Goal: Task Accomplishment & Management: Complete application form

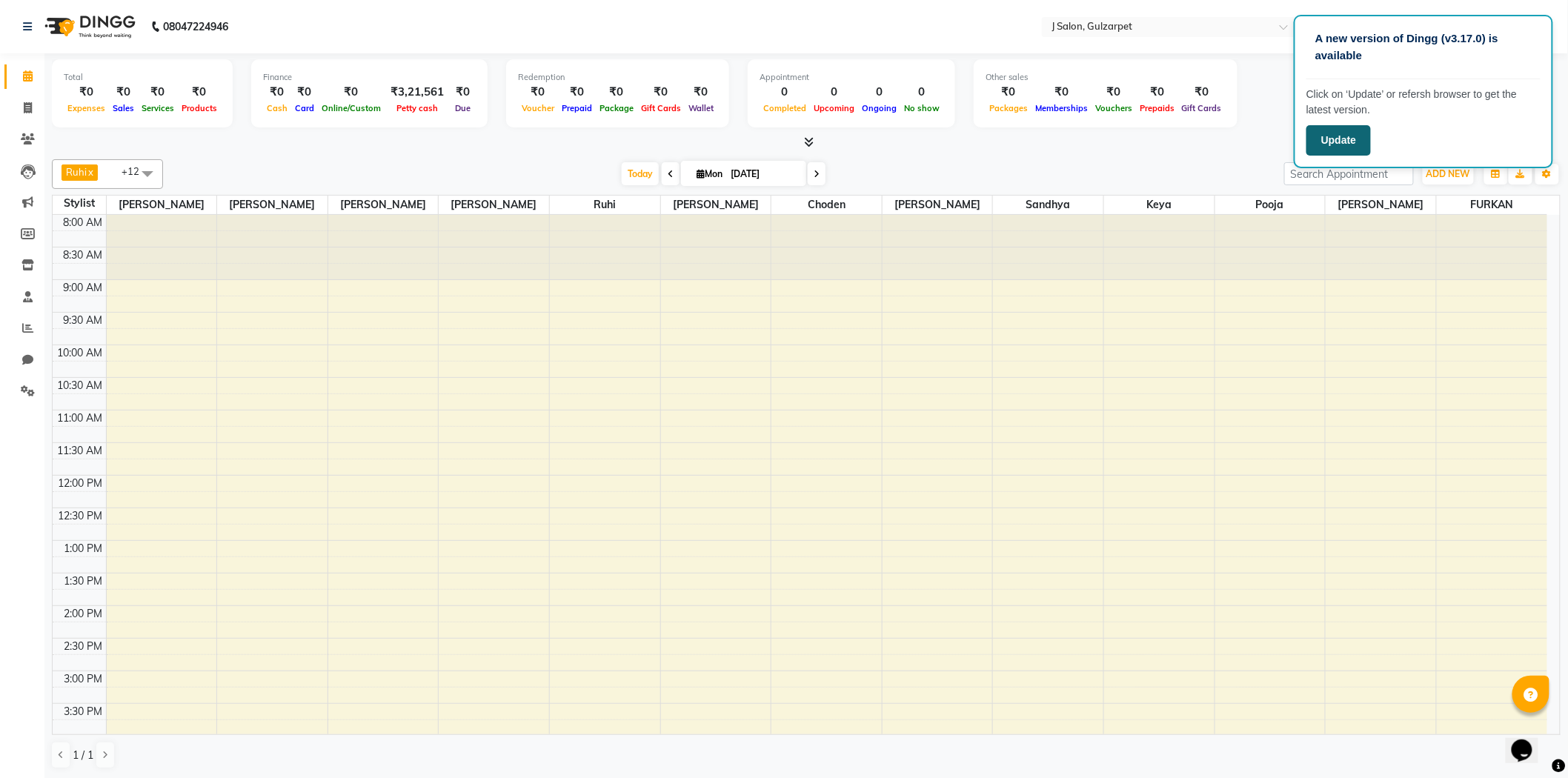
click at [1347, 135] on button "Update" at bounding box center [1338, 140] width 65 height 30
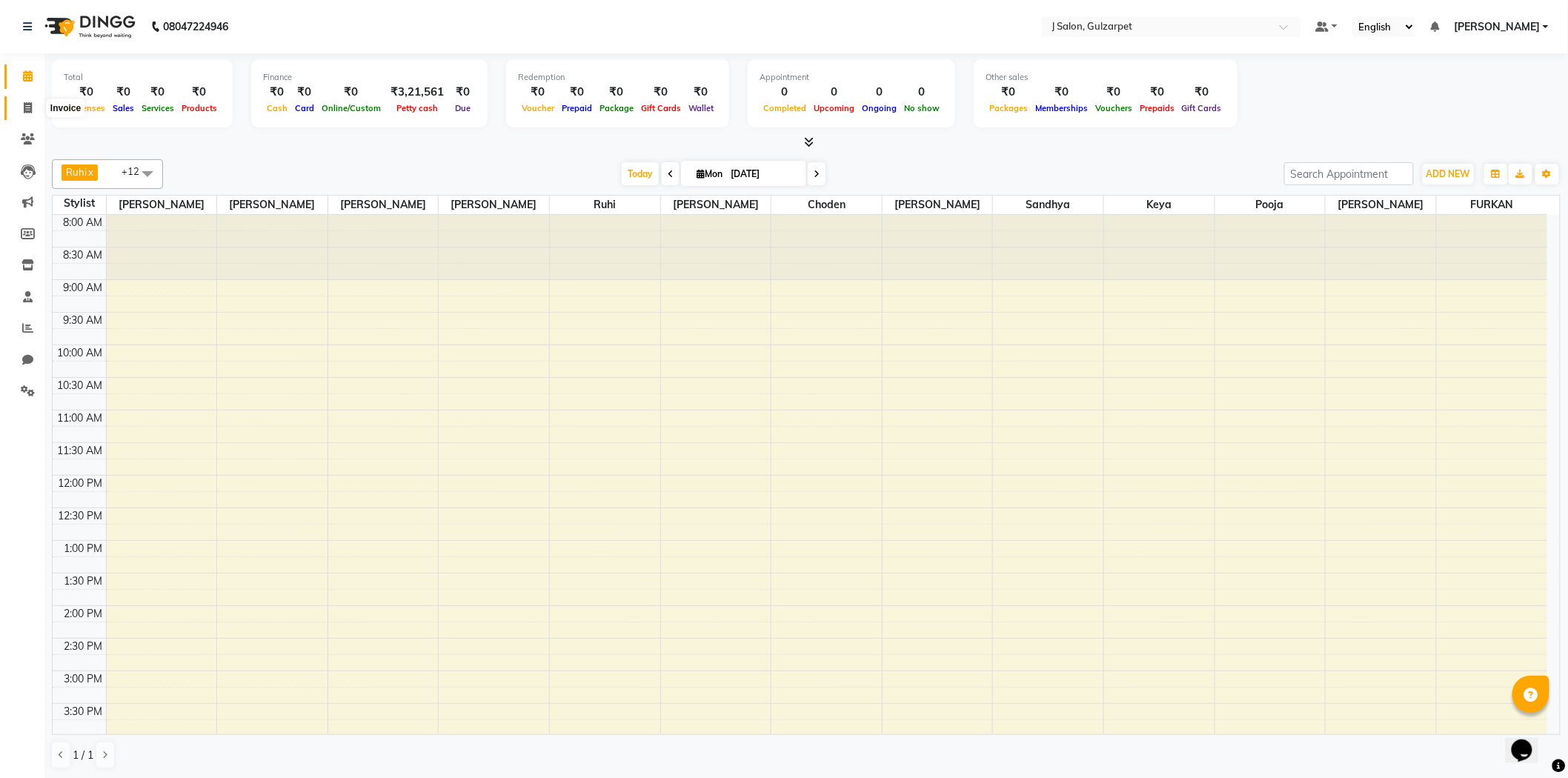
click at [20, 107] on span at bounding box center [27, 109] width 26 height 17
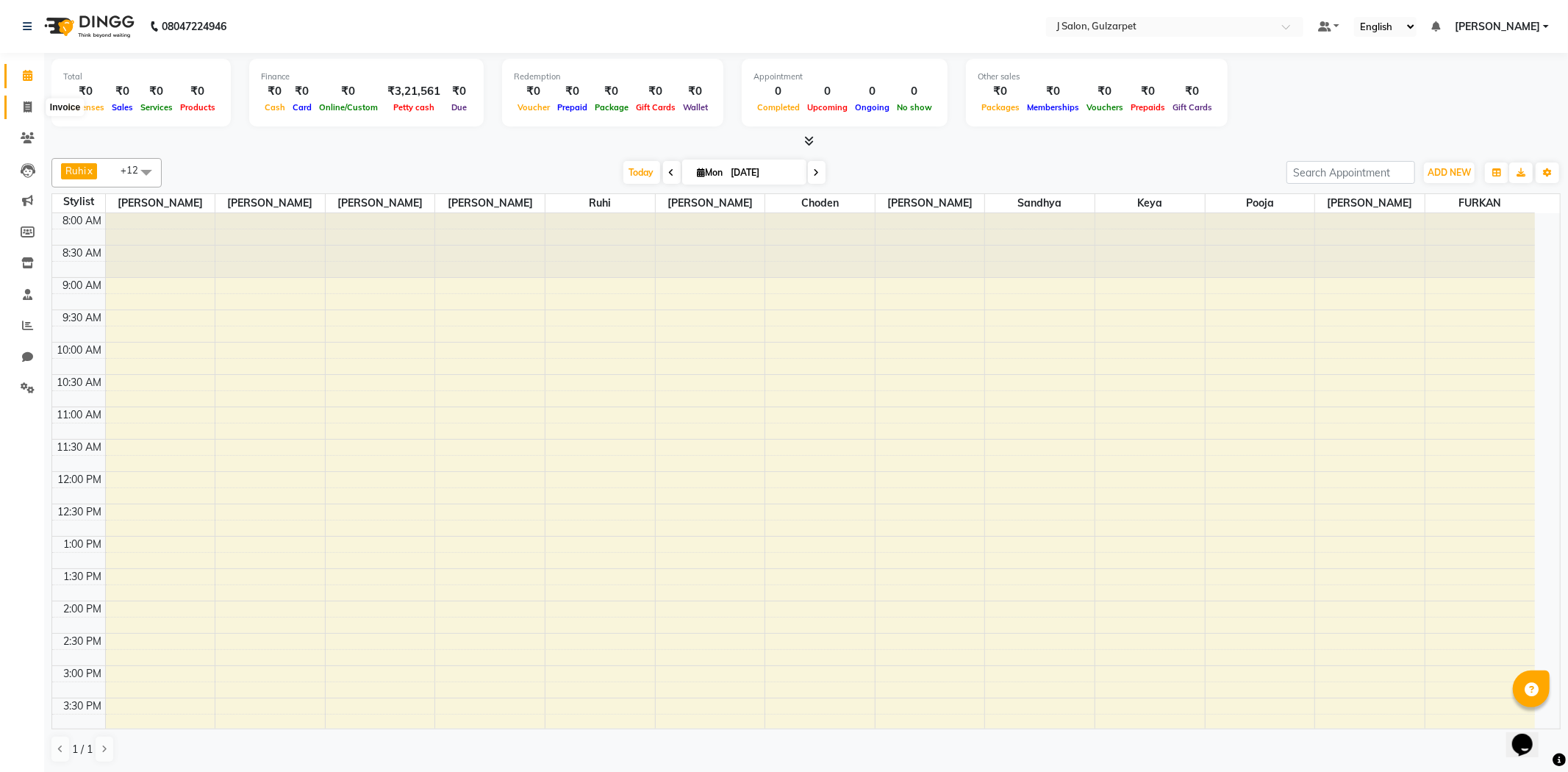
select select "service"
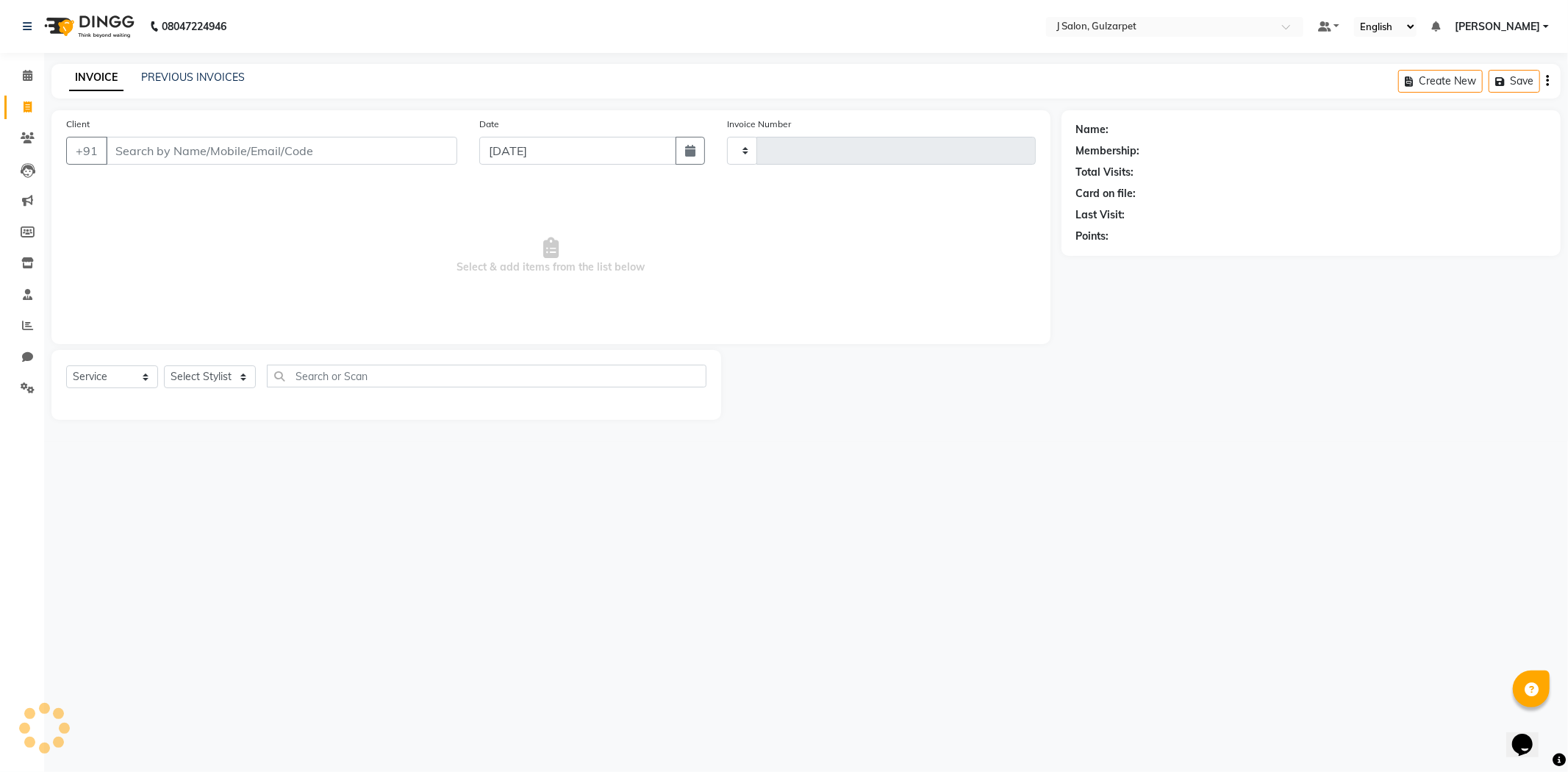
type input "1192"
select select "8558"
click at [157, 143] on input "Client" at bounding box center [281, 150] width 351 height 28
type input "988"
select select "1: Object"
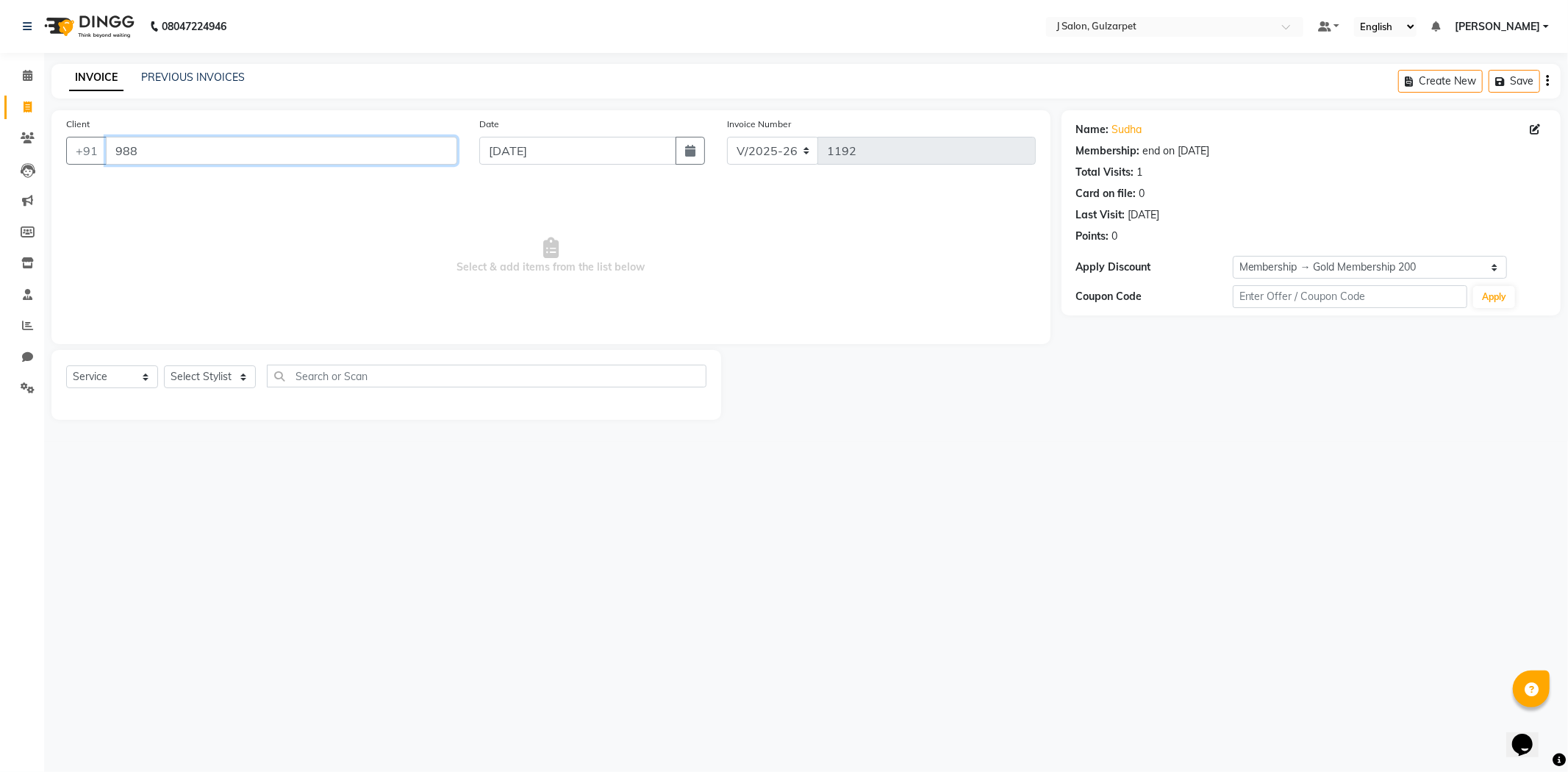
click at [179, 146] on input "988" at bounding box center [281, 150] width 351 height 28
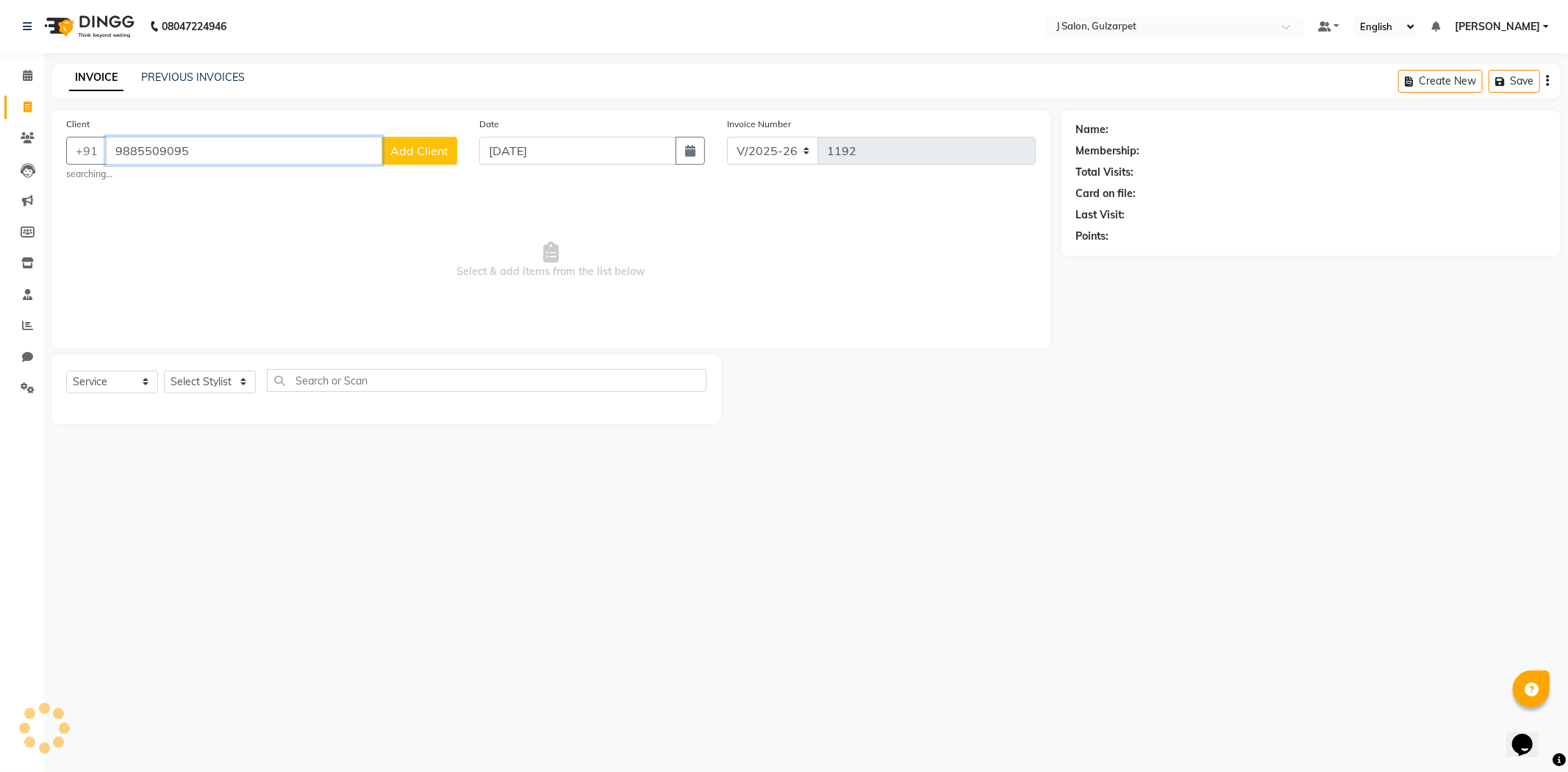
type input "9885509095"
click at [429, 143] on span "Add Client" at bounding box center [419, 150] width 58 height 15
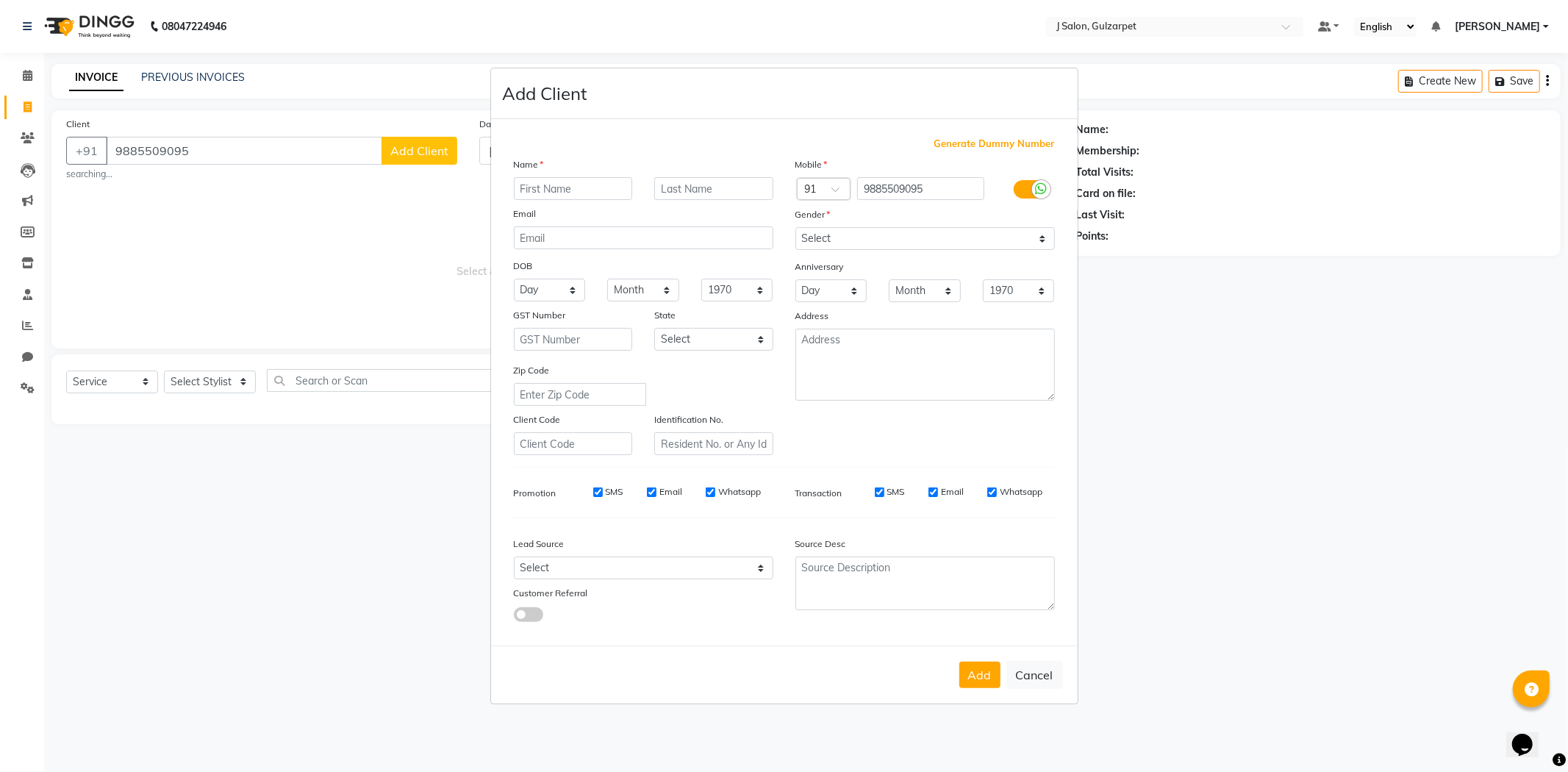
click at [563, 187] on input "text" at bounding box center [574, 188] width 119 height 22
type input "[PERSON_NAME]"
click at [870, 240] on select "Select [DEMOGRAPHIC_DATA] [DEMOGRAPHIC_DATA] Other Prefer Not To Say" at bounding box center [925, 238] width 260 height 22
select select "[DEMOGRAPHIC_DATA]"
click at [795, 227] on select "Select [DEMOGRAPHIC_DATA] [DEMOGRAPHIC_DATA] Other Prefer Not To Say" at bounding box center [925, 238] width 260 height 22
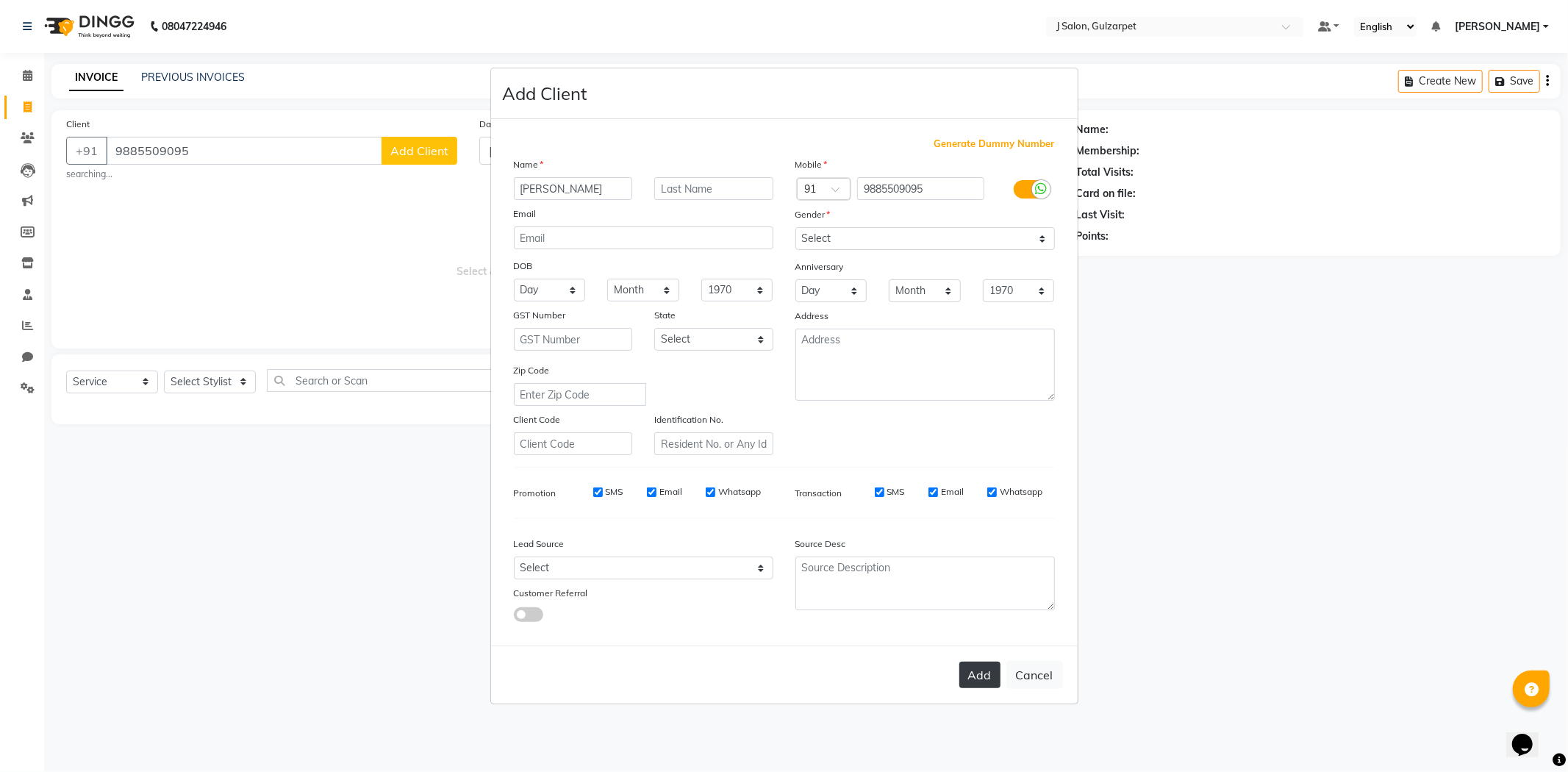
click at [975, 677] on button "Add" at bounding box center [980, 675] width 41 height 26
select select
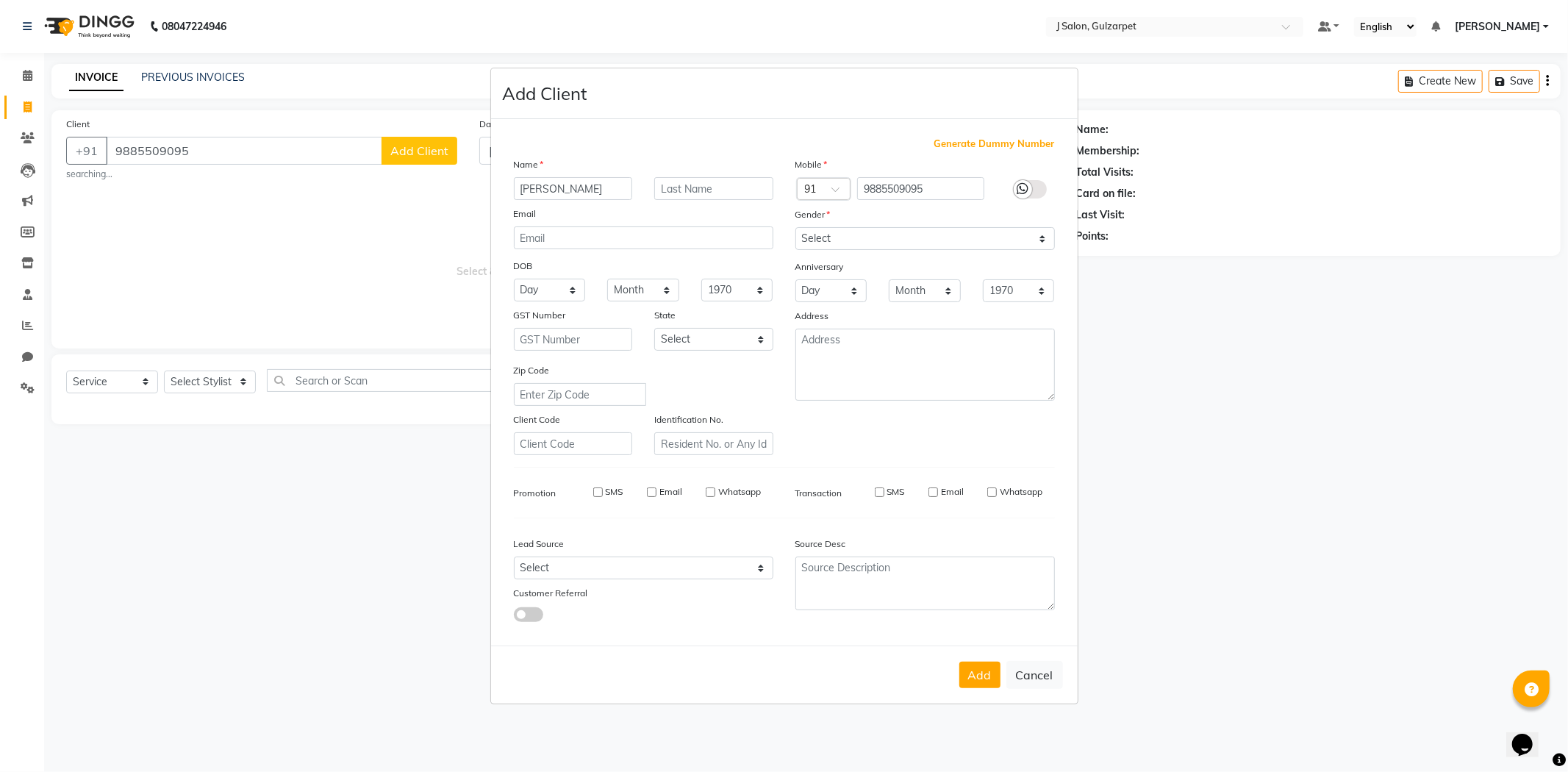
select select
checkbox input "false"
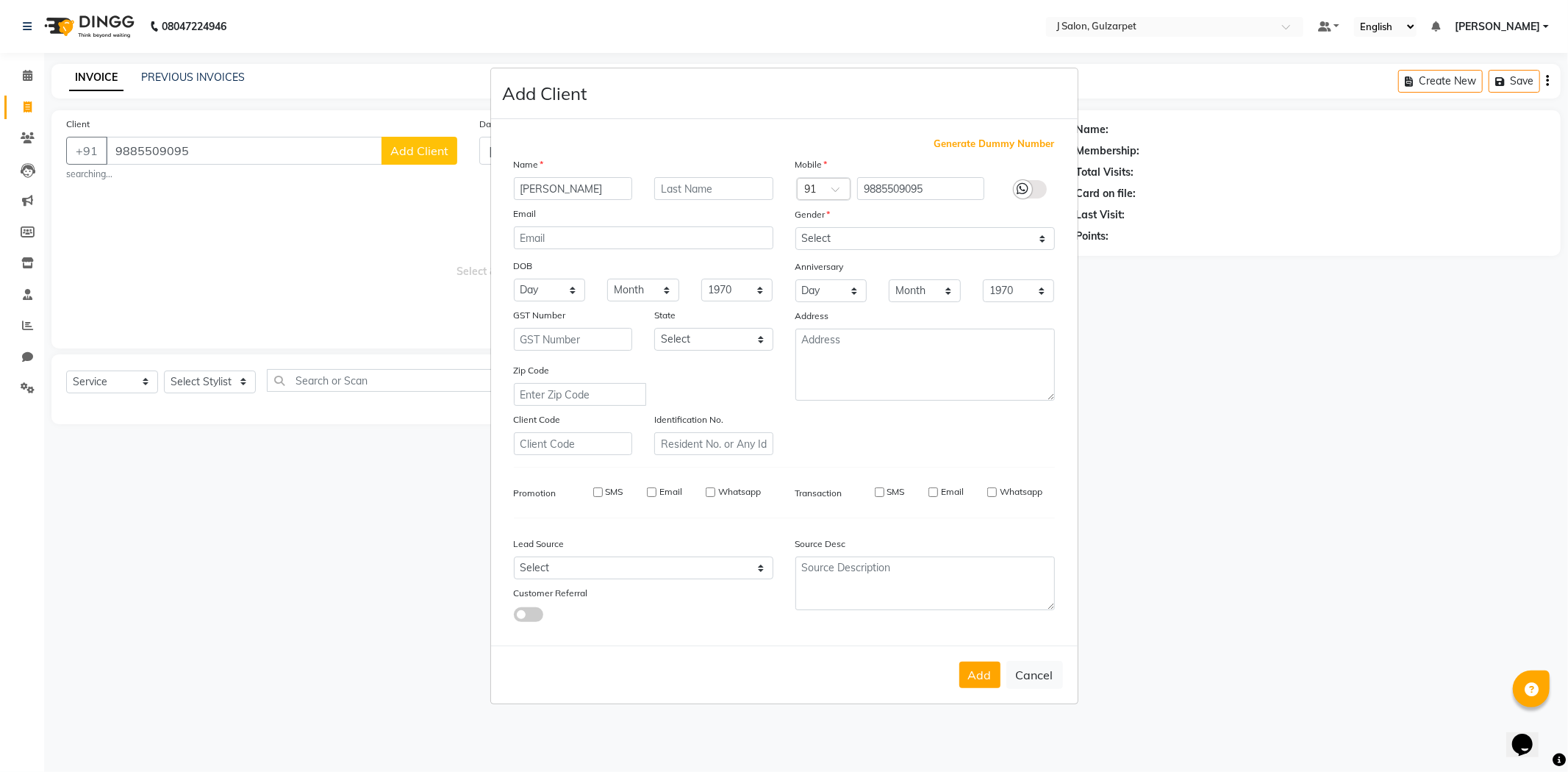
checkbox input "false"
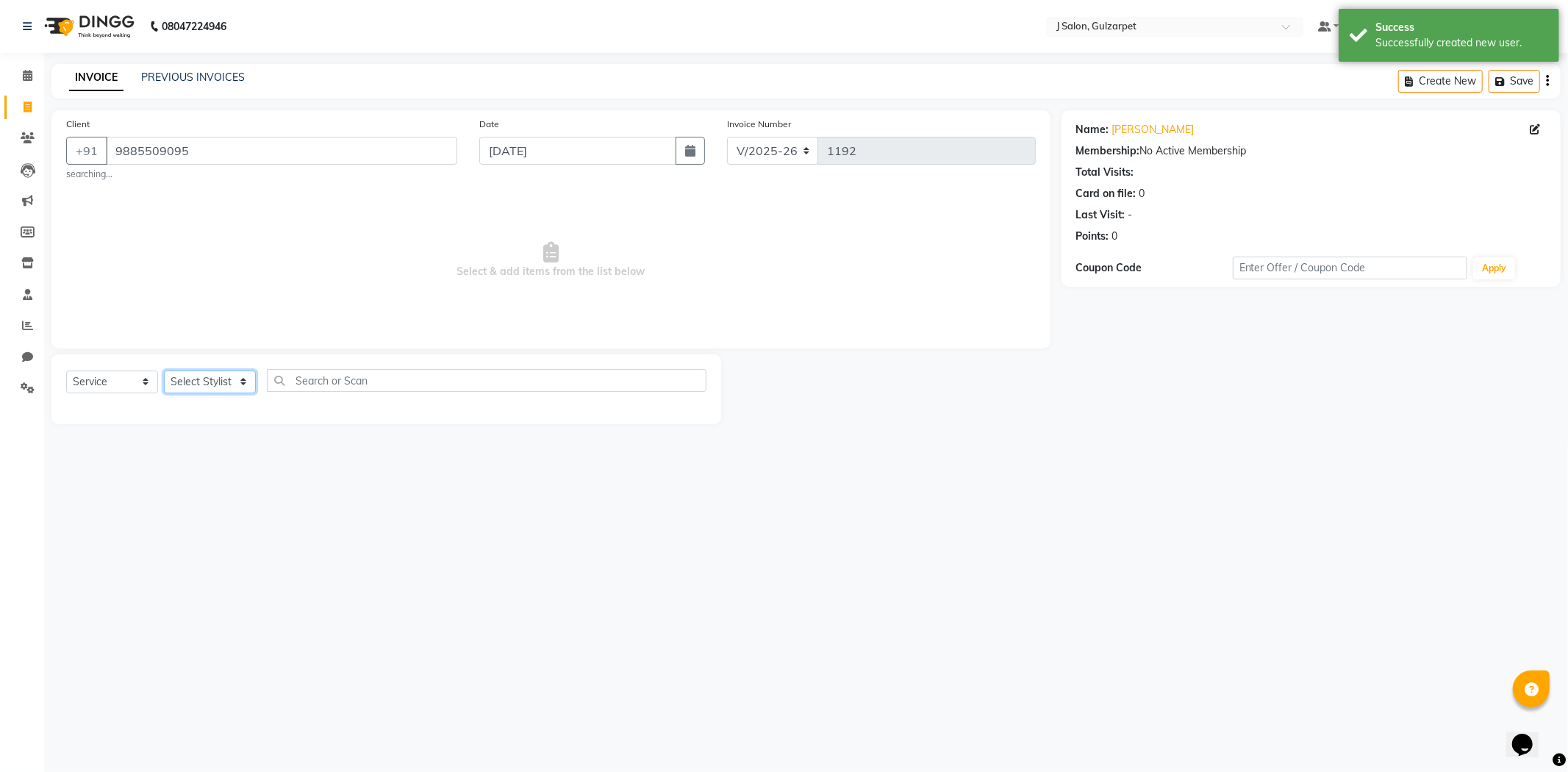
click at [193, 380] on select "Select Stylist Admin [PERSON_NAME] [PERSON_NAME] [PERSON_NAME] [PERSON_NAME] [P…" at bounding box center [210, 381] width 92 height 22
select select "84895"
click at [164, 370] on select "Select Stylist Admin [PERSON_NAME] [PERSON_NAME] [PERSON_NAME] [PERSON_NAME] [P…" at bounding box center [210, 381] width 92 height 22
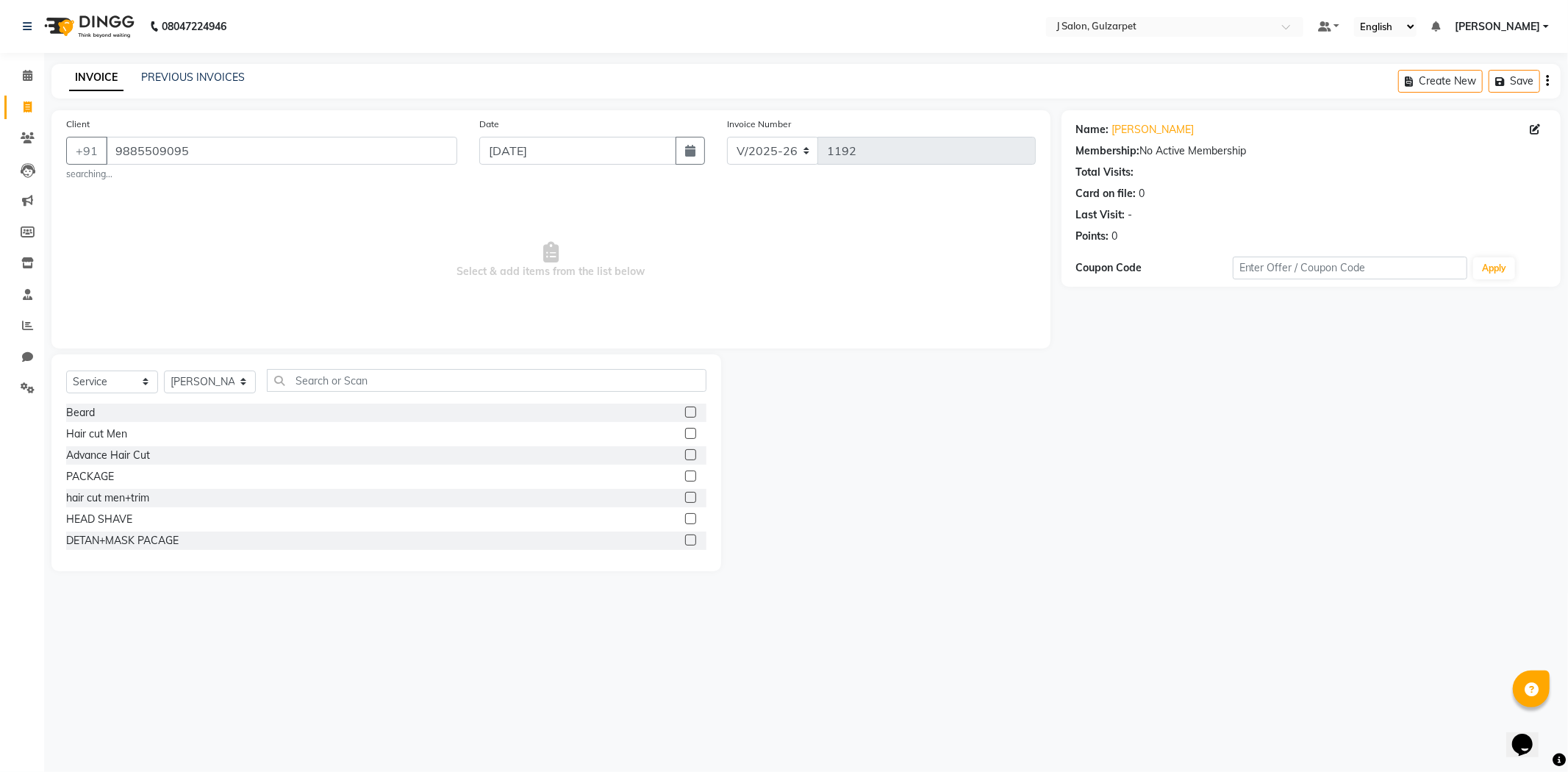
click at [685, 435] on label at bounding box center [691, 433] width 11 height 11
click at [685, 435] on input "checkbox" at bounding box center [690, 434] width 9 height 9
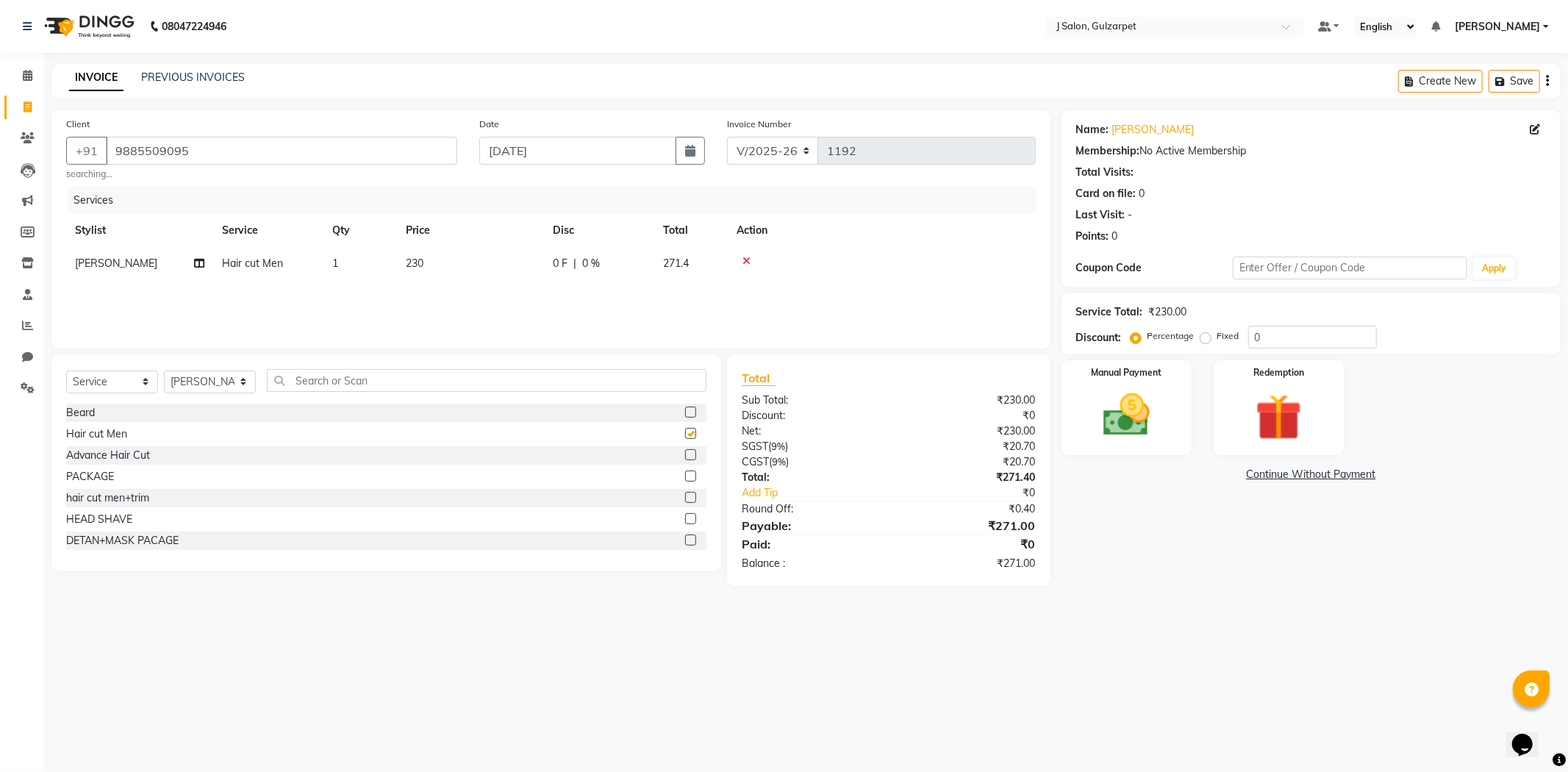
checkbox input "false"
click at [397, 381] on input "text" at bounding box center [486, 380] width 439 height 22
click at [685, 479] on label at bounding box center [691, 476] width 11 height 11
click at [685, 479] on input "checkbox" at bounding box center [690, 477] width 9 height 9
checkbox input "false"
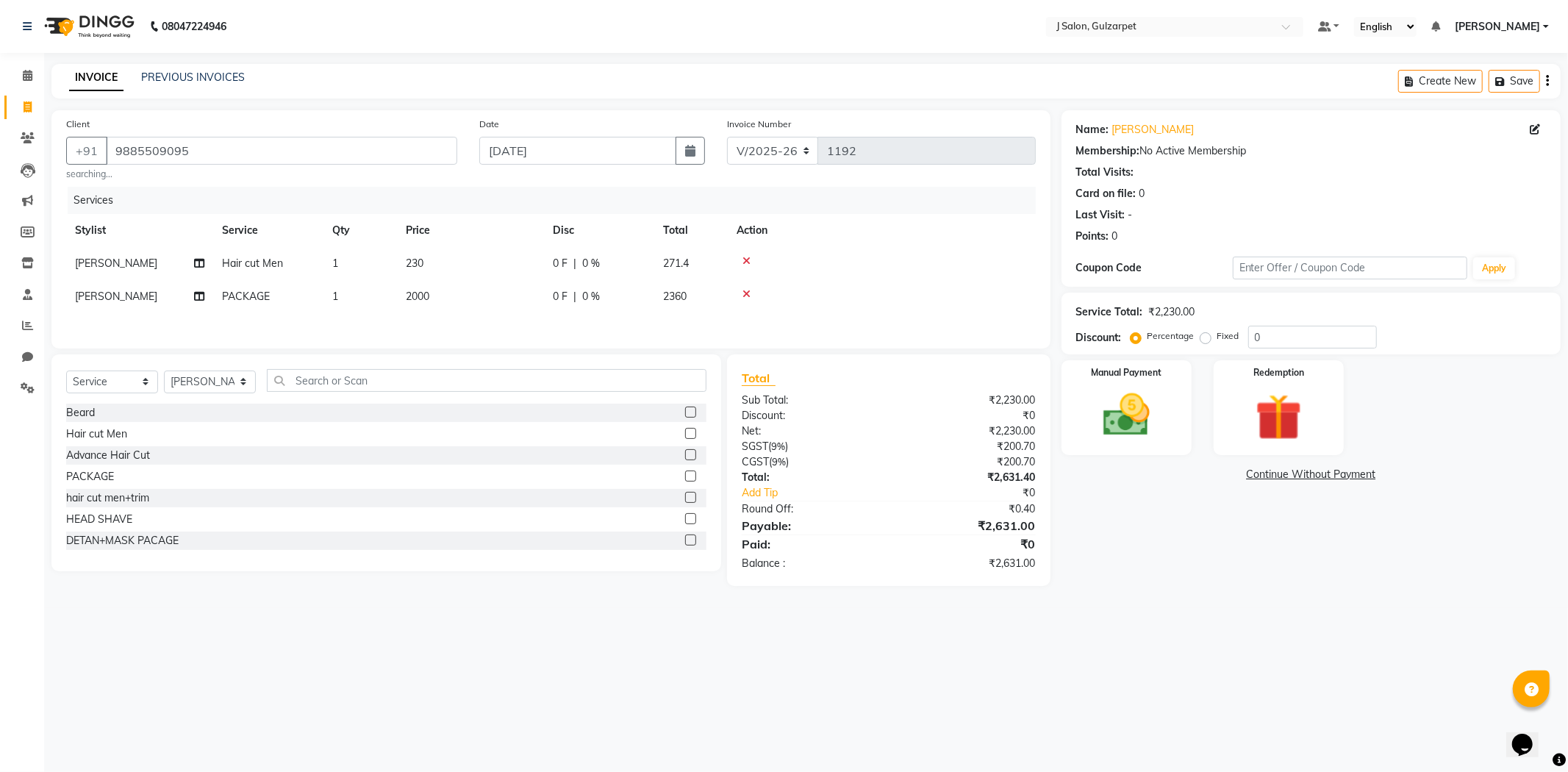
click at [746, 258] on icon at bounding box center [746, 260] width 8 height 10
click at [437, 253] on td "2000" at bounding box center [470, 264] width 147 height 33
select select "84895"
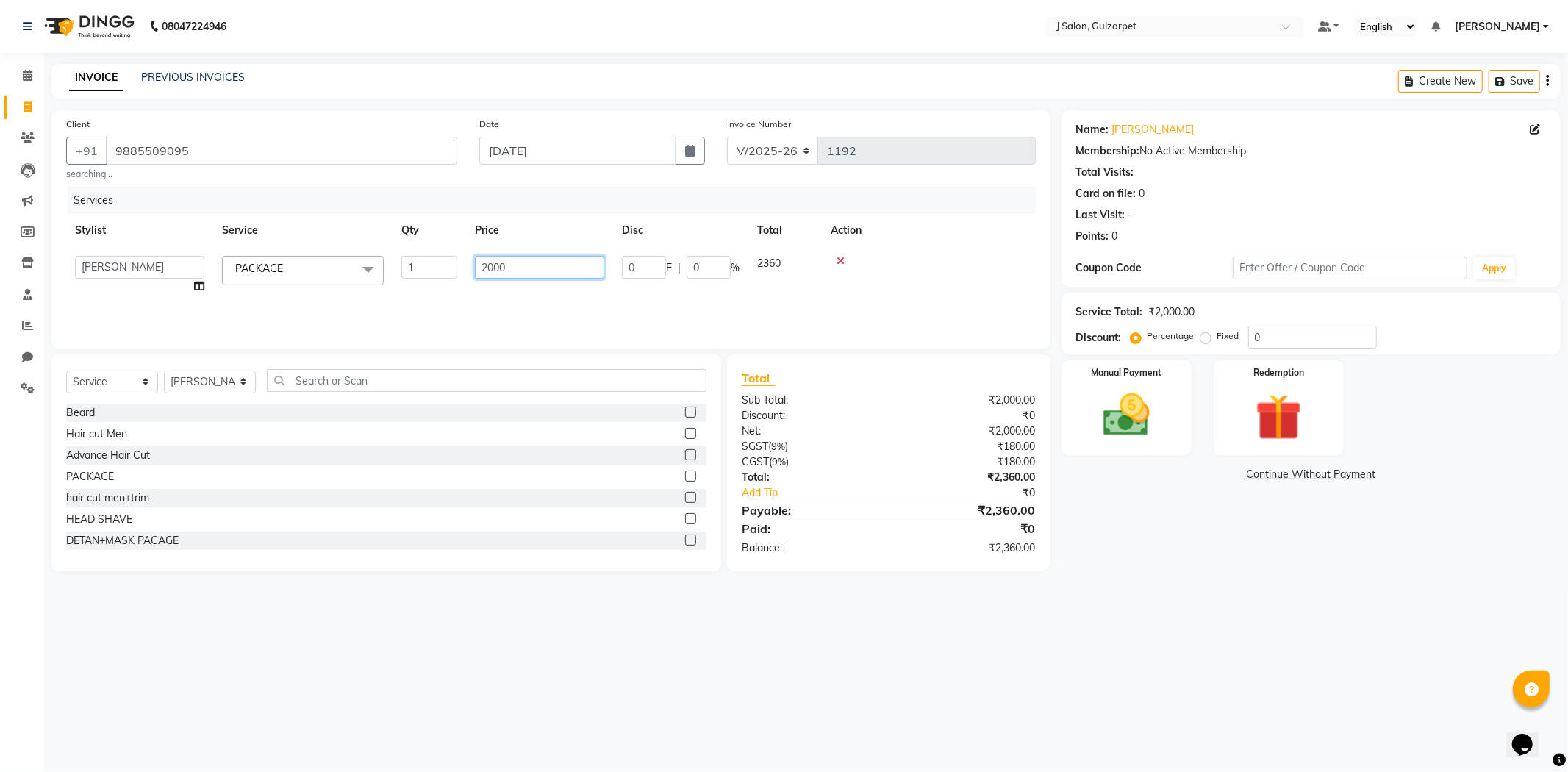
click at [530, 267] on input "2000" at bounding box center [539, 267] width 129 height 22
type input "2"
type input "1451"
click at [625, 381] on input "text" at bounding box center [486, 380] width 439 height 22
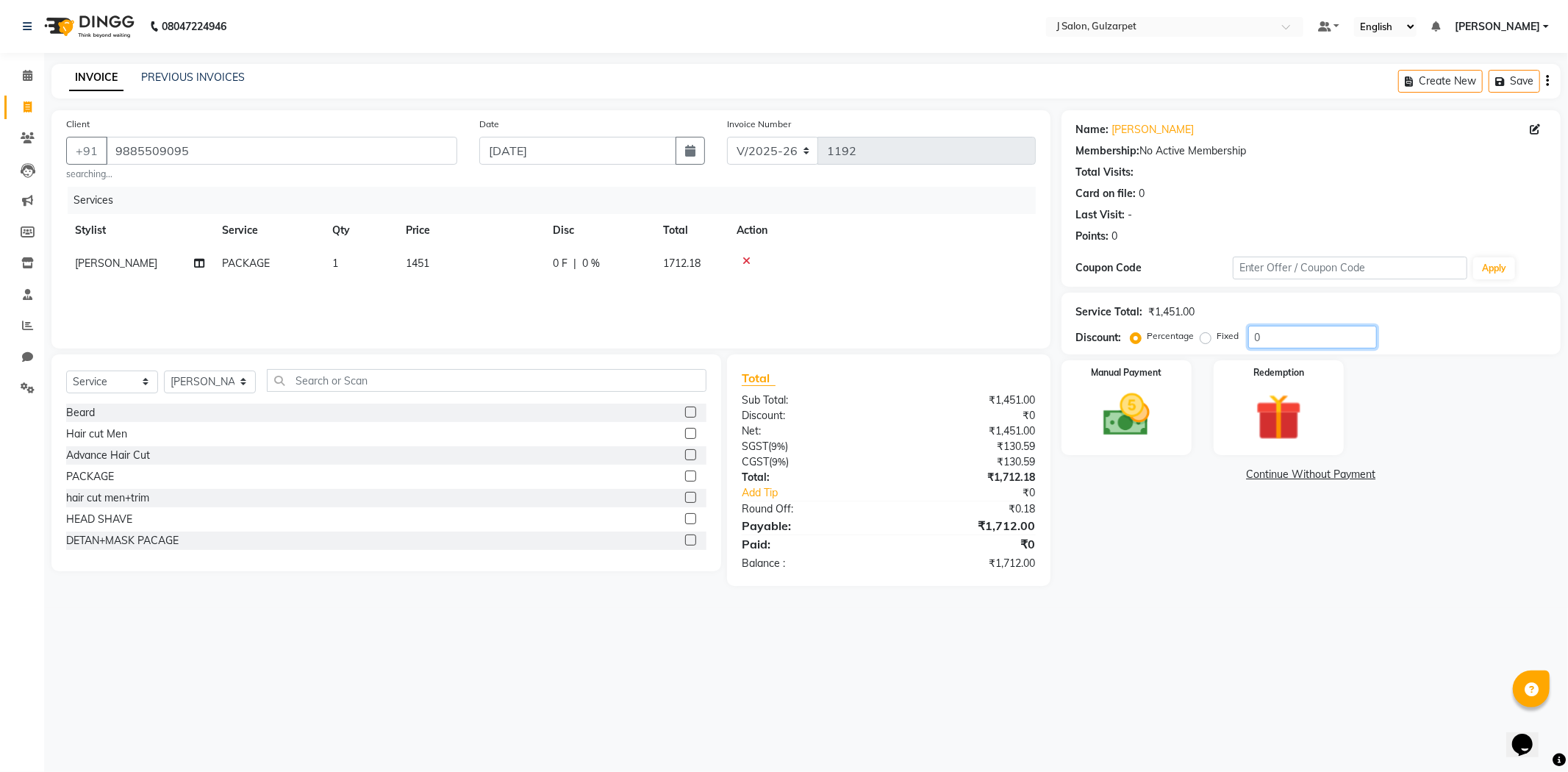
click at [1294, 334] on input "0" at bounding box center [1313, 336] width 129 height 22
type input "15"
click at [444, 269] on td "1451" at bounding box center [470, 264] width 147 height 33
select select "84895"
click at [574, 263] on input "1451" at bounding box center [539, 267] width 129 height 22
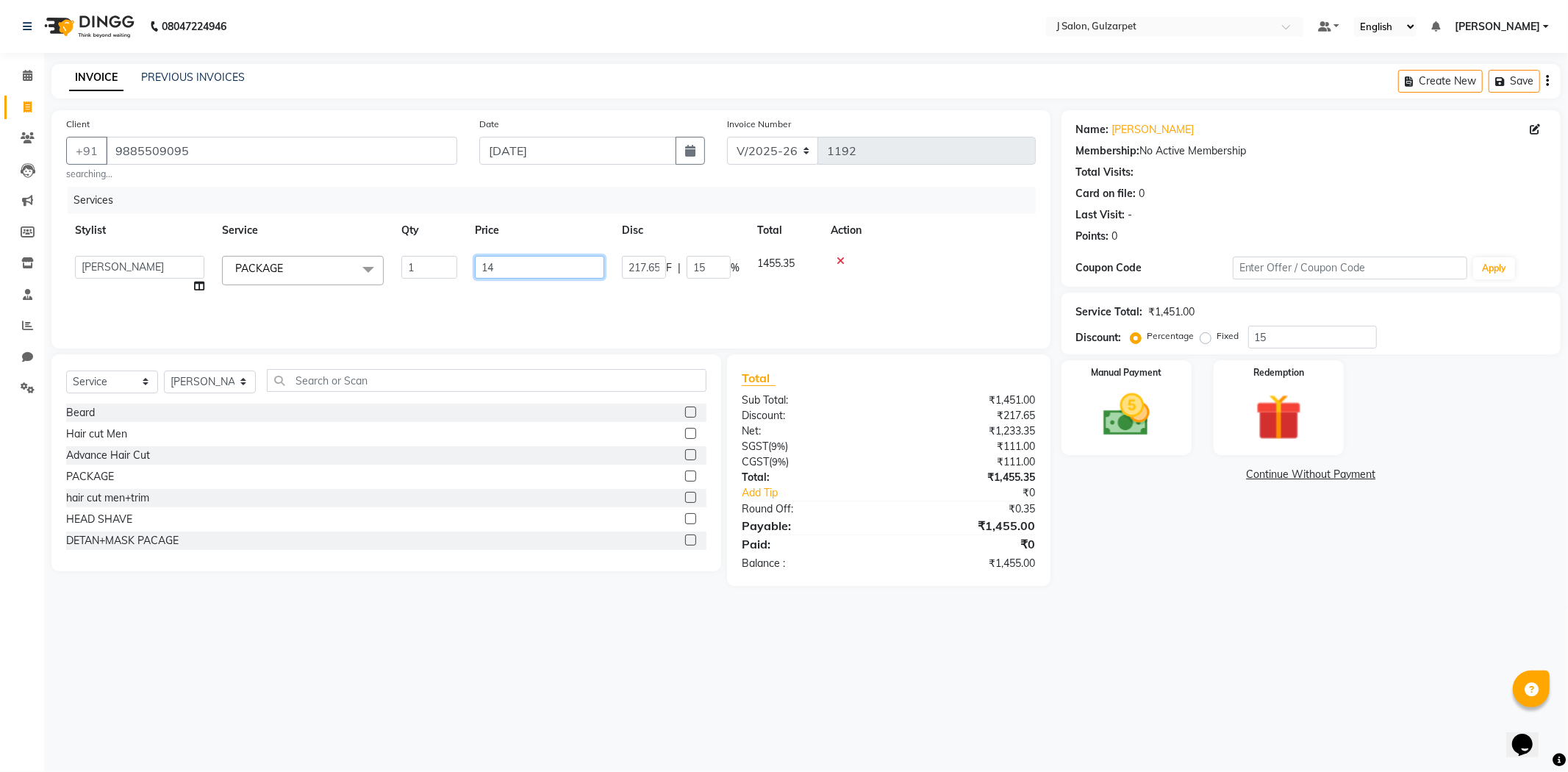
type input "1"
type input "1000"
click at [677, 376] on input "text" at bounding box center [486, 380] width 439 height 22
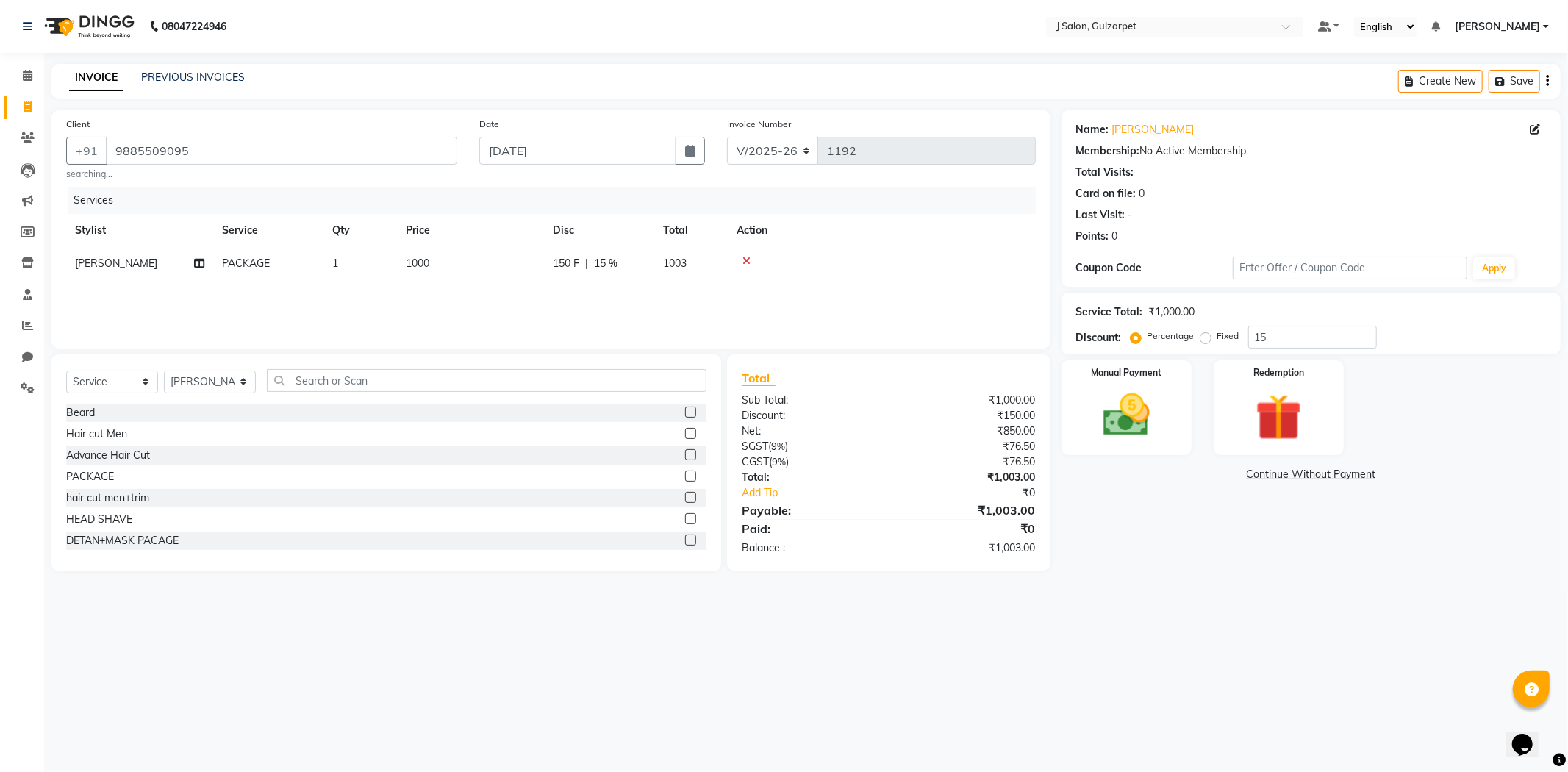
click at [408, 255] on td "1000" at bounding box center [470, 264] width 147 height 33
select select "84895"
click at [498, 268] on input "1000" at bounding box center [539, 267] width 129 height 22
type input "1230"
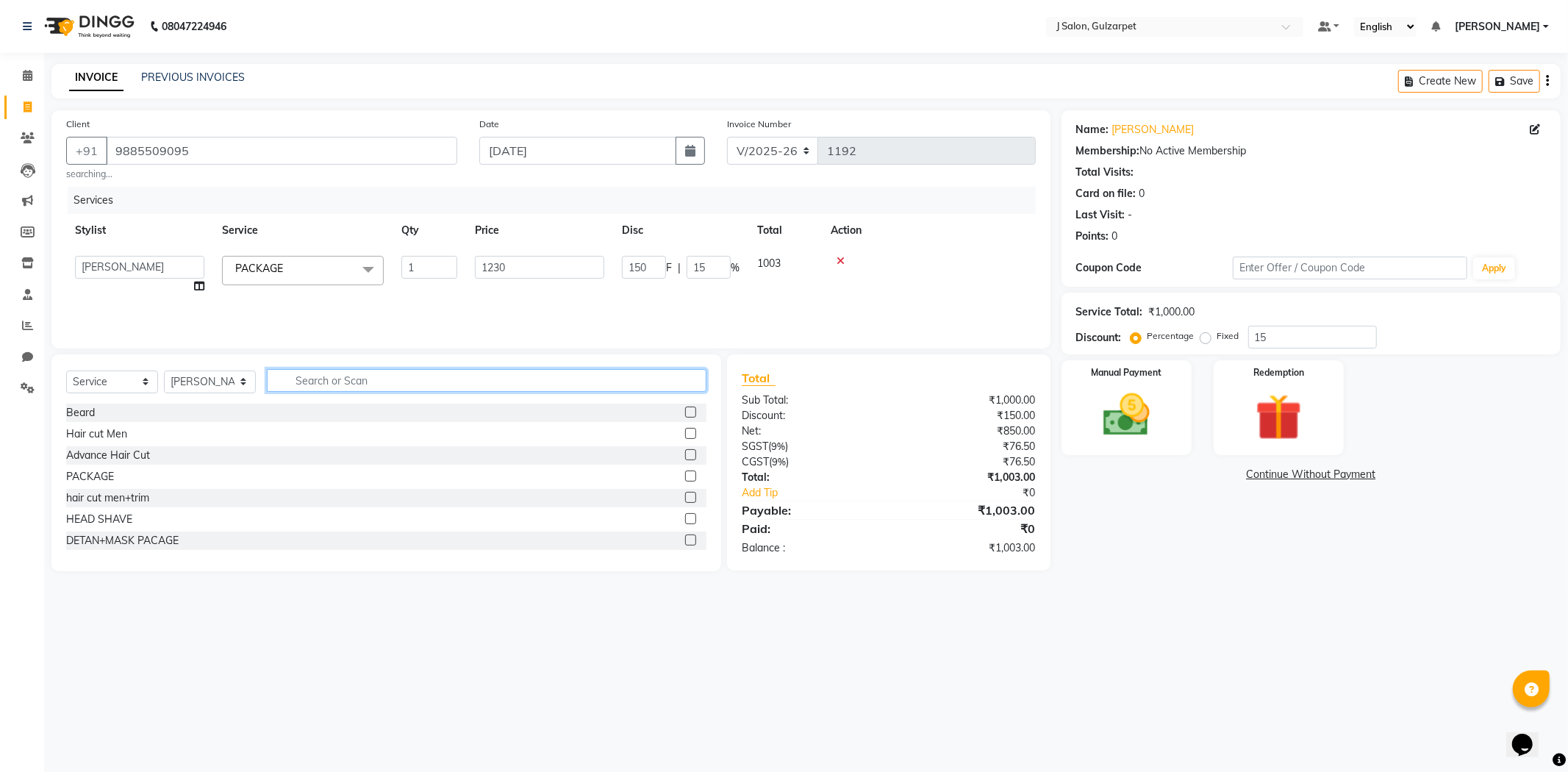
click at [636, 384] on input "text" at bounding box center [486, 380] width 439 height 22
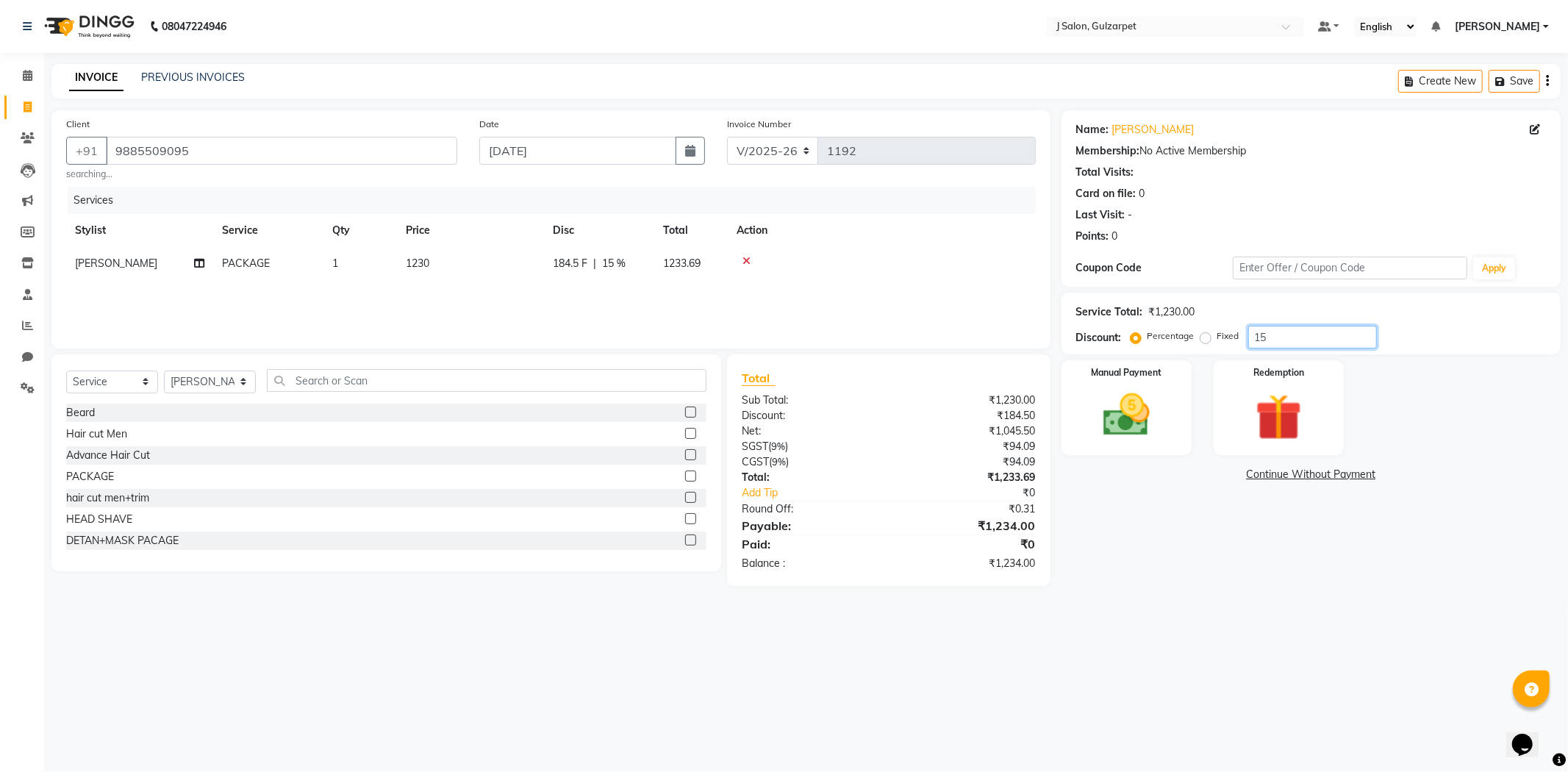
click at [1297, 338] on input "15" at bounding box center [1313, 336] width 129 height 22
type input "1"
click at [256, 378] on div "Select Service Product Membership Package Voucher Prepaid Gift Card Select Styl…" at bounding box center [386, 386] width 640 height 35
click at [239, 382] on select "Select Stylist Admin [PERSON_NAME] [PERSON_NAME] [PERSON_NAME] [PERSON_NAME] [P…" at bounding box center [210, 381] width 92 height 22
select select "84904"
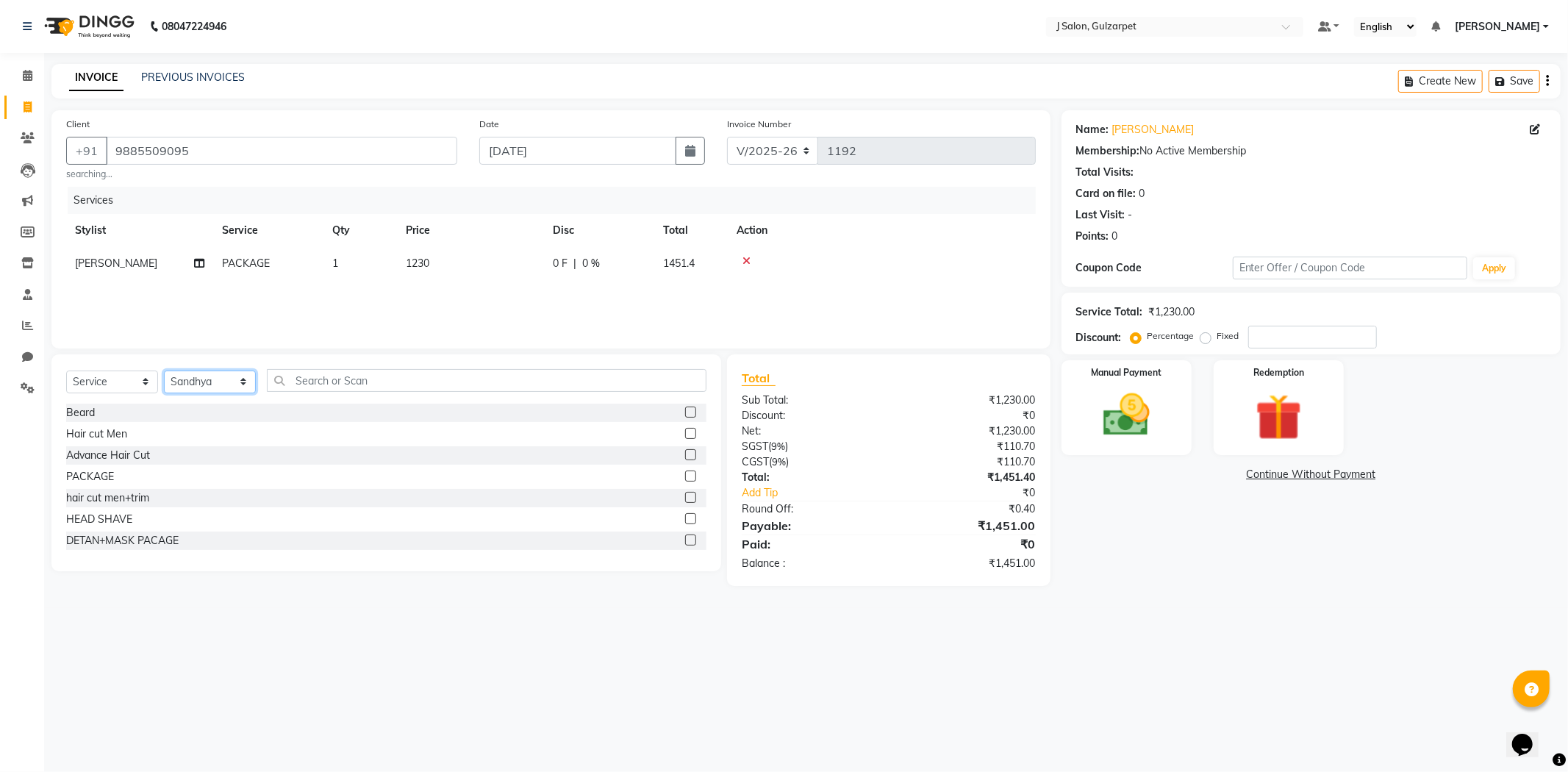
click at [164, 370] on select "Select Stylist Admin [PERSON_NAME] [PERSON_NAME] [PERSON_NAME] [PERSON_NAME] [P…" at bounding box center [210, 381] width 92 height 22
click at [400, 378] on input "text" at bounding box center [486, 380] width 439 height 22
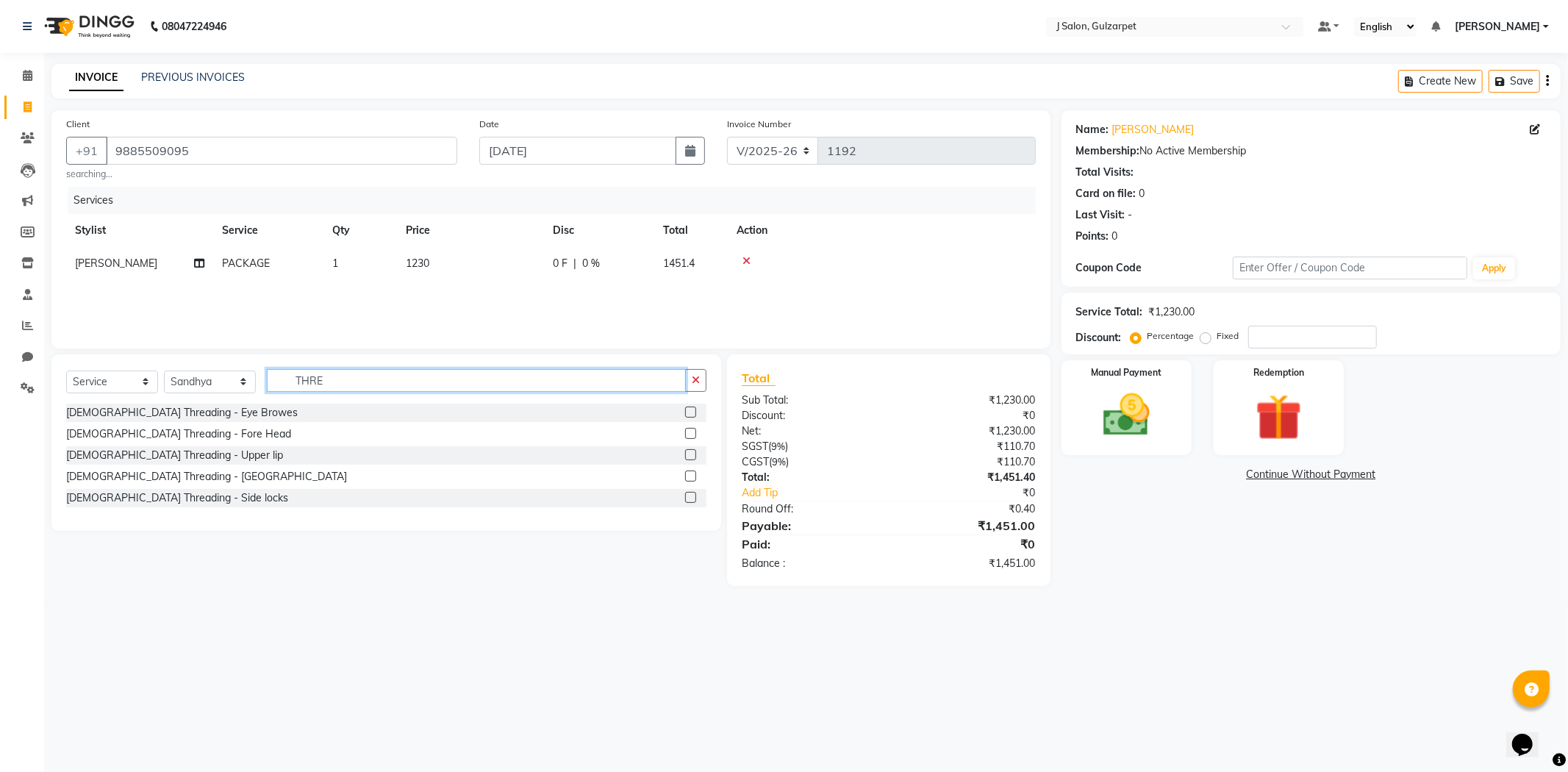
type input "THRE"
click at [690, 457] on label at bounding box center [691, 455] width 11 height 11
click at [690, 457] on input "checkbox" at bounding box center [690, 455] width 9 height 9
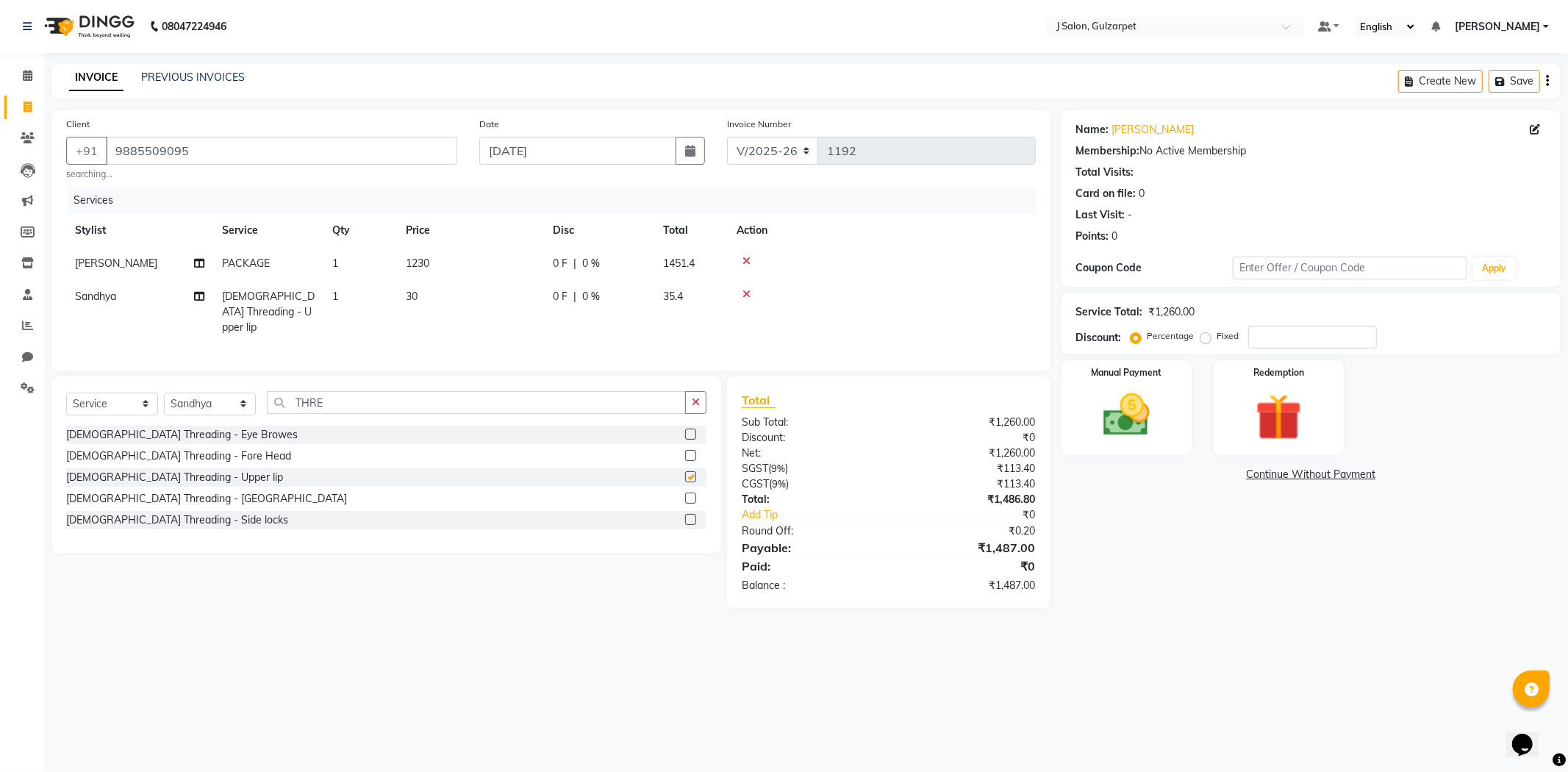
checkbox input "false"
click at [689, 495] on label at bounding box center [691, 498] width 11 height 11
click at [689, 495] on input "checkbox" at bounding box center [690, 498] width 9 height 9
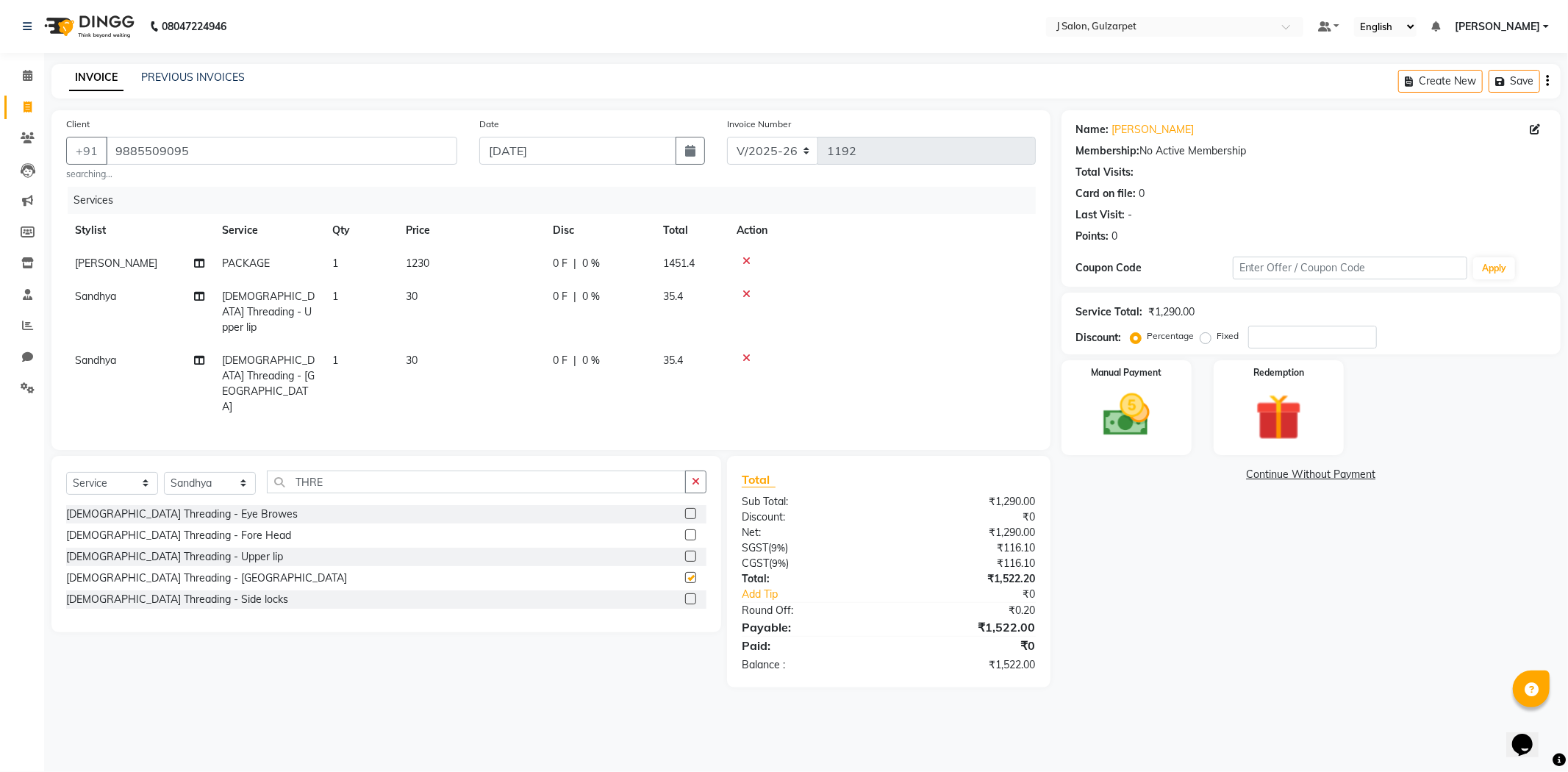
checkbox input "false"
click at [236, 472] on select "Select Stylist Admin [PERSON_NAME] [PERSON_NAME] [PERSON_NAME] [PERSON_NAME] [P…" at bounding box center [210, 483] width 92 height 22
select select "84902"
click at [164, 472] on select "Select Stylist Admin [PERSON_NAME] [PERSON_NAME] [PERSON_NAME] [PERSON_NAME] [P…" at bounding box center [210, 483] width 92 height 22
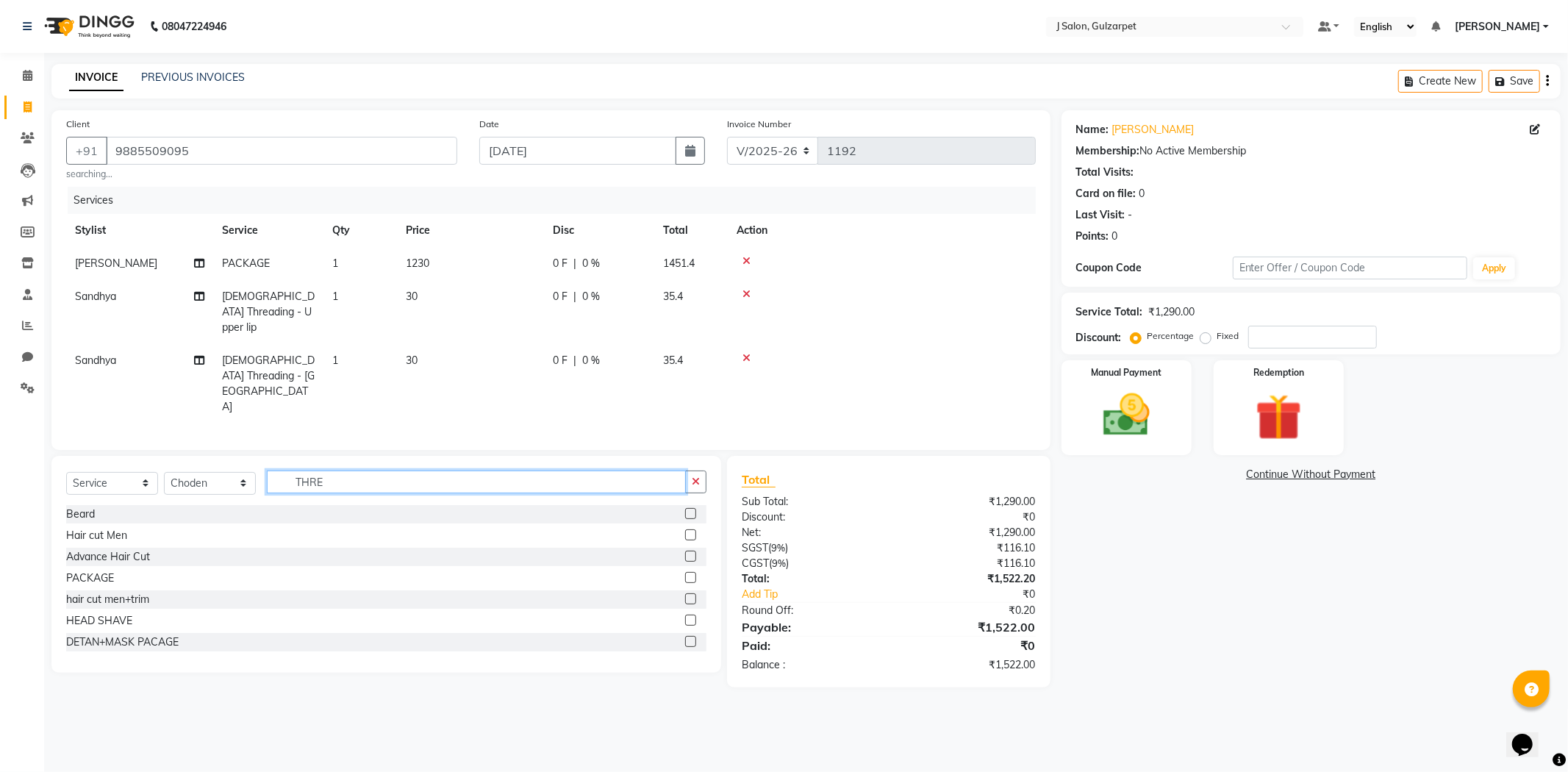
click at [553, 470] on input "THRE" at bounding box center [476, 481] width 419 height 22
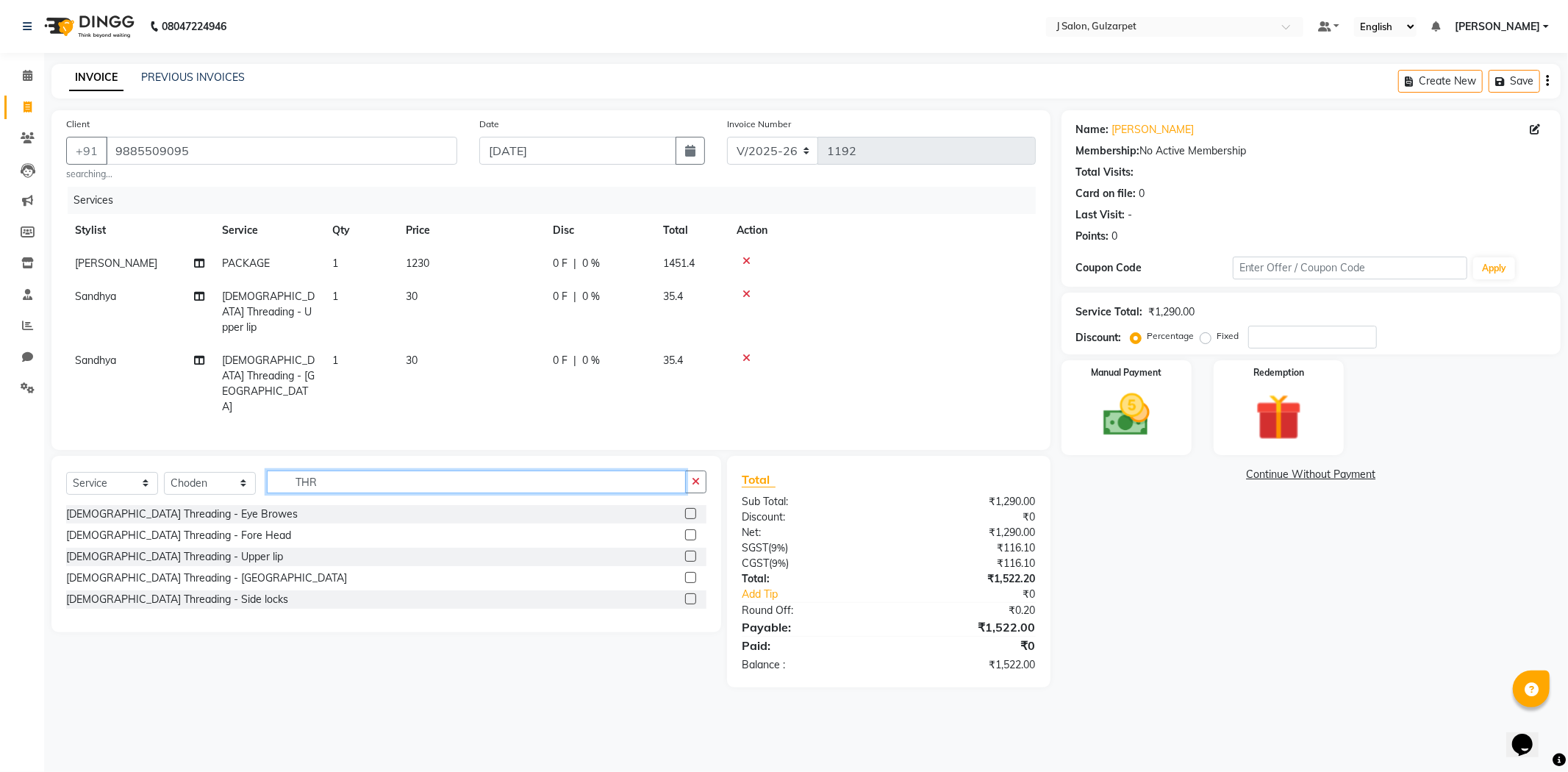
type input "THRE"
click at [690, 550] on label at bounding box center [691, 556] width 11 height 11
click at [690, 552] on input "checkbox" at bounding box center [690, 557] width 9 height 9
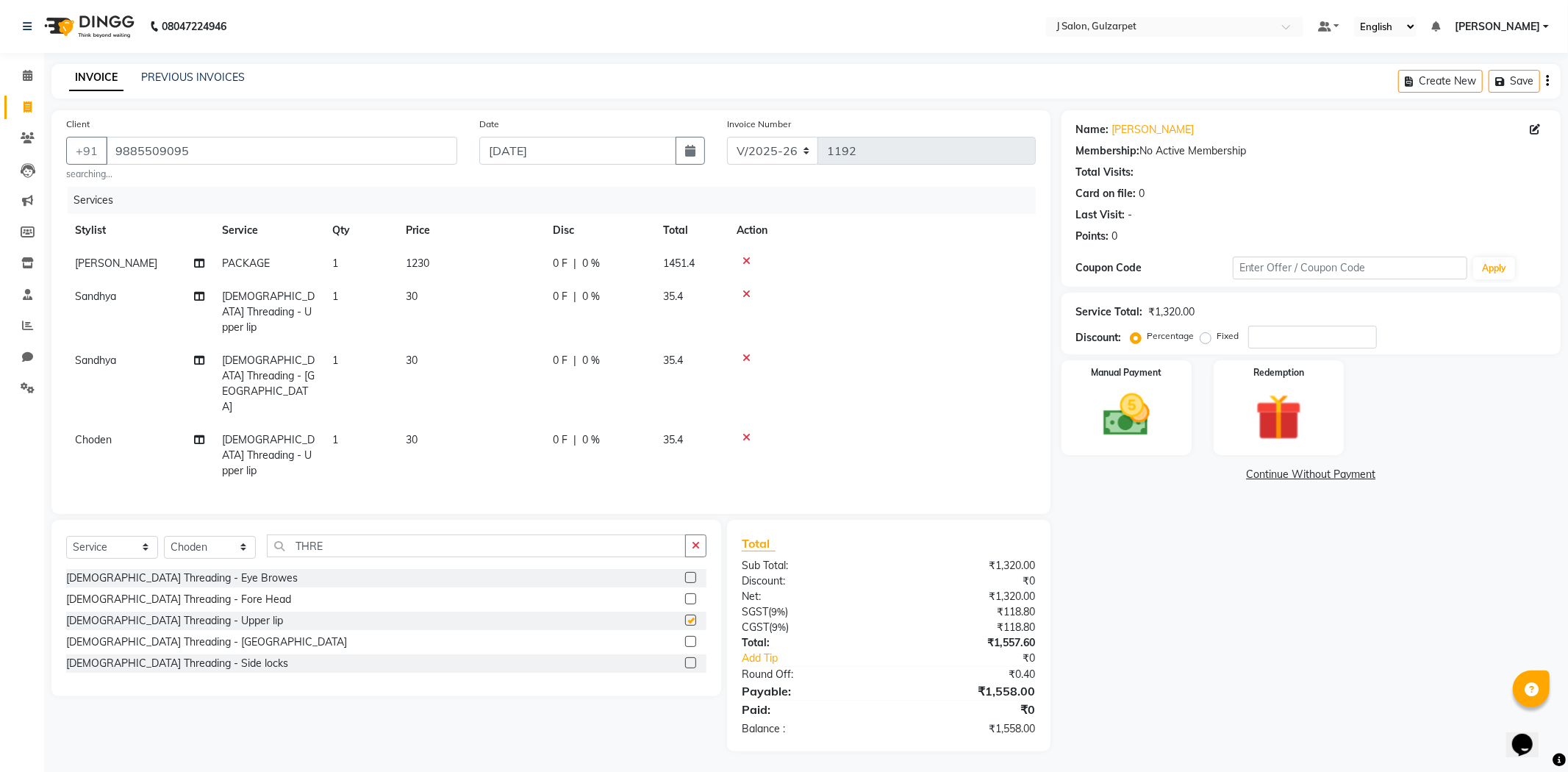
checkbox input "false"
click at [693, 593] on label at bounding box center [691, 598] width 11 height 11
click at [693, 595] on input "checkbox" at bounding box center [690, 599] width 9 height 9
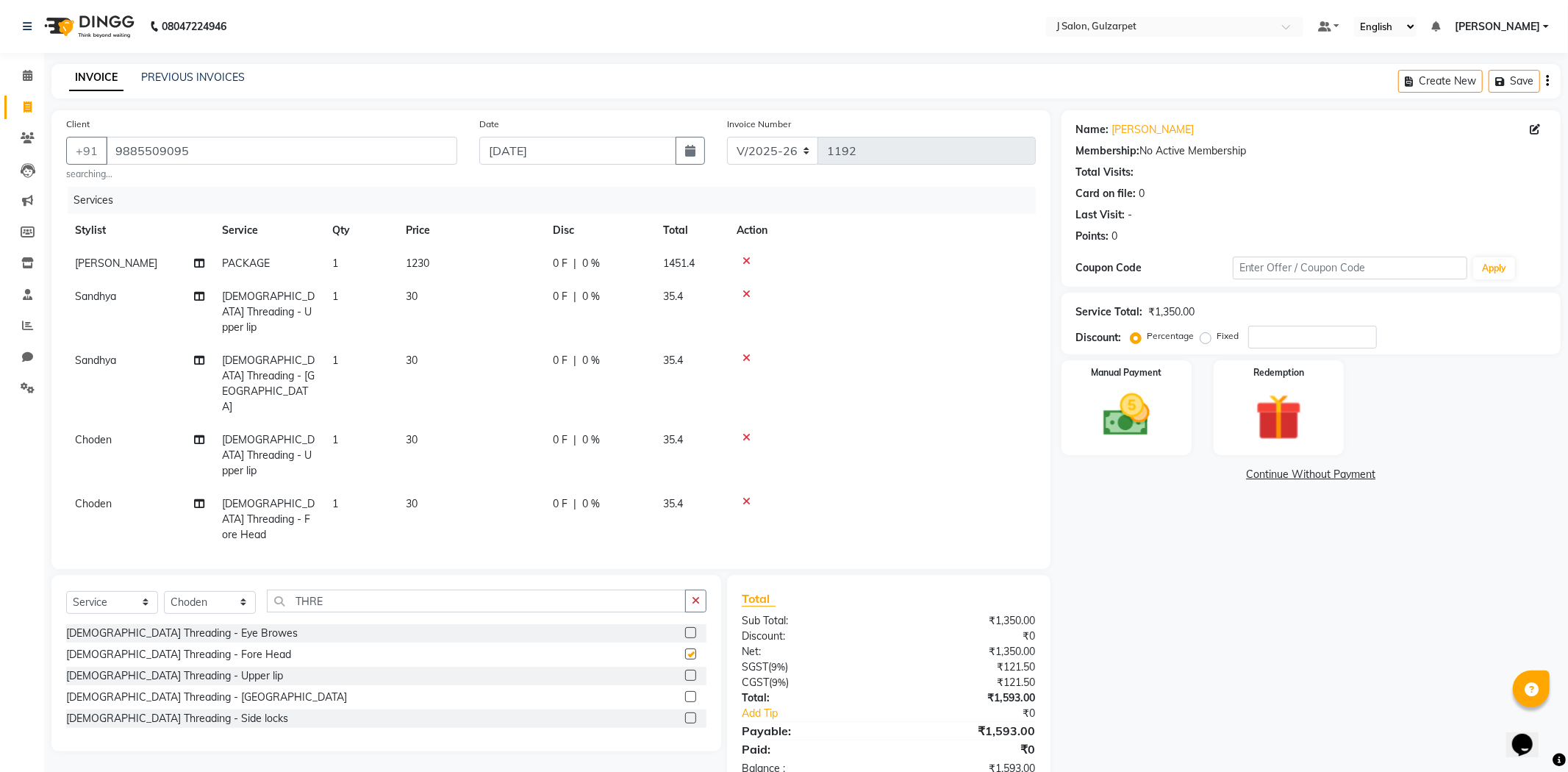
checkbox input "false"
click at [694, 691] on label at bounding box center [691, 697] width 11 height 11
click at [694, 693] on input "checkbox" at bounding box center [690, 698] width 9 height 9
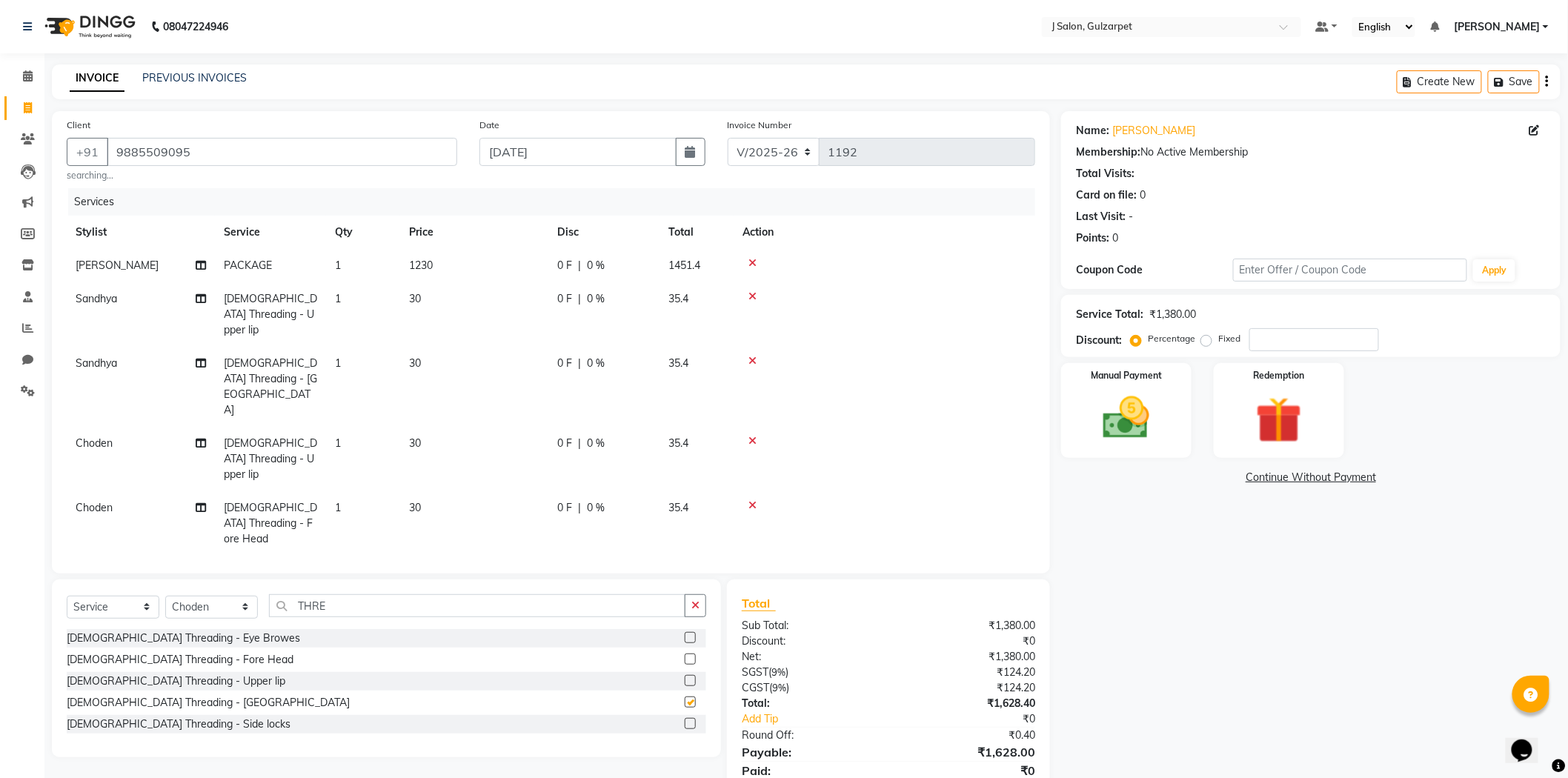
checkbox input "false"
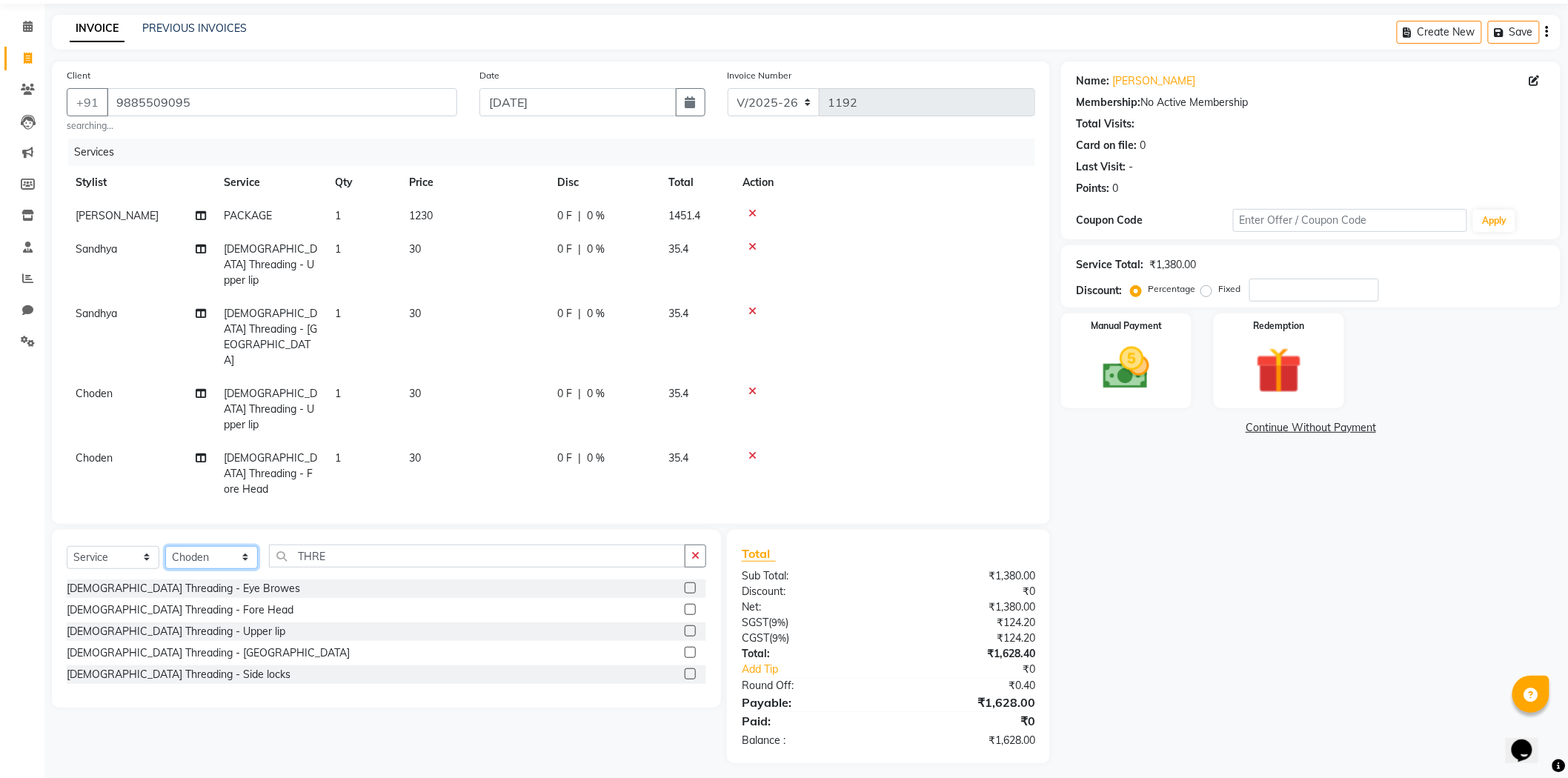
click at [213, 546] on select "Select Stylist Admin [PERSON_NAME] [PERSON_NAME] [PERSON_NAME] [PERSON_NAME] [P…" at bounding box center [212, 557] width 93 height 23
select select "84897"
click at [166, 546] on select "Select Stylist Admin [PERSON_NAME] [PERSON_NAME] [PERSON_NAME] [PERSON_NAME] [P…" at bounding box center [212, 557] width 93 height 23
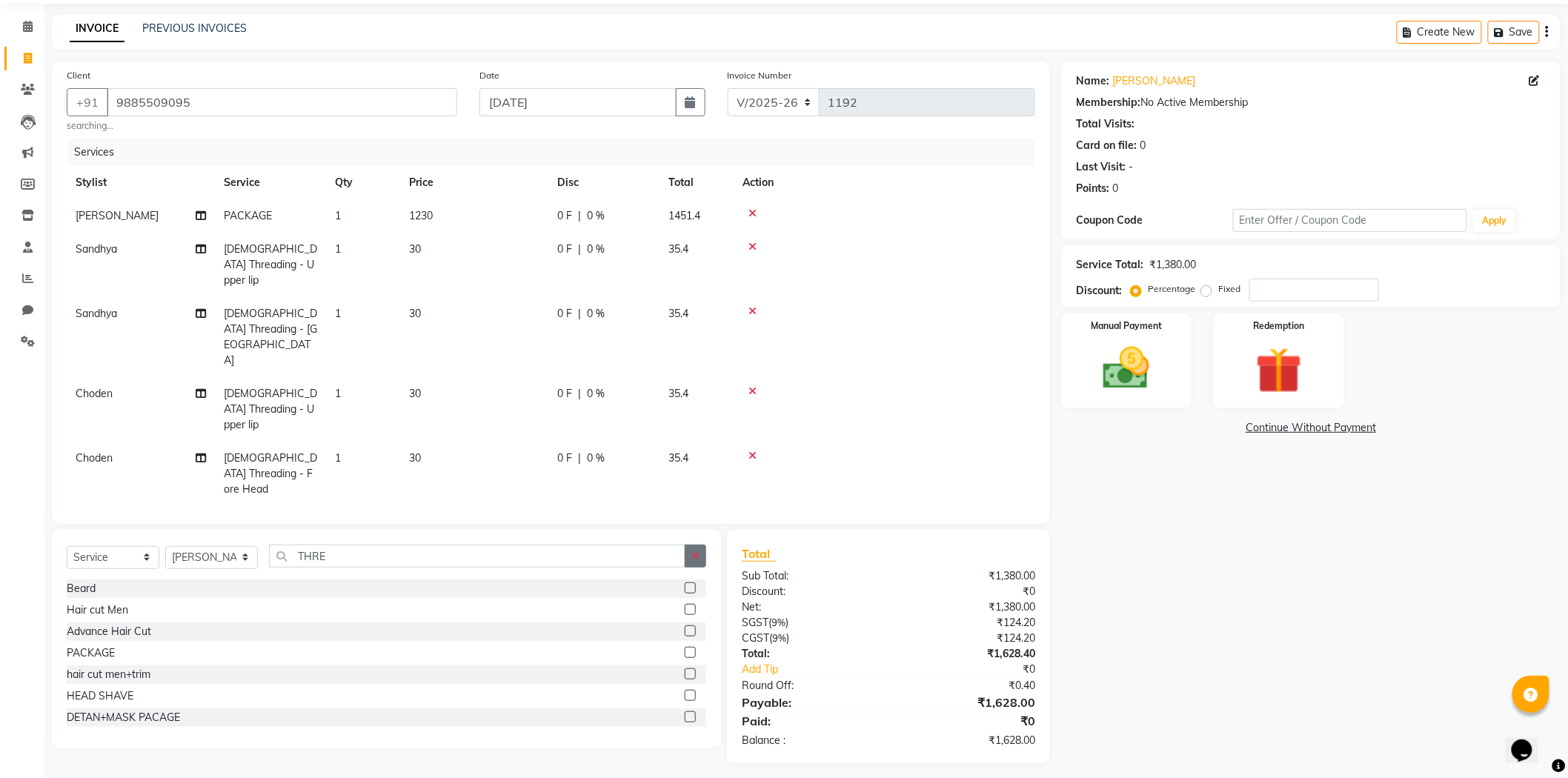
click at [691, 544] on button "button" at bounding box center [695, 555] width 22 height 23
click at [684, 583] on label at bounding box center [690, 588] width 11 height 11
click at [684, 584] on input "checkbox" at bounding box center [689, 588] width 9 height 9
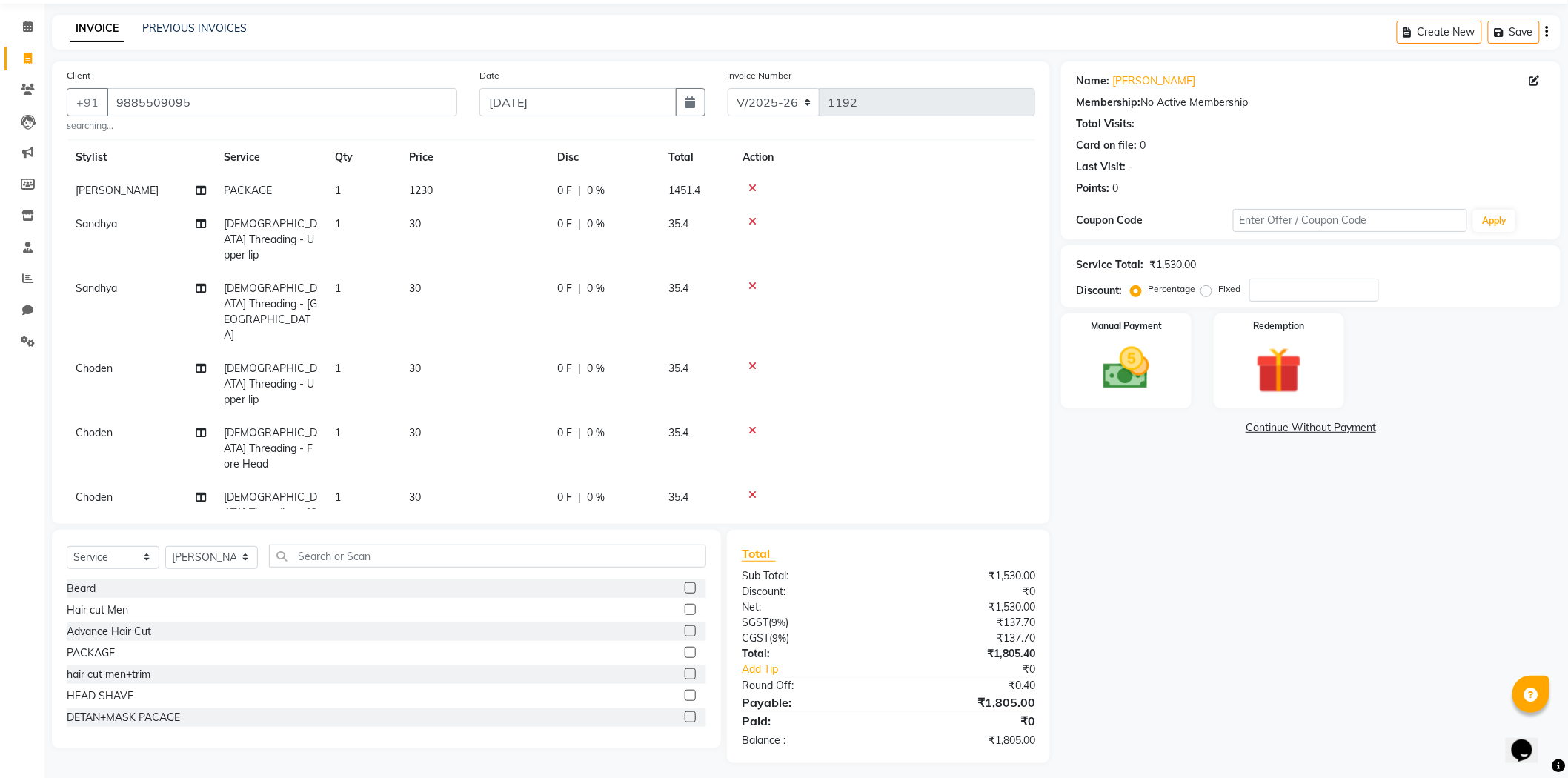
click at [684, 583] on label at bounding box center [690, 588] width 11 height 11
click at [684, 584] on input "checkbox" at bounding box center [689, 588] width 9 height 9
checkbox input "false"
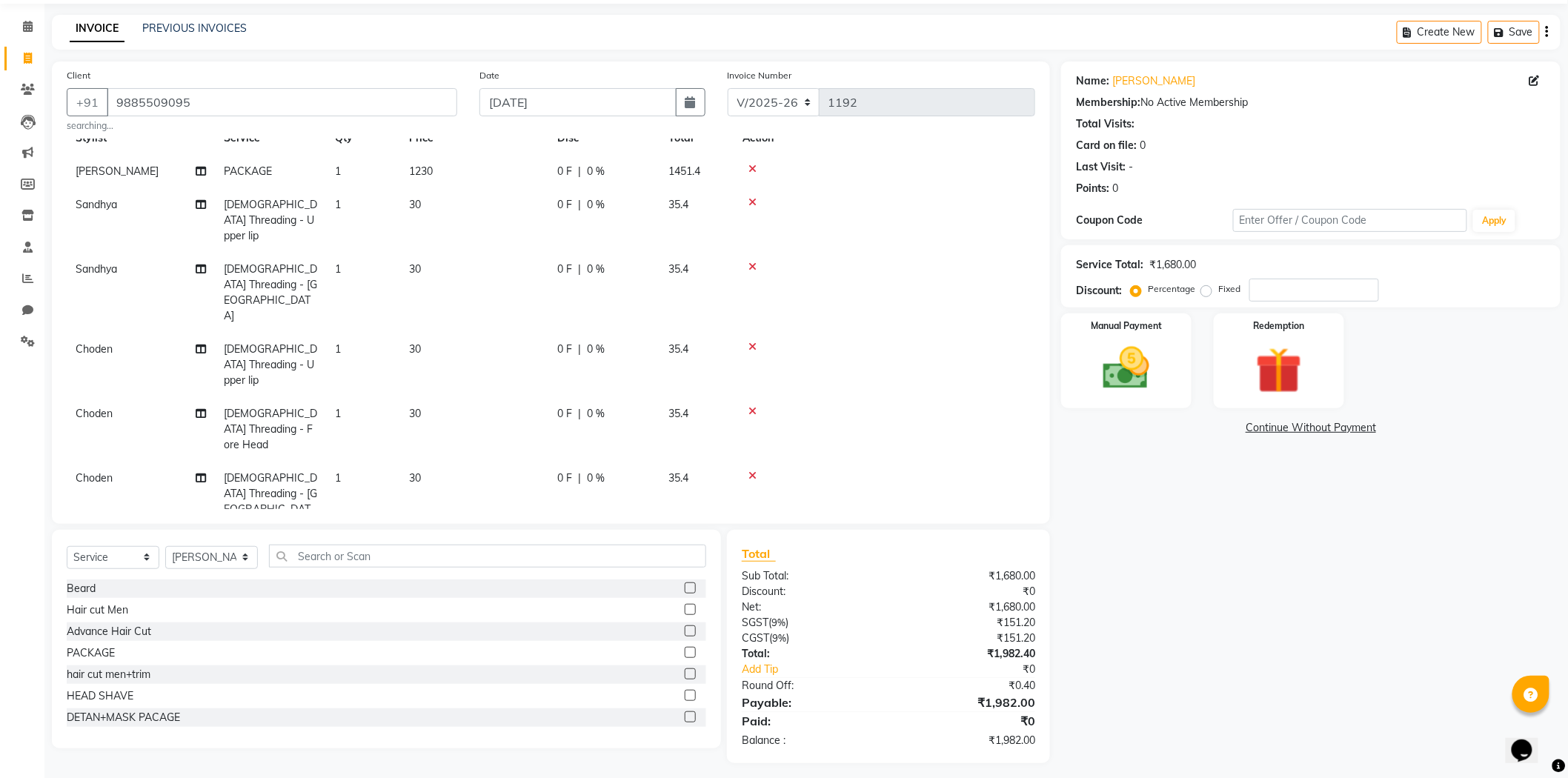
scroll to position [58, 0]
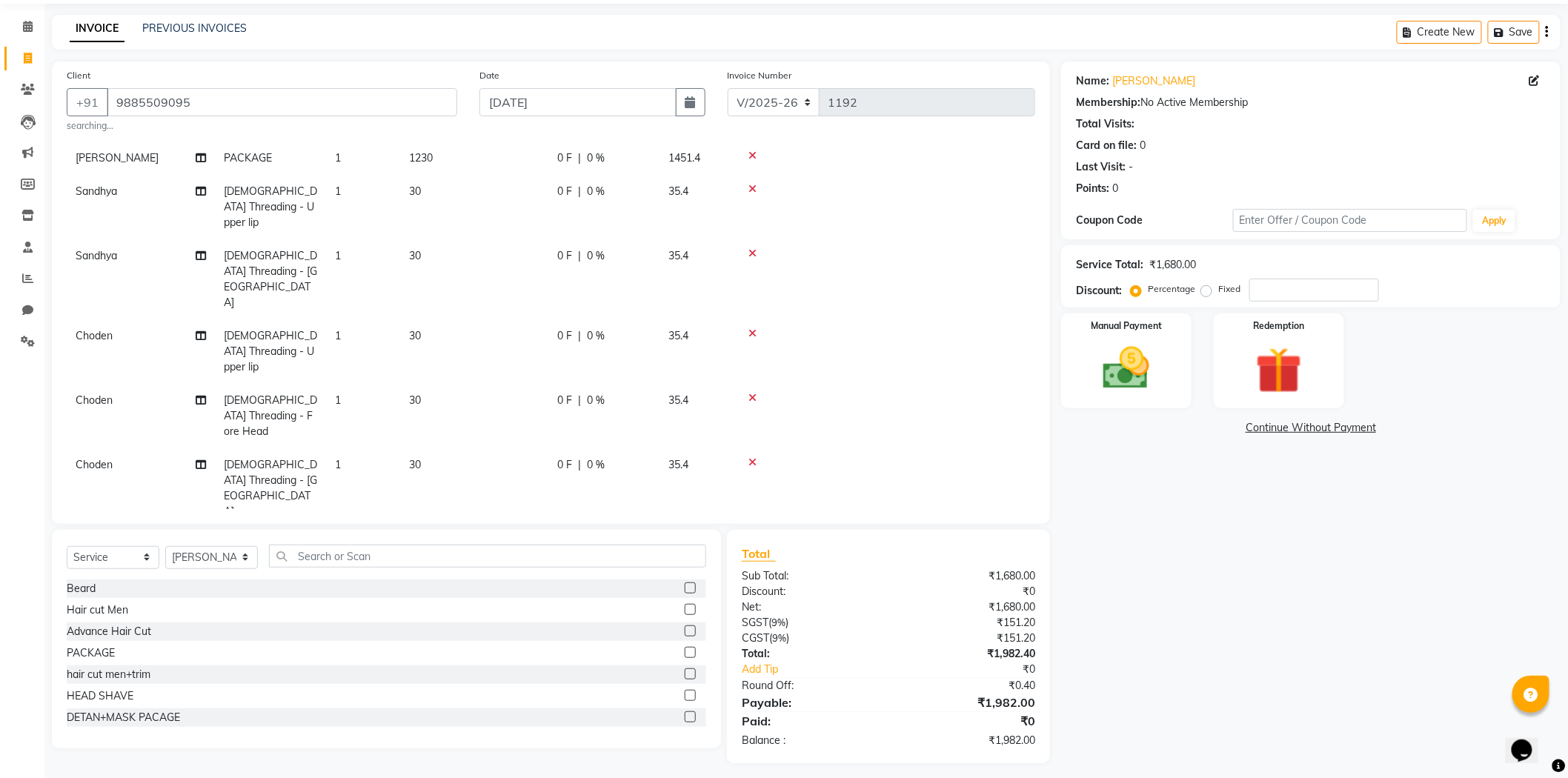
click at [337, 194] on span "1" at bounding box center [338, 191] width 6 height 13
select select "84904"
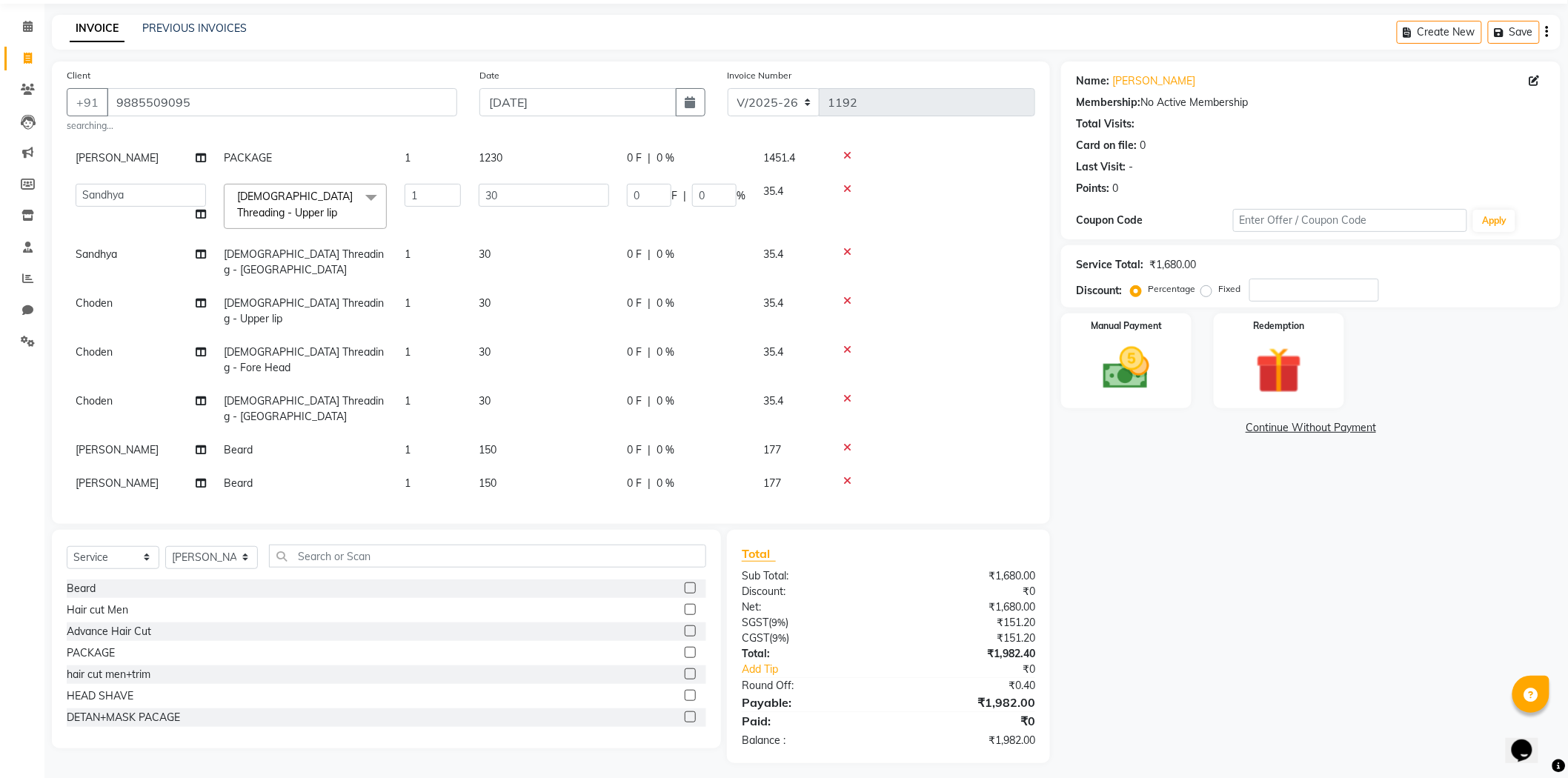
scroll to position [0, 0]
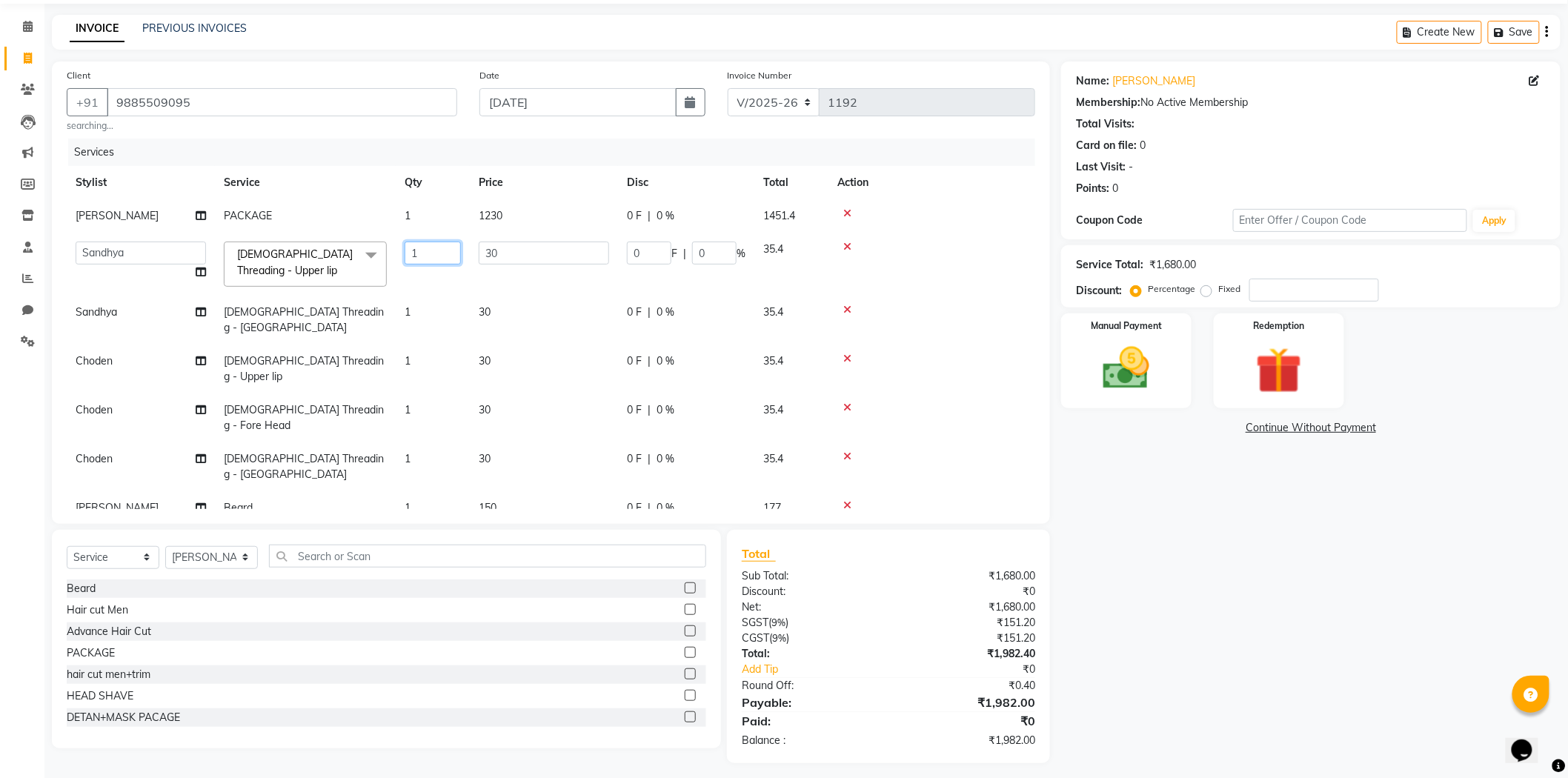
click at [425, 246] on input "1" at bounding box center [433, 252] width 56 height 23
type input "2"
click at [416, 304] on tr "Sandhya [DEMOGRAPHIC_DATA] Threading - [GEOGRAPHIC_DATA] 1 30 0 F | 0 % 35.4" at bounding box center [551, 319] width 969 height 49
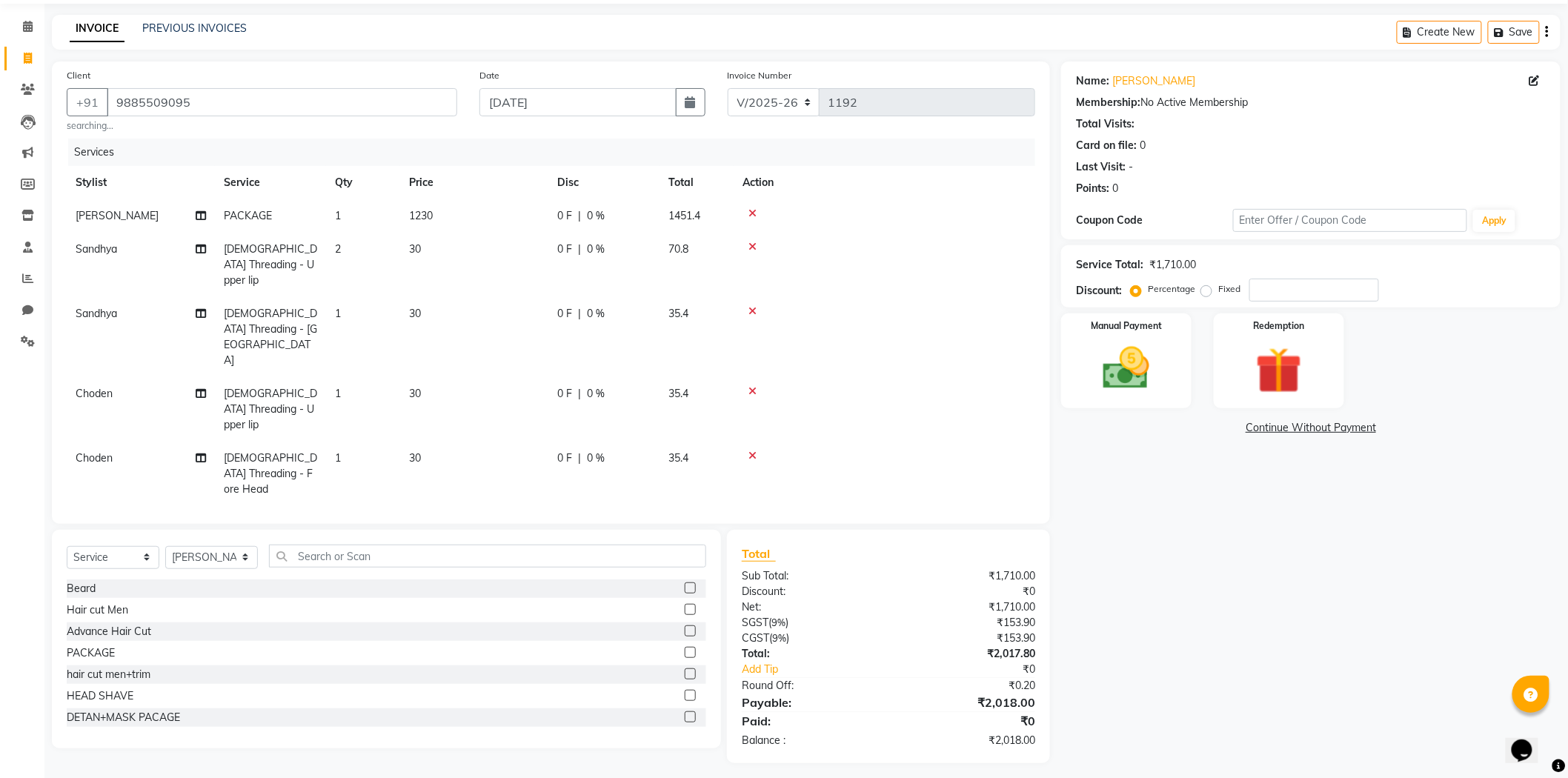
click at [354, 297] on td "1" at bounding box center [363, 337] width 74 height 80
select select "84904"
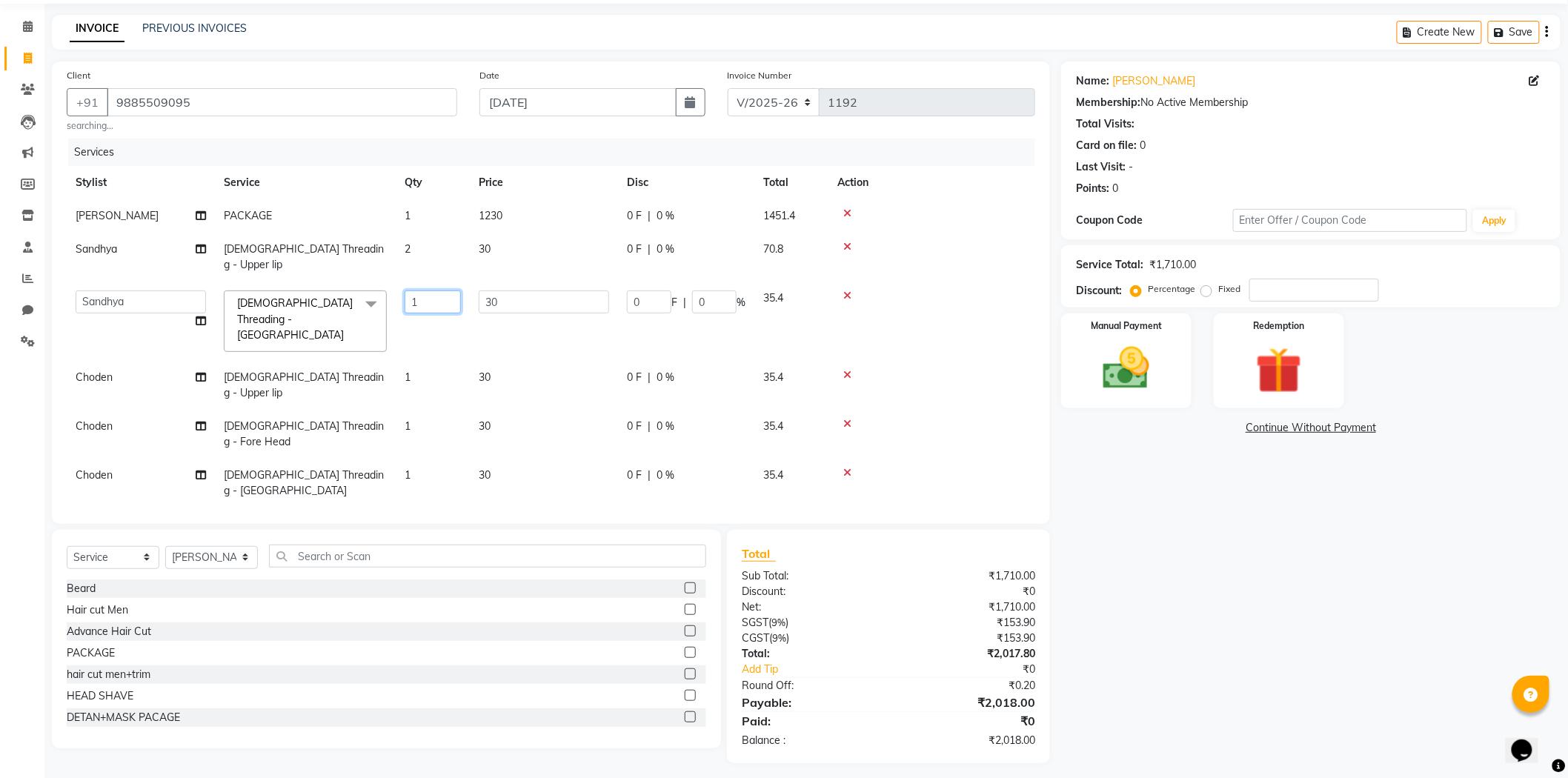
click at [430, 291] on input "1" at bounding box center [433, 302] width 56 height 23
type input "2"
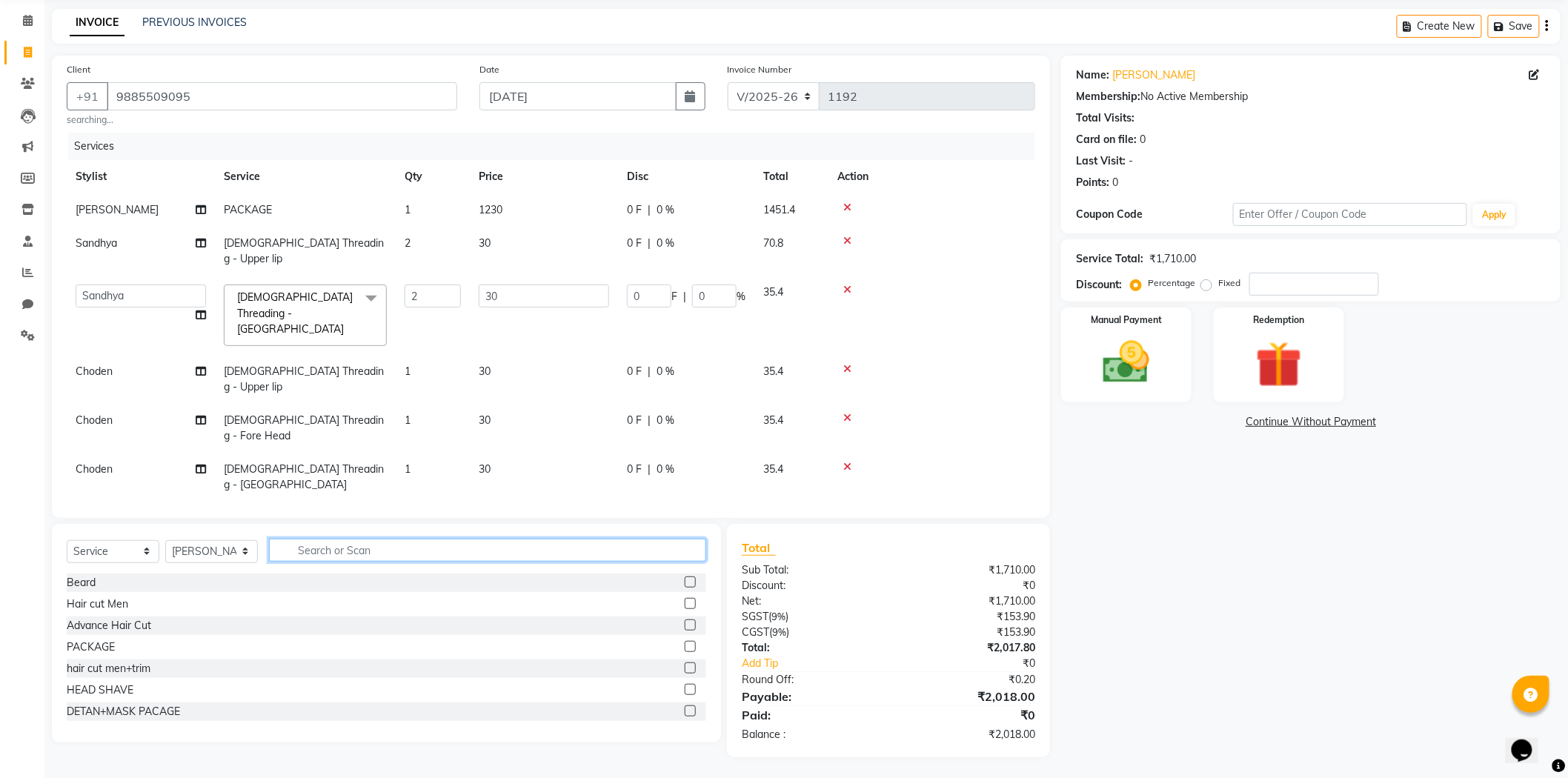
click at [334, 558] on input "text" at bounding box center [488, 550] width 438 height 23
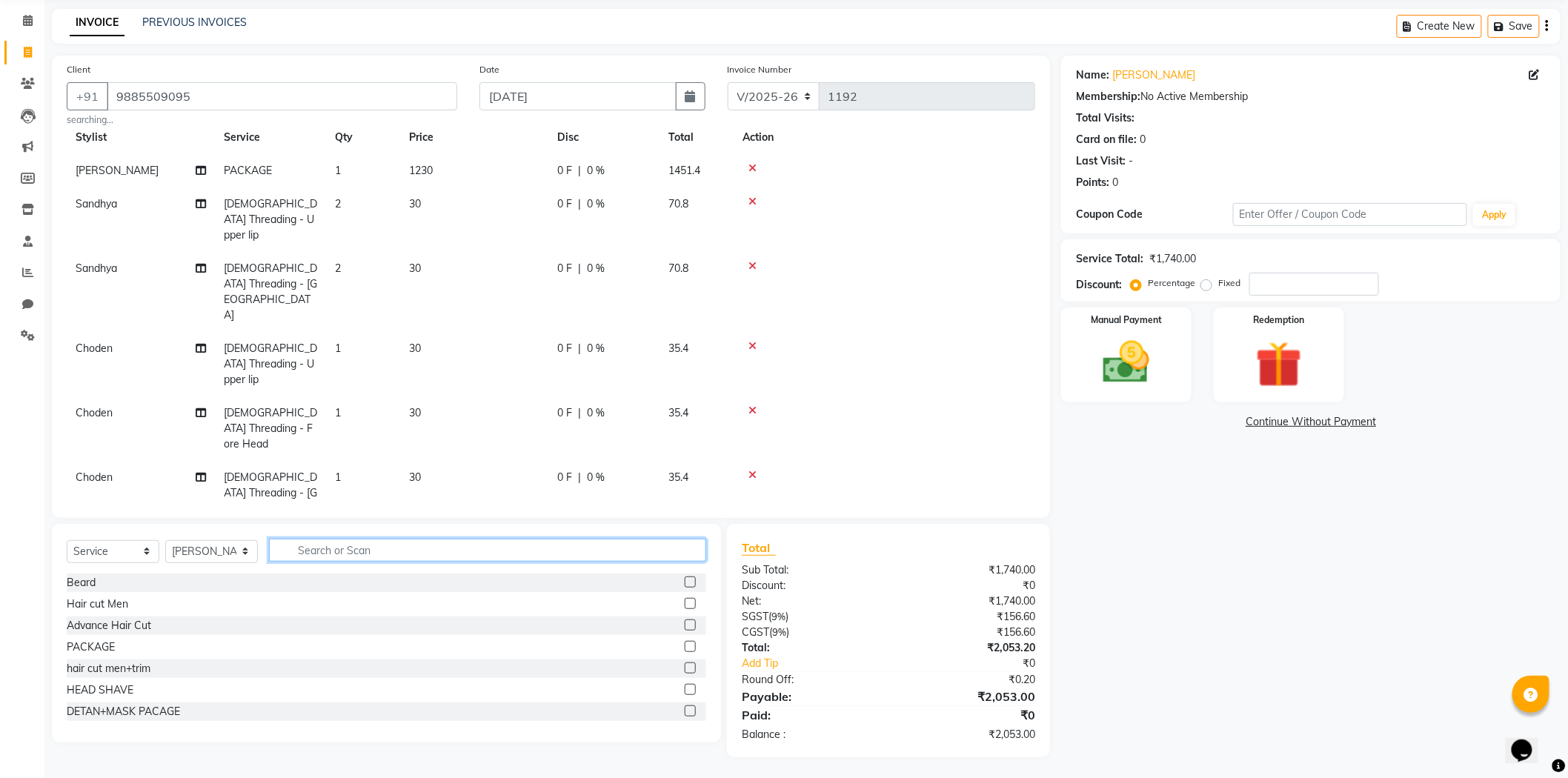
scroll to position [58, 0]
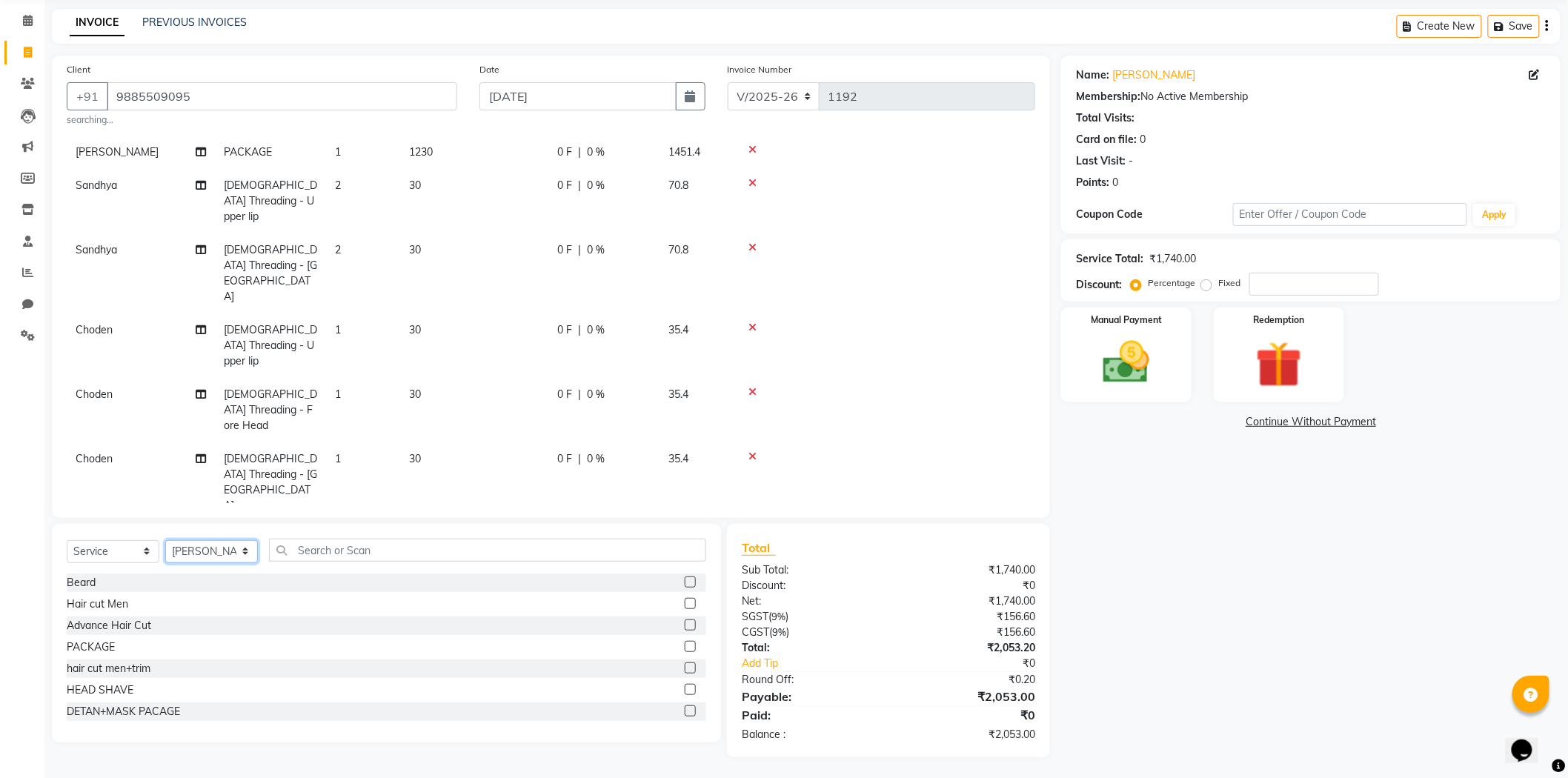
click at [217, 544] on select "Select Stylist Admin [PERSON_NAME] [PERSON_NAME] [PERSON_NAME] [PERSON_NAME] [P…" at bounding box center [212, 551] width 93 height 23
select select "84894"
click at [166, 541] on select "Select Stylist Admin [PERSON_NAME] [PERSON_NAME] [PERSON_NAME] [PERSON_NAME] [P…" at bounding box center [212, 551] width 93 height 23
click at [684, 665] on label at bounding box center [690, 668] width 11 height 11
click at [684, 665] on input "checkbox" at bounding box center [689, 669] width 9 height 9
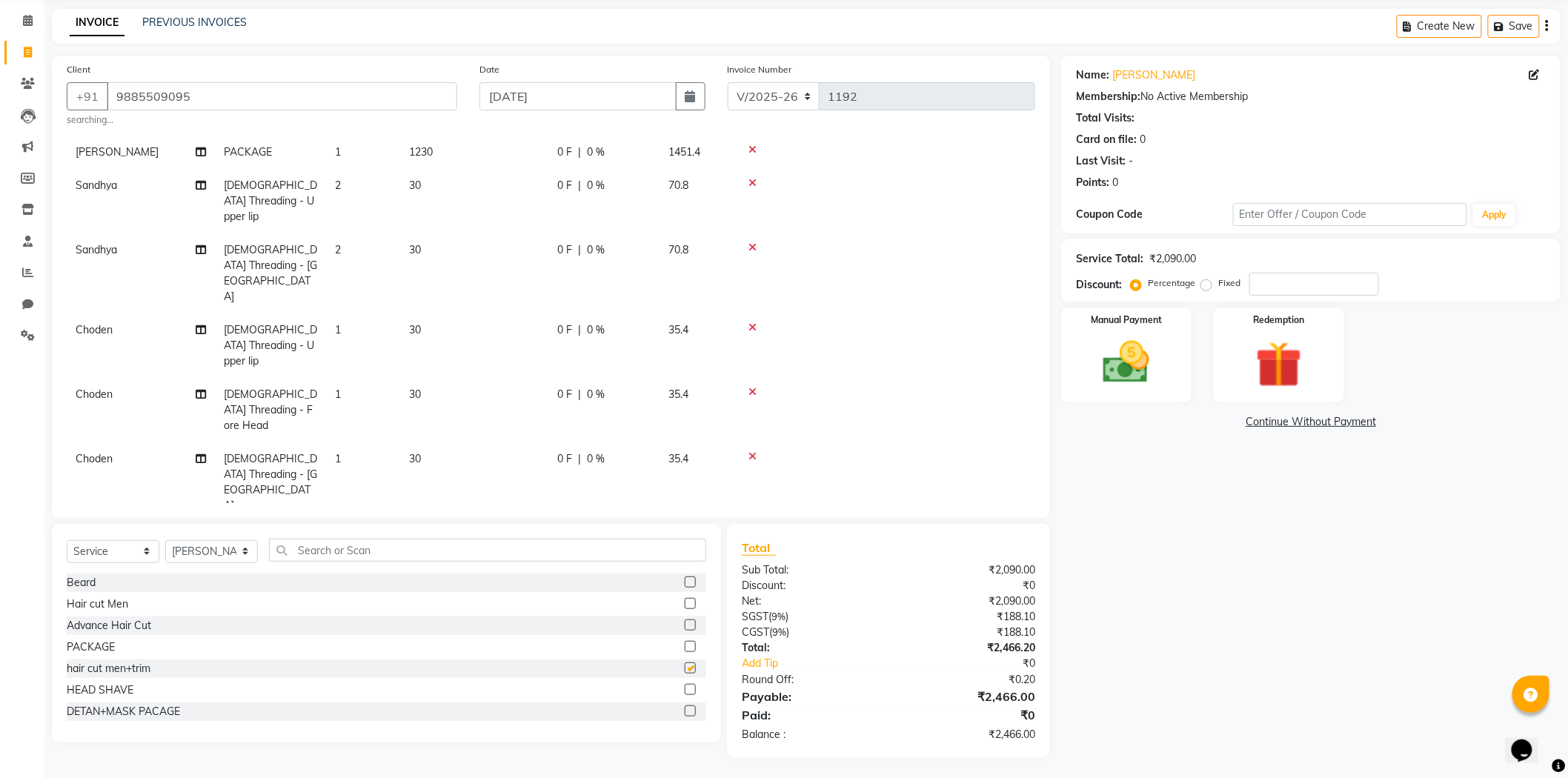
checkbox input "false"
click at [455, 559] on input "text" at bounding box center [488, 550] width 438 height 23
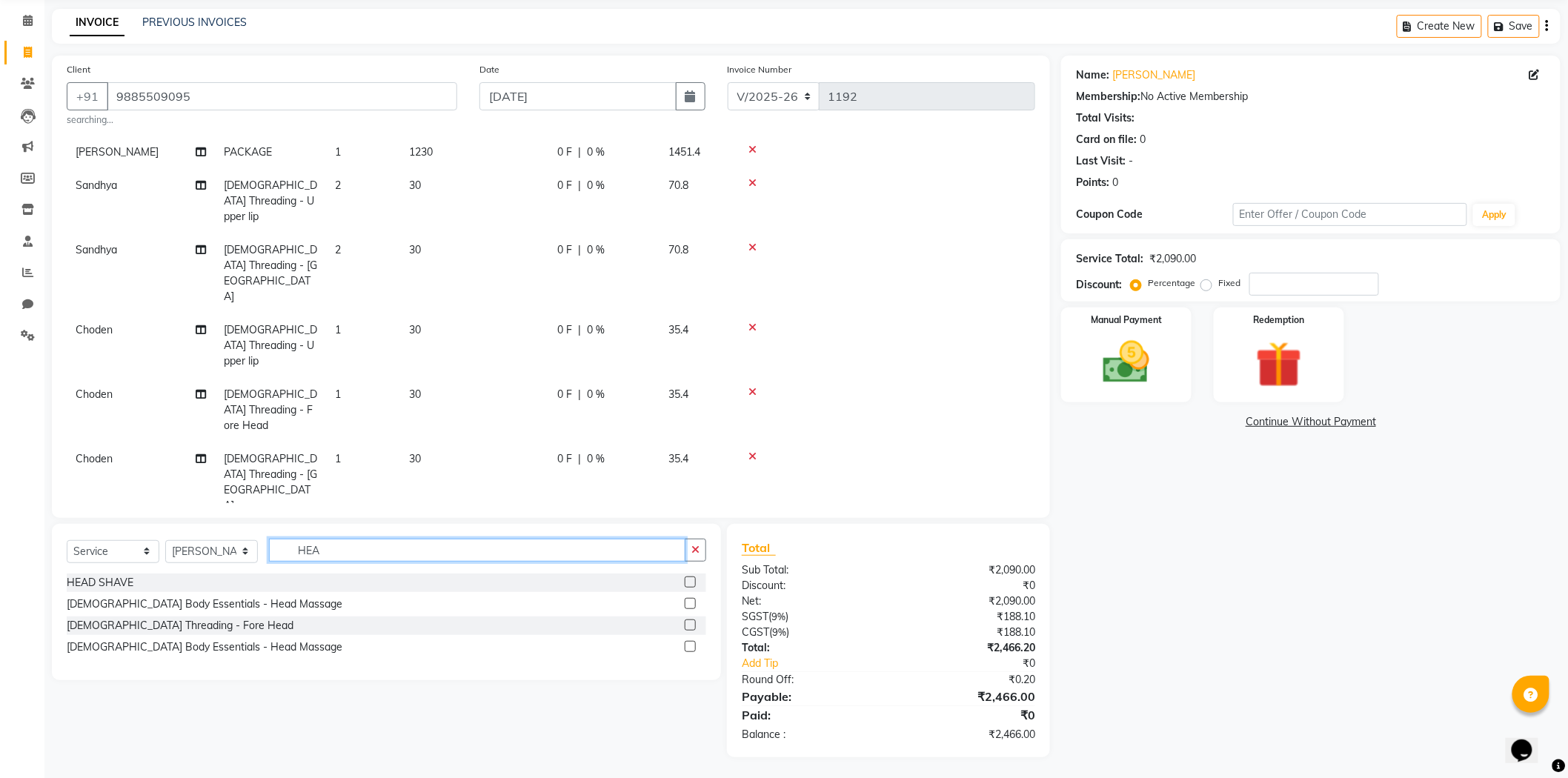
type input "HEA"
click at [692, 603] on label at bounding box center [690, 603] width 11 height 11
click at [692, 603] on input "checkbox" at bounding box center [689, 604] width 9 height 9
checkbox input "false"
click at [698, 549] on icon "button" at bounding box center [695, 549] width 8 height 10
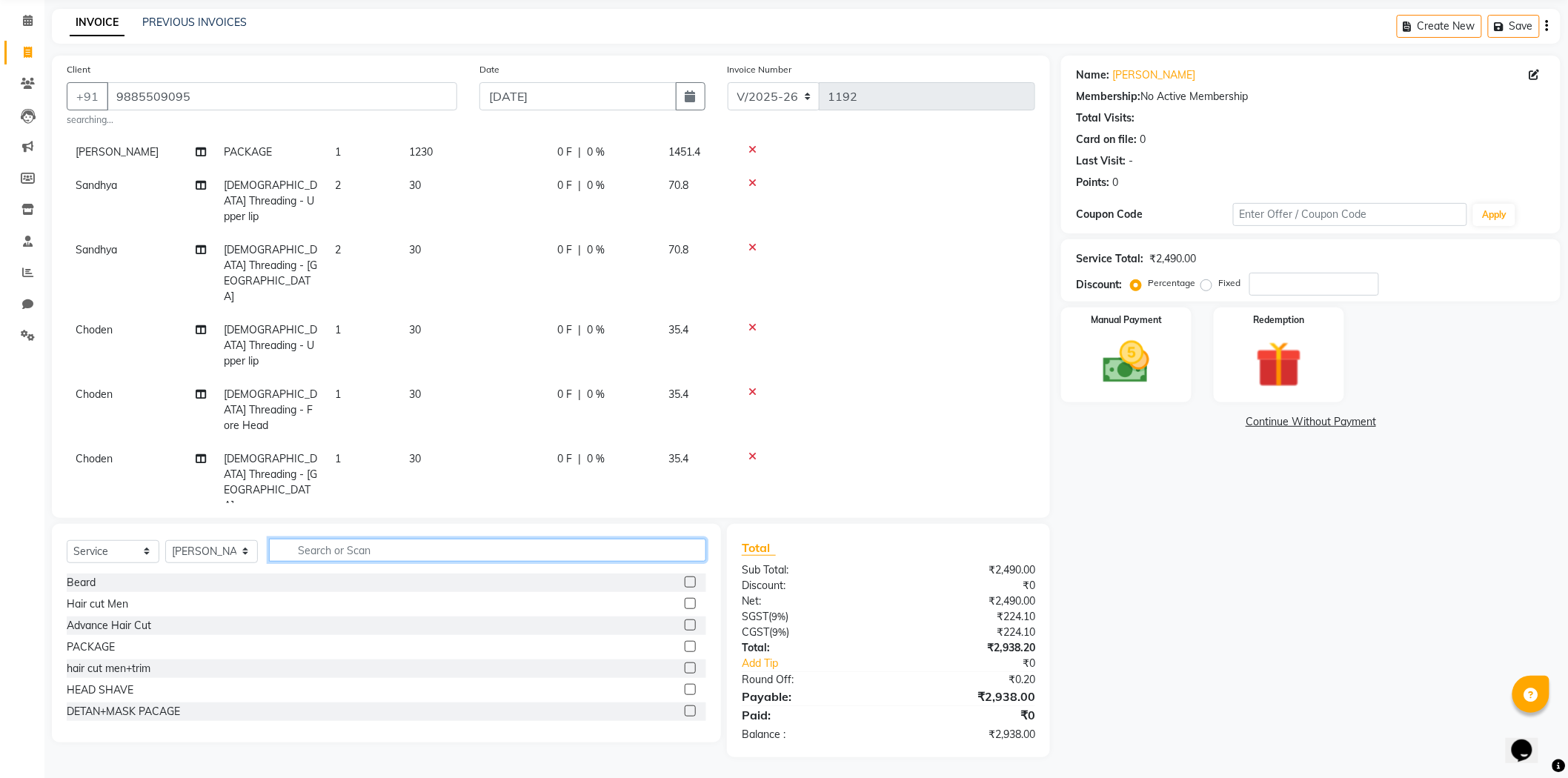
scroll to position [156, 0]
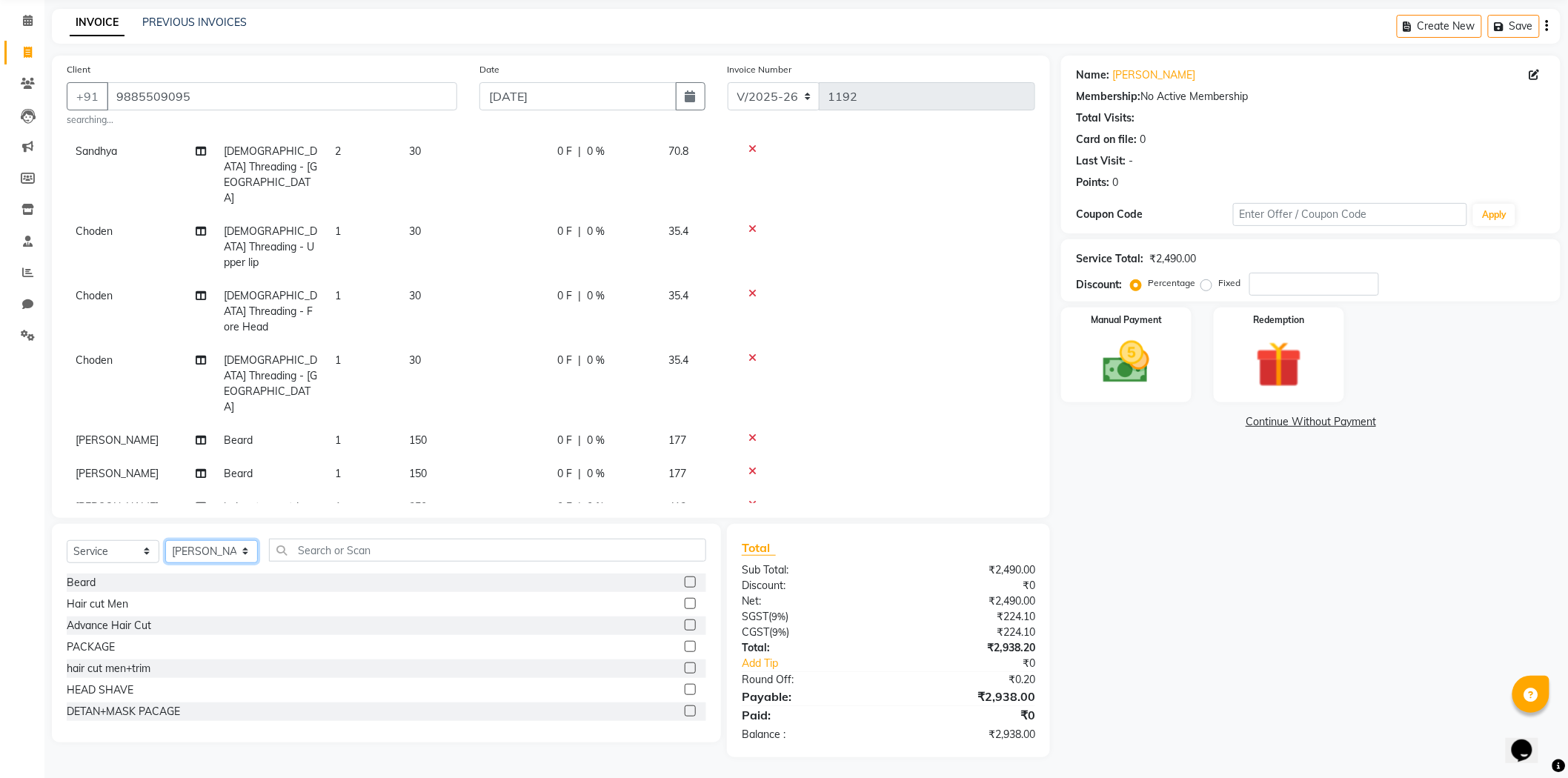
click at [206, 541] on select "Select Stylist Admin [PERSON_NAME] [PERSON_NAME] [PERSON_NAME] [PERSON_NAME] [P…" at bounding box center [212, 551] width 93 height 23
select select "86821"
click at [166, 541] on select "Select Stylist Admin [PERSON_NAME] [PERSON_NAME] [PERSON_NAME] [PERSON_NAME] [P…" at bounding box center [212, 551] width 93 height 23
click at [684, 668] on label at bounding box center [690, 668] width 11 height 11
click at [684, 668] on input "checkbox" at bounding box center [689, 669] width 9 height 9
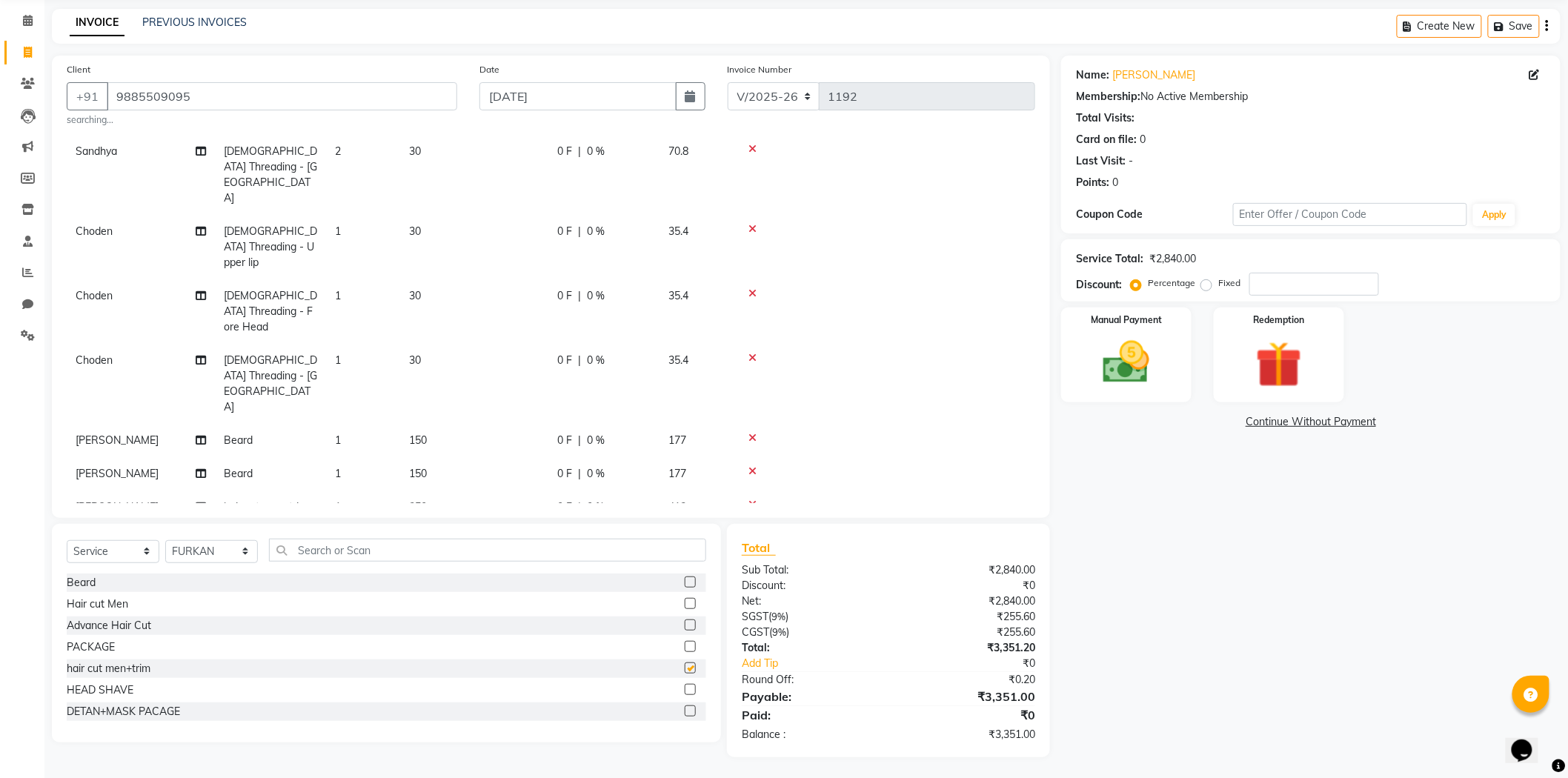
checkbox input "false"
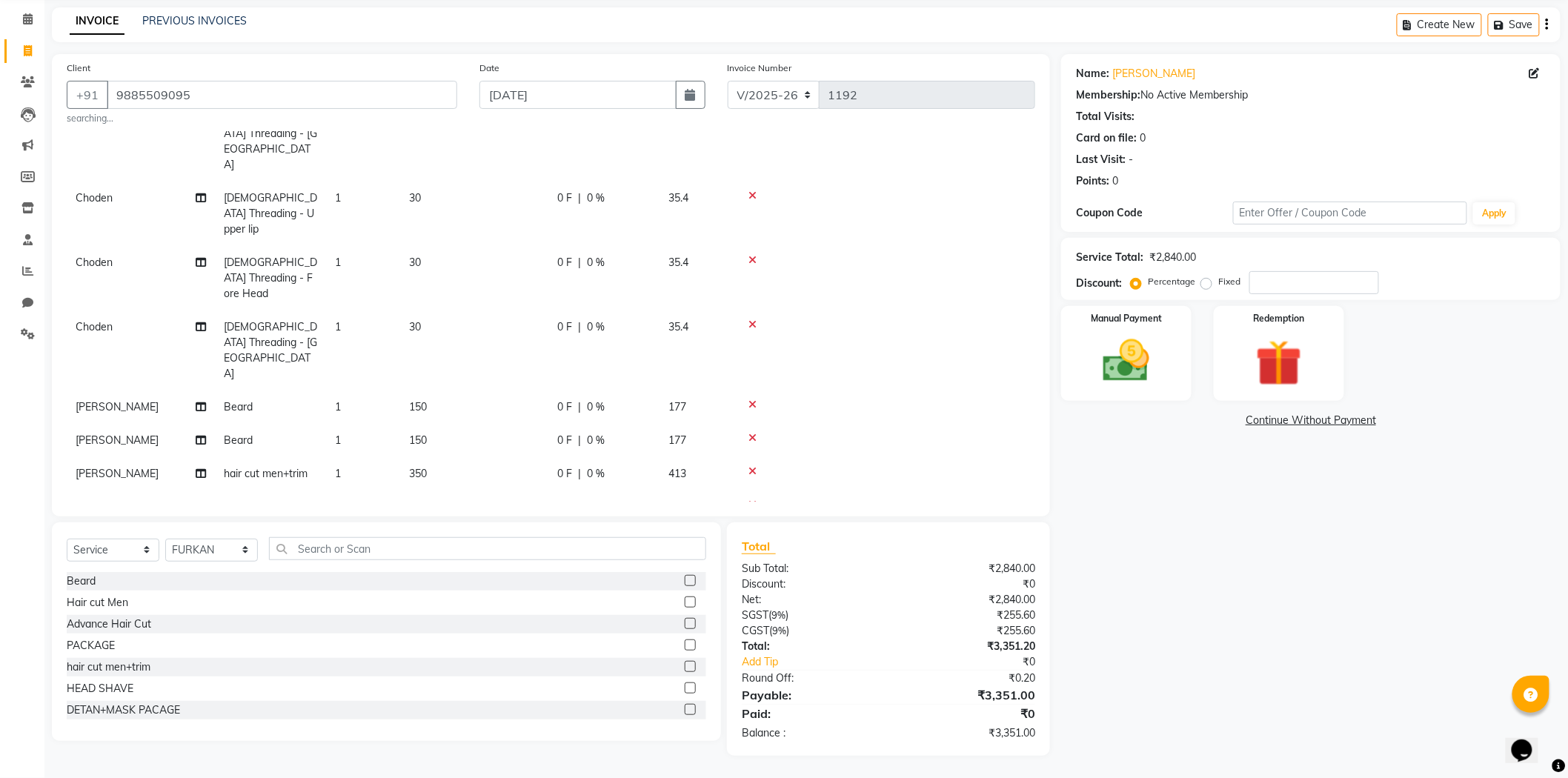
scroll to position [190, 0]
click at [241, 539] on select "Select Stylist Admin [PERSON_NAME] [PERSON_NAME] [PERSON_NAME] [PERSON_NAME] [P…" at bounding box center [212, 550] width 93 height 23
select select "84895"
click at [166, 539] on select "Select Stylist Admin [PERSON_NAME] [PERSON_NAME] [PERSON_NAME] [PERSON_NAME] [P…" at bounding box center [212, 550] width 93 height 23
click at [684, 602] on label at bounding box center [690, 602] width 11 height 11
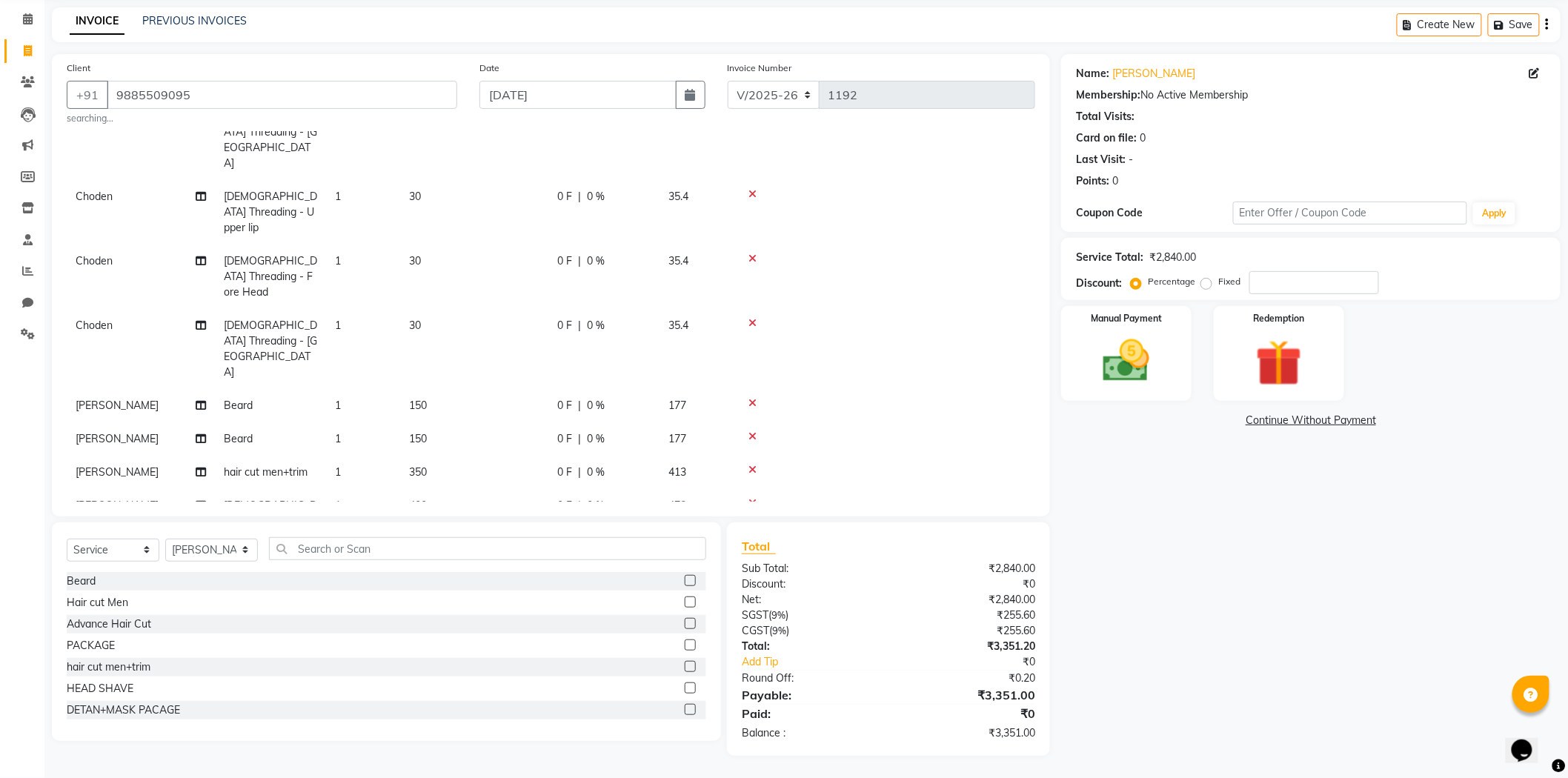
click at [684, 602] on input "checkbox" at bounding box center [689, 602] width 9 height 9
checkbox input "false"
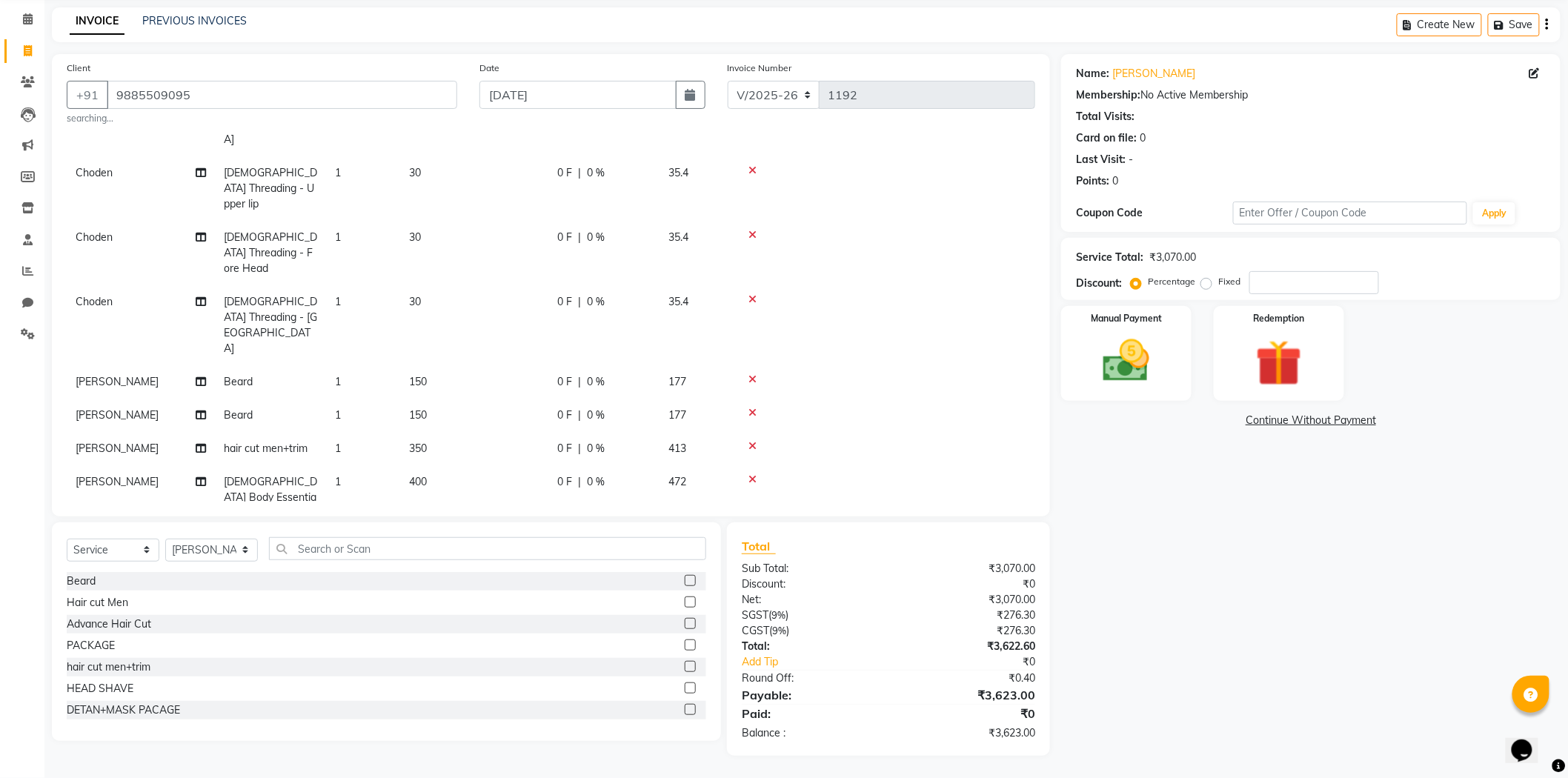
scroll to position [223, 0]
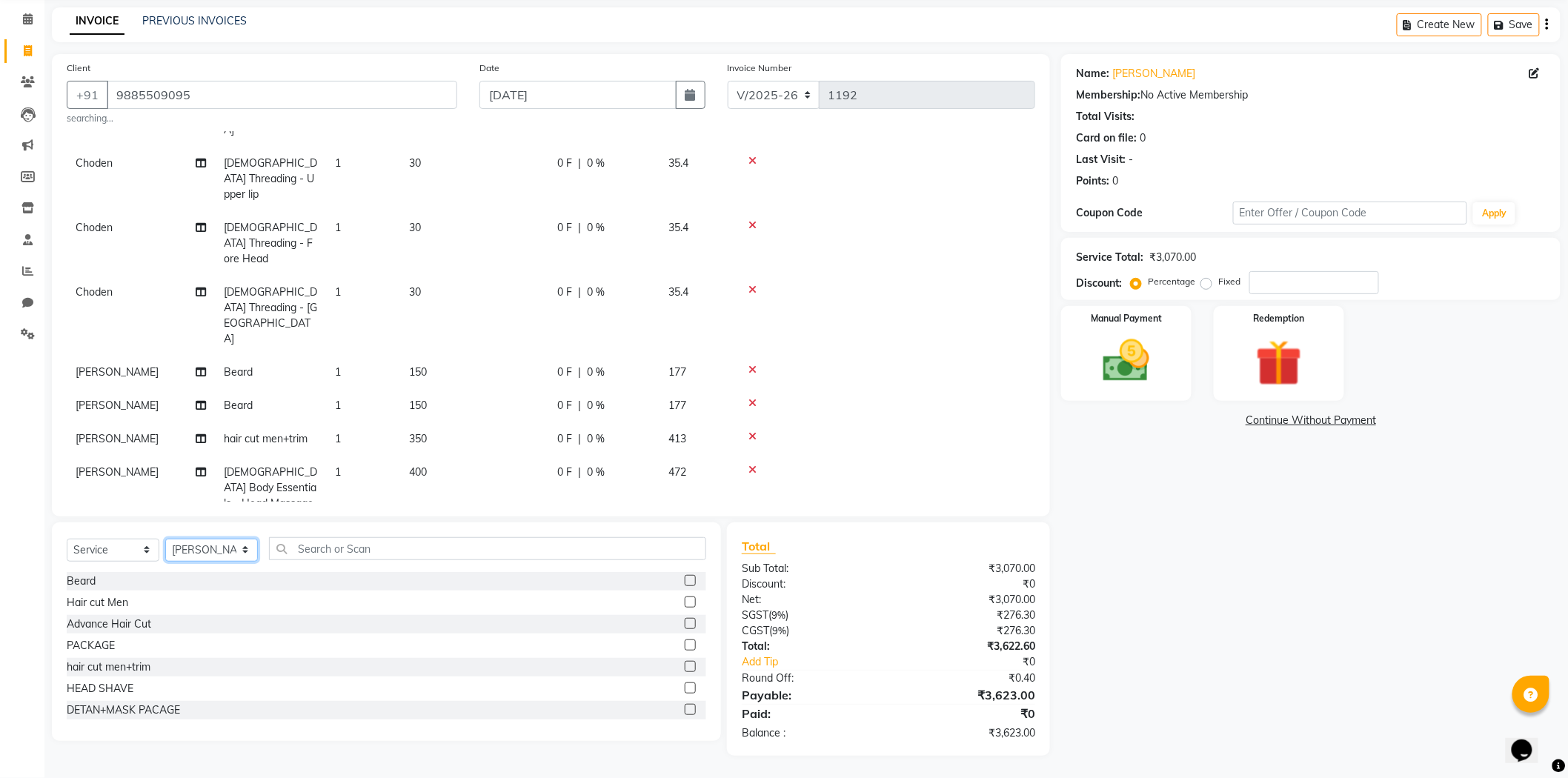
click at [223, 552] on select "Select Stylist Admin [PERSON_NAME] [PERSON_NAME] [PERSON_NAME] [PERSON_NAME] [P…" at bounding box center [212, 550] width 93 height 23
select select "84905"
click at [166, 539] on select "Select Stylist Admin [PERSON_NAME] [PERSON_NAME] [PERSON_NAME] [PERSON_NAME] [P…" at bounding box center [212, 550] width 93 height 23
click at [420, 550] on input "text" at bounding box center [488, 548] width 438 height 23
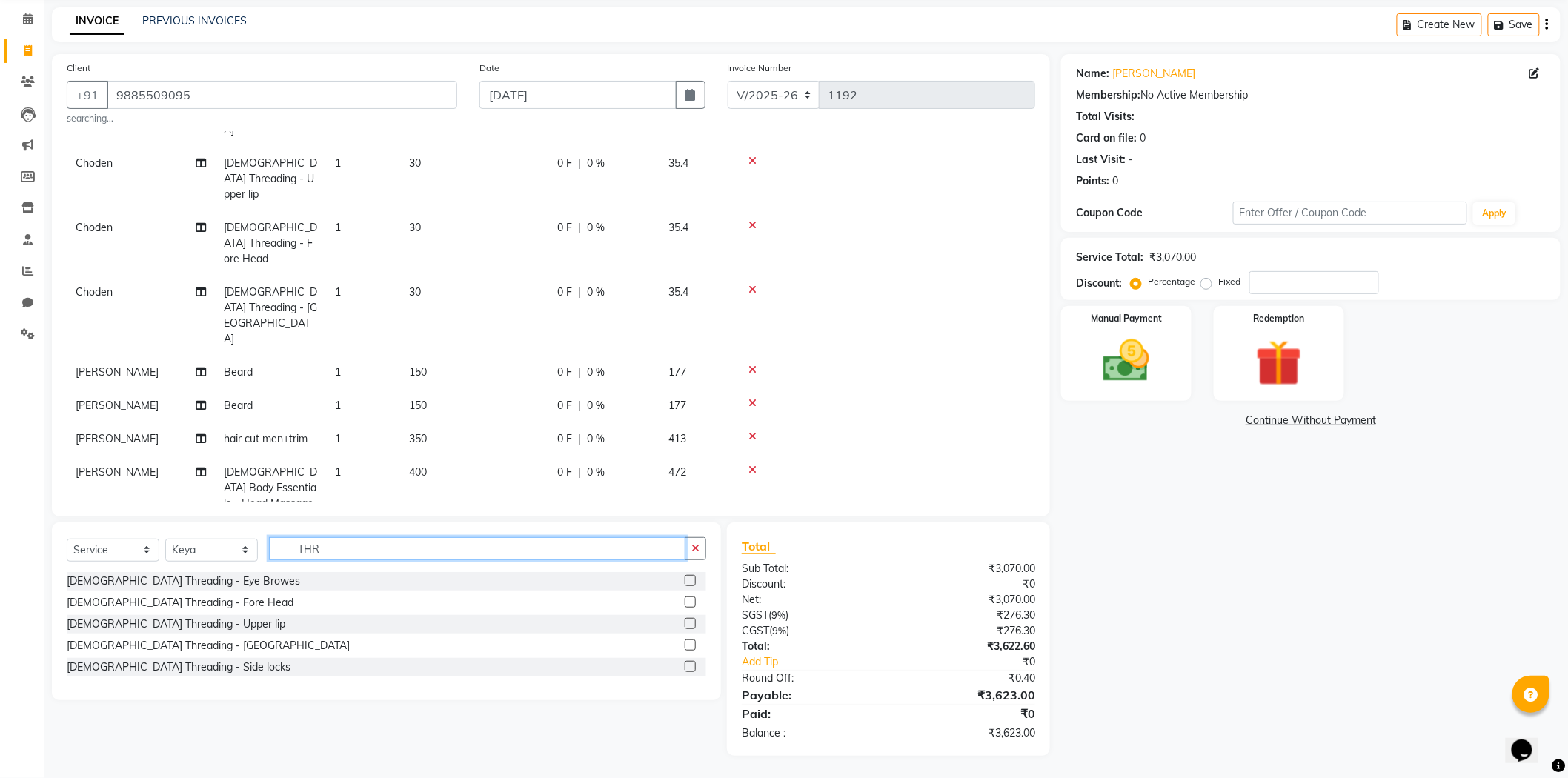
type input "THR"
click at [689, 576] on label at bounding box center [690, 580] width 11 height 11
click at [689, 576] on input "checkbox" at bounding box center [689, 581] width 9 height 9
checkbox input "false"
click at [686, 601] on label at bounding box center [690, 602] width 11 height 11
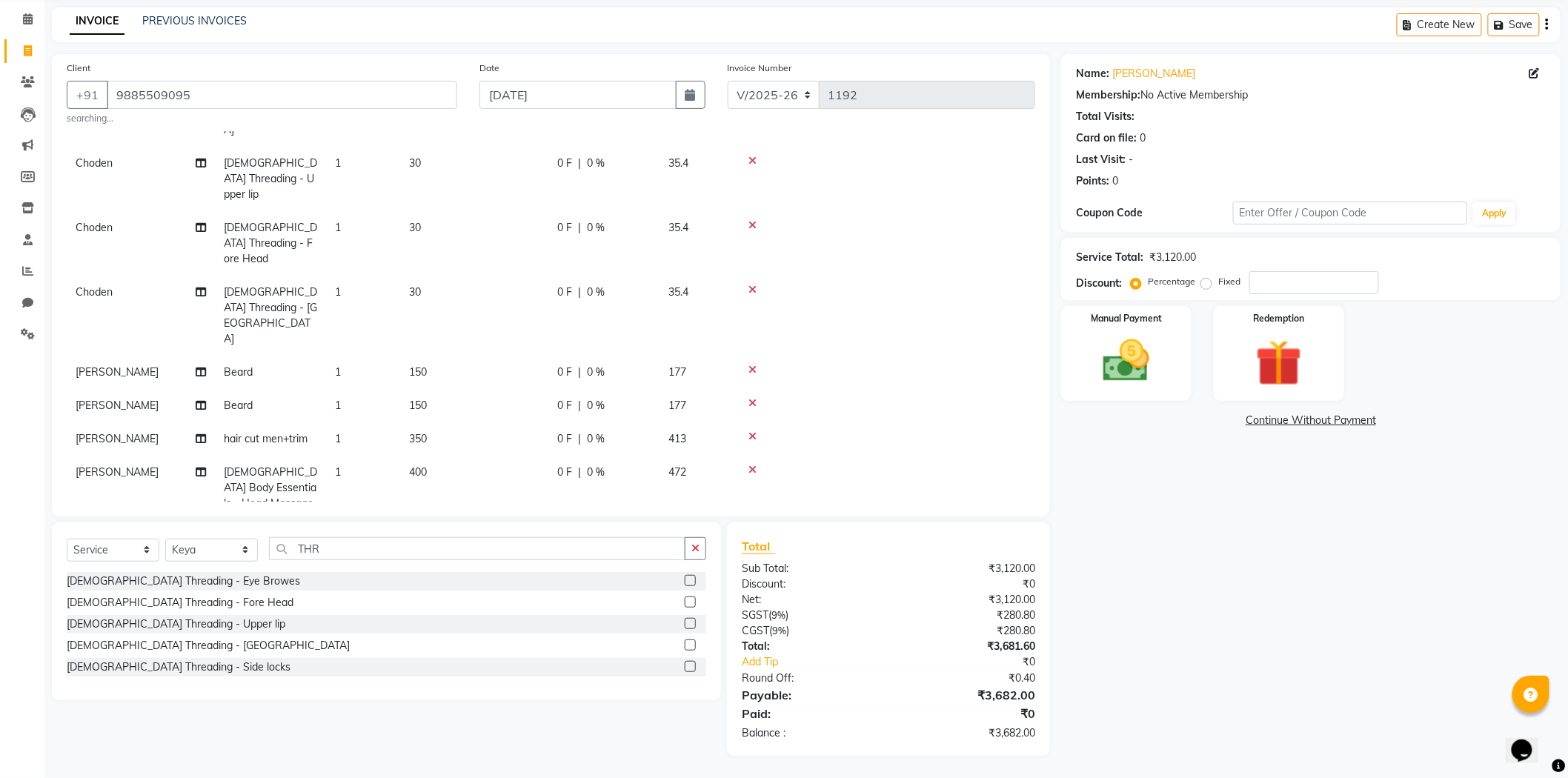
click at [686, 601] on input "checkbox" at bounding box center [689, 602] width 9 height 9
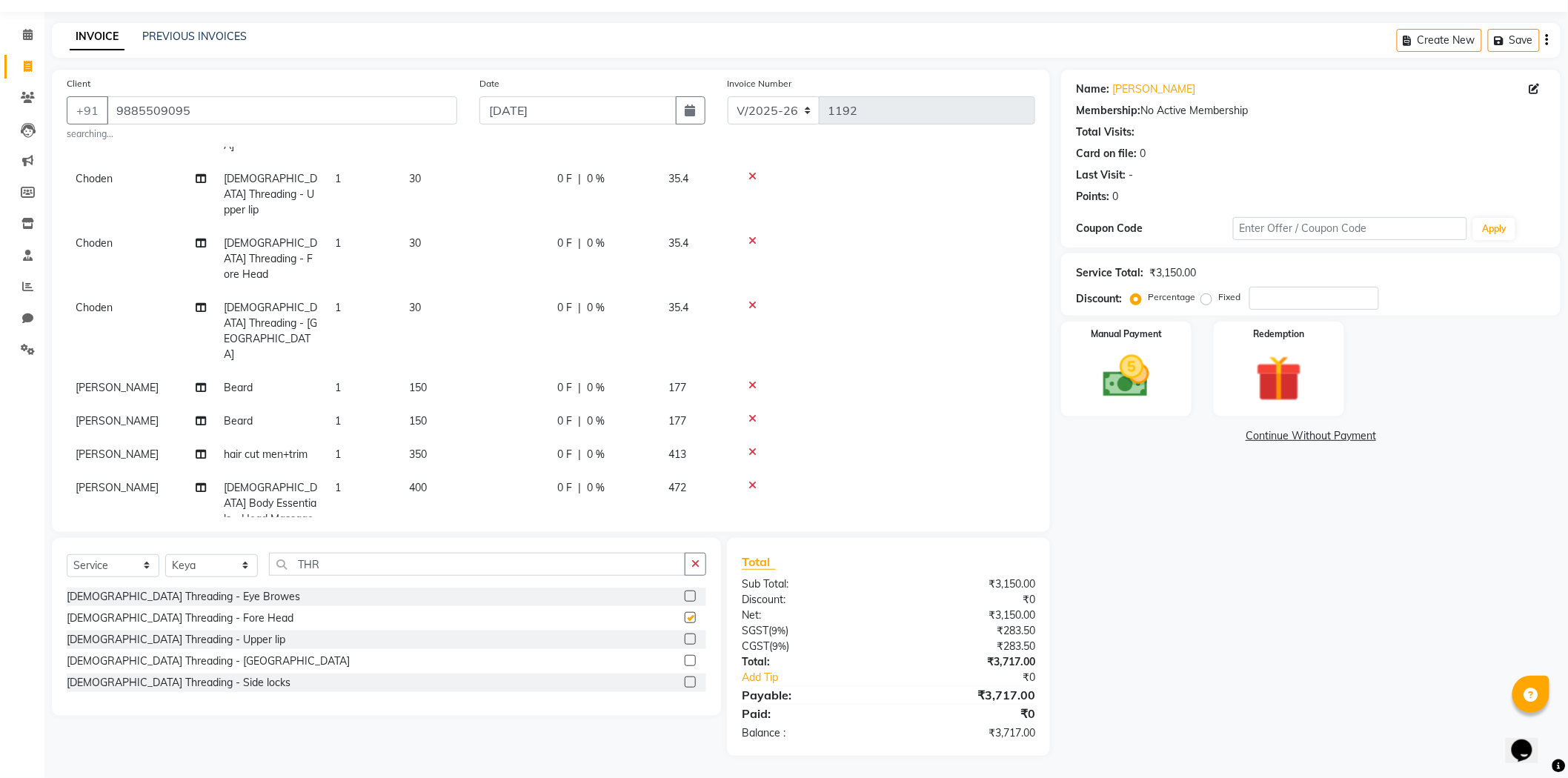
checkbox input "false"
click at [692, 638] on label at bounding box center [690, 639] width 11 height 11
click at [692, 638] on input "checkbox" at bounding box center [689, 640] width 9 height 9
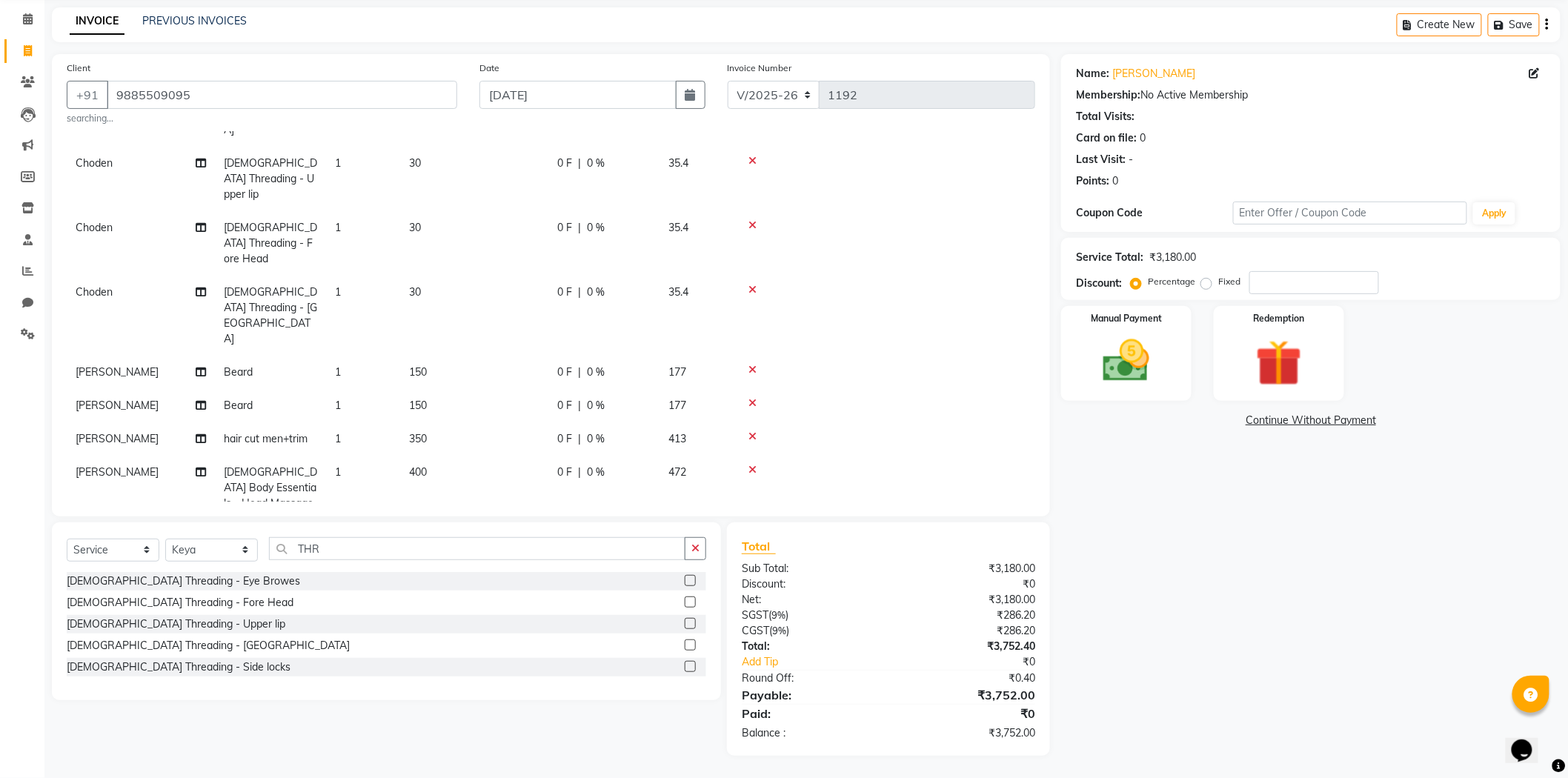
checkbox input "false"
click at [695, 637] on div at bounding box center [695, 646] width 22 height 19
click at [683, 645] on div "[DEMOGRAPHIC_DATA] Threading - [GEOGRAPHIC_DATA]" at bounding box center [386, 646] width 640 height 19
click at [688, 647] on label at bounding box center [690, 645] width 11 height 11
click at [688, 647] on input "checkbox" at bounding box center [689, 646] width 9 height 9
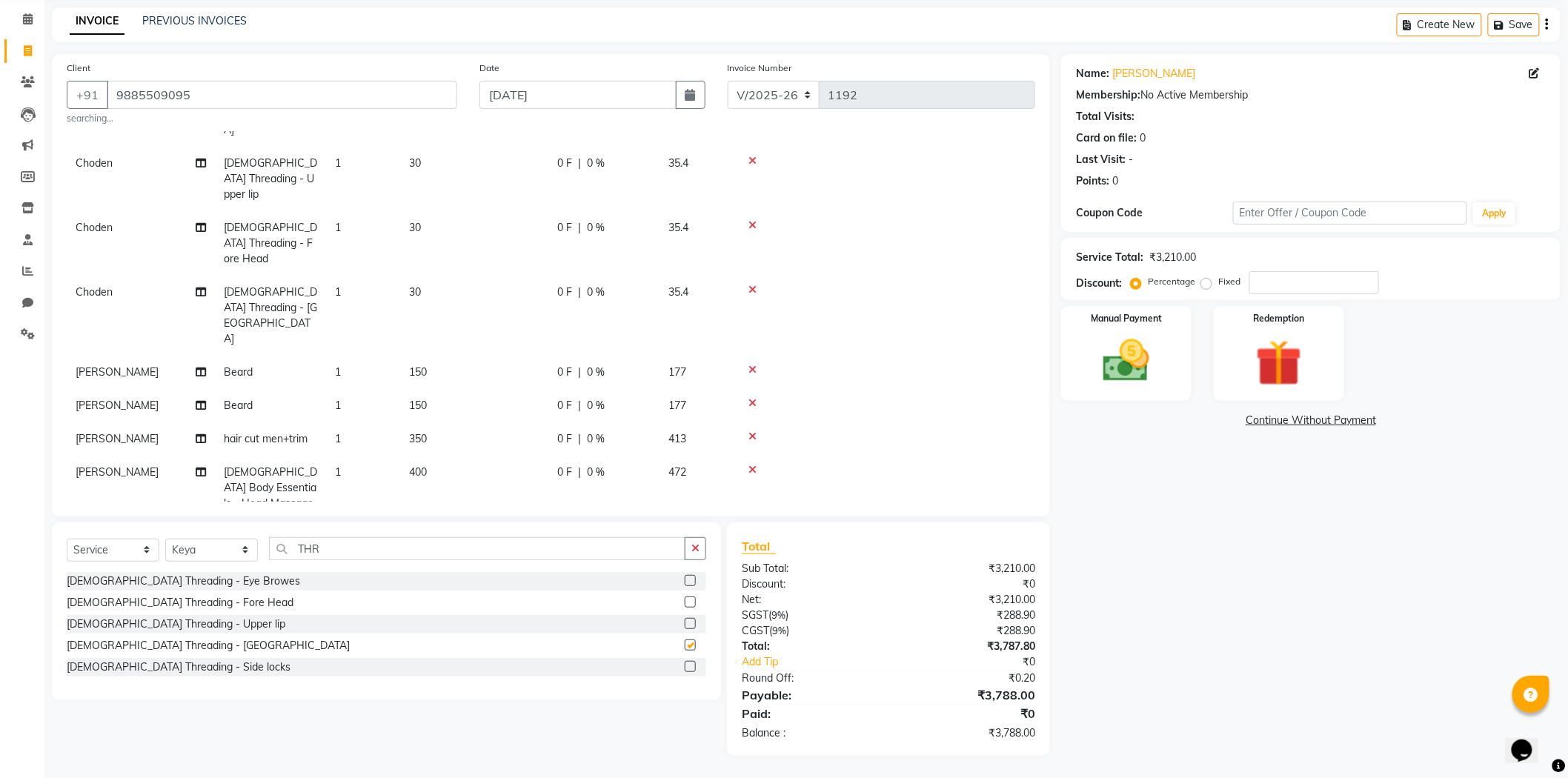
checkbox input "false"
click at [698, 546] on icon "button" at bounding box center [695, 548] width 8 height 10
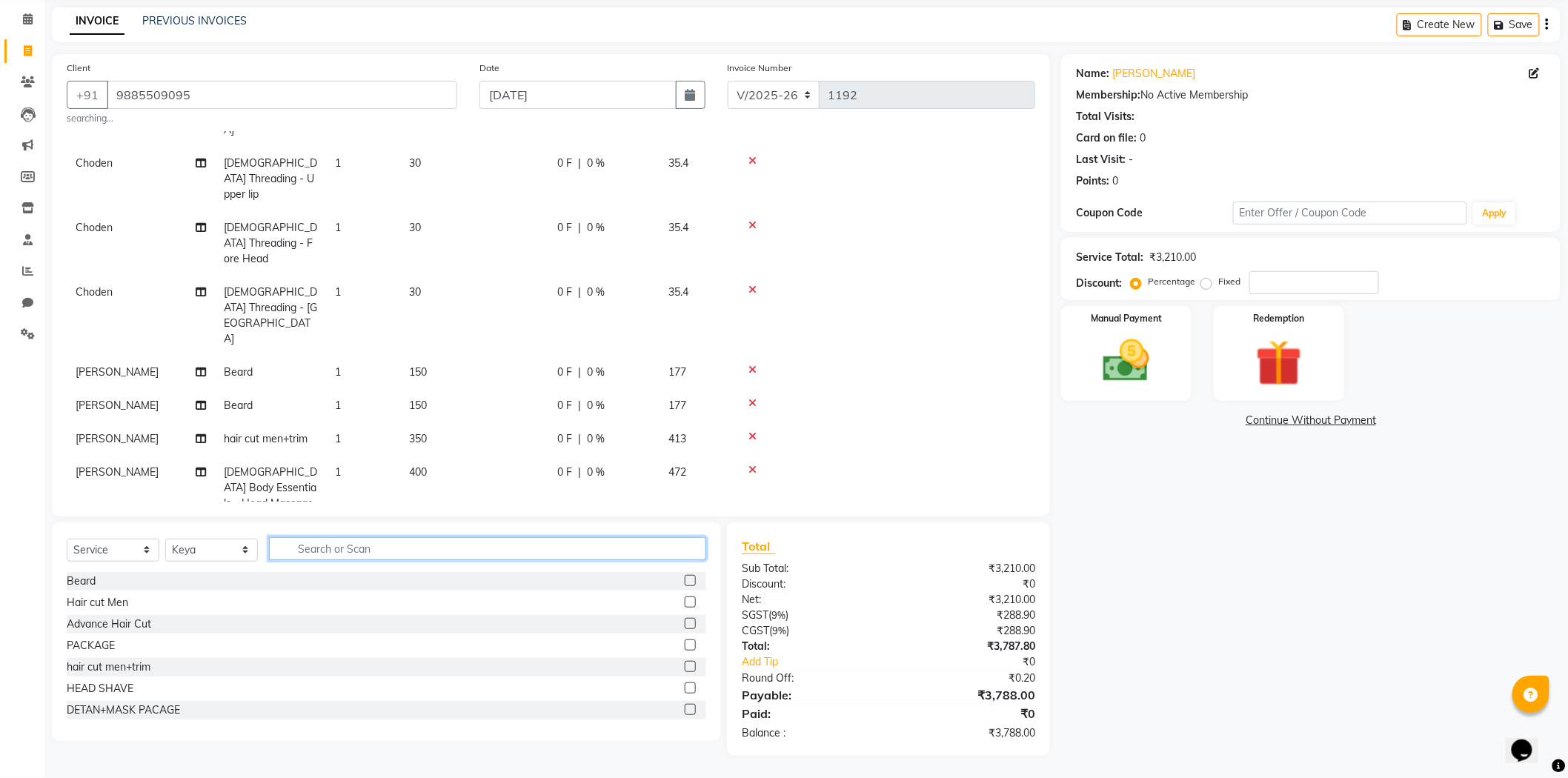
click at [649, 553] on input "text" at bounding box center [488, 548] width 438 height 23
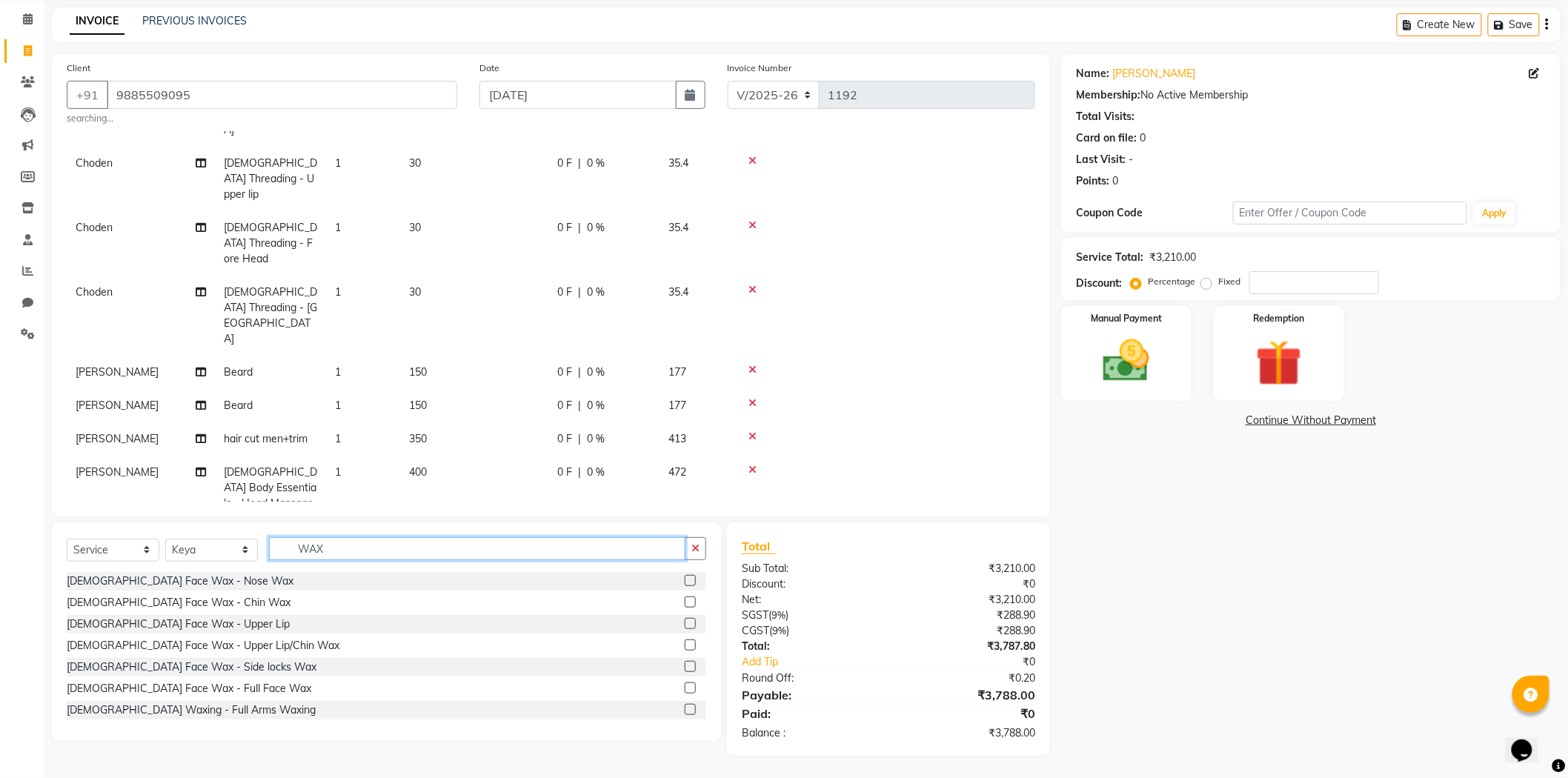
type input "WAX"
click at [684, 597] on label at bounding box center [690, 602] width 11 height 11
click at [684, 598] on input "checkbox" at bounding box center [689, 602] width 9 height 9
checkbox input "false"
click at [684, 578] on label at bounding box center [690, 580] width 11 height 11
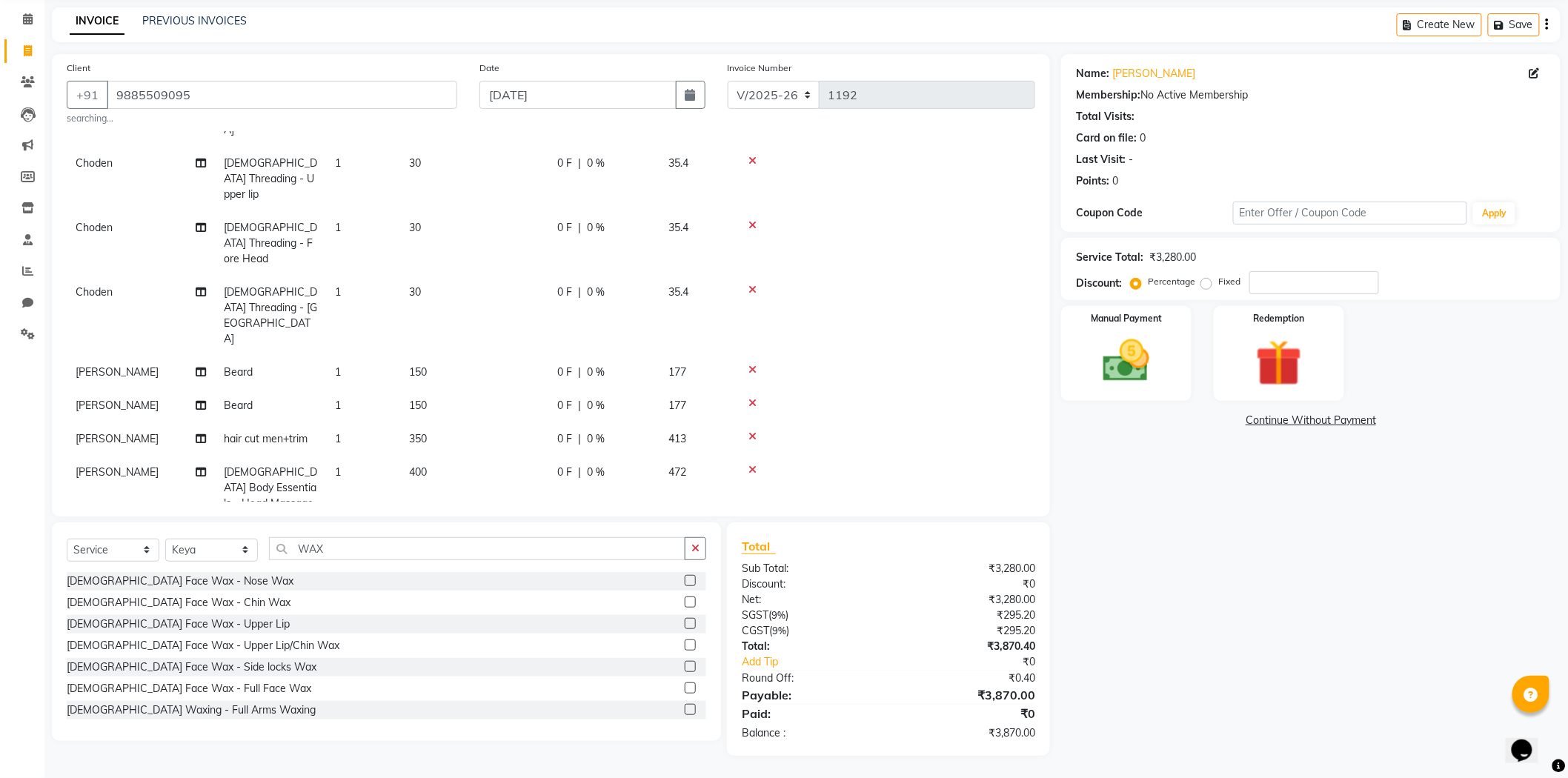
click at [684, 578] on input "checkbox" at bounding box center [689, 581] width 9 height 9
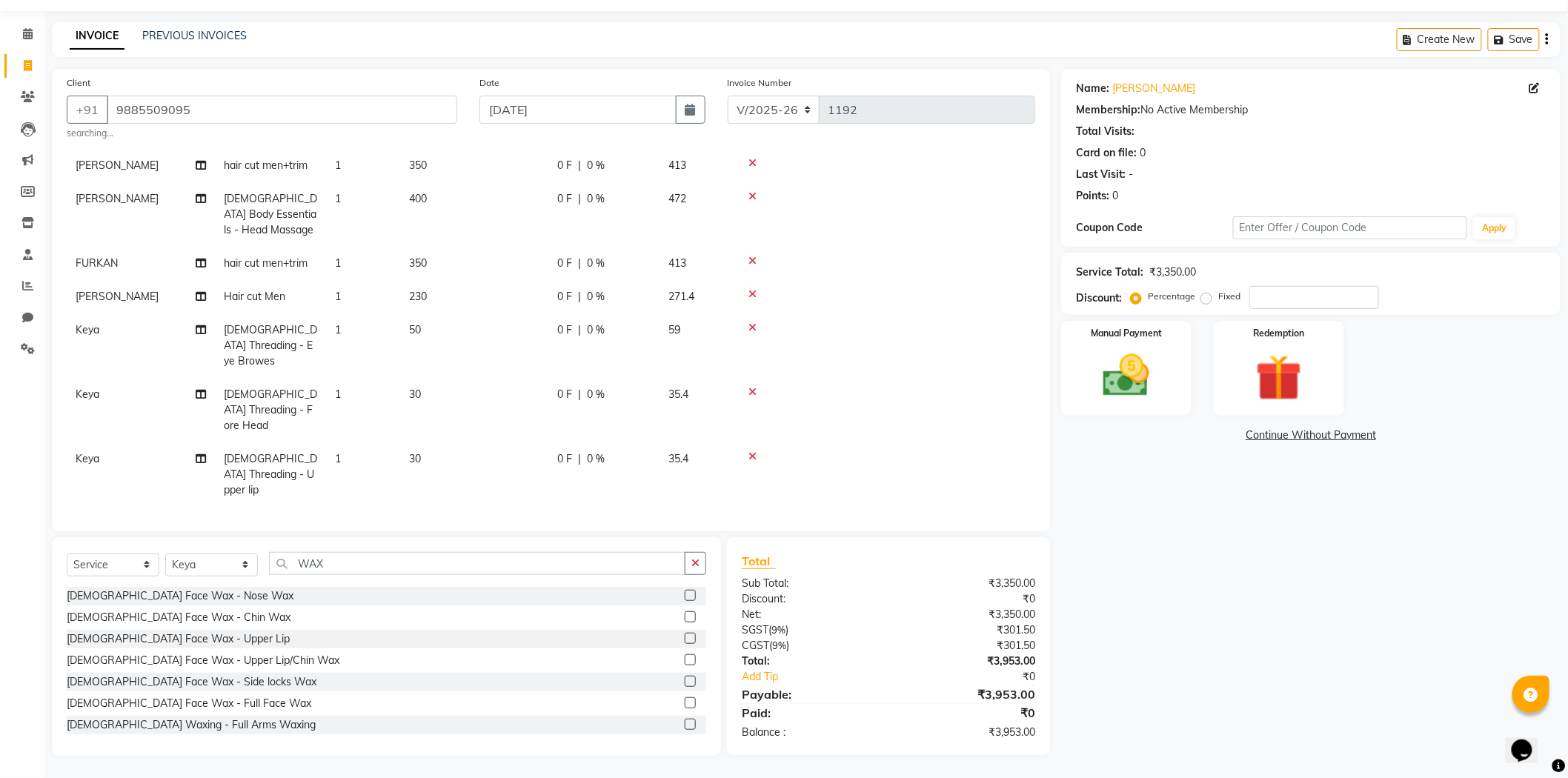
scroll to position [516, 0]
click at [684, 591] on label at bounding box center [690, 595] width 11 height 11
click at [684, 591] on input "checkbox" at bounding box center [689, 596] width 9 height 9
checkbox input "false"
click at [695, 567] on icon "button" at bounding box center [695, 562] width 8 height 10
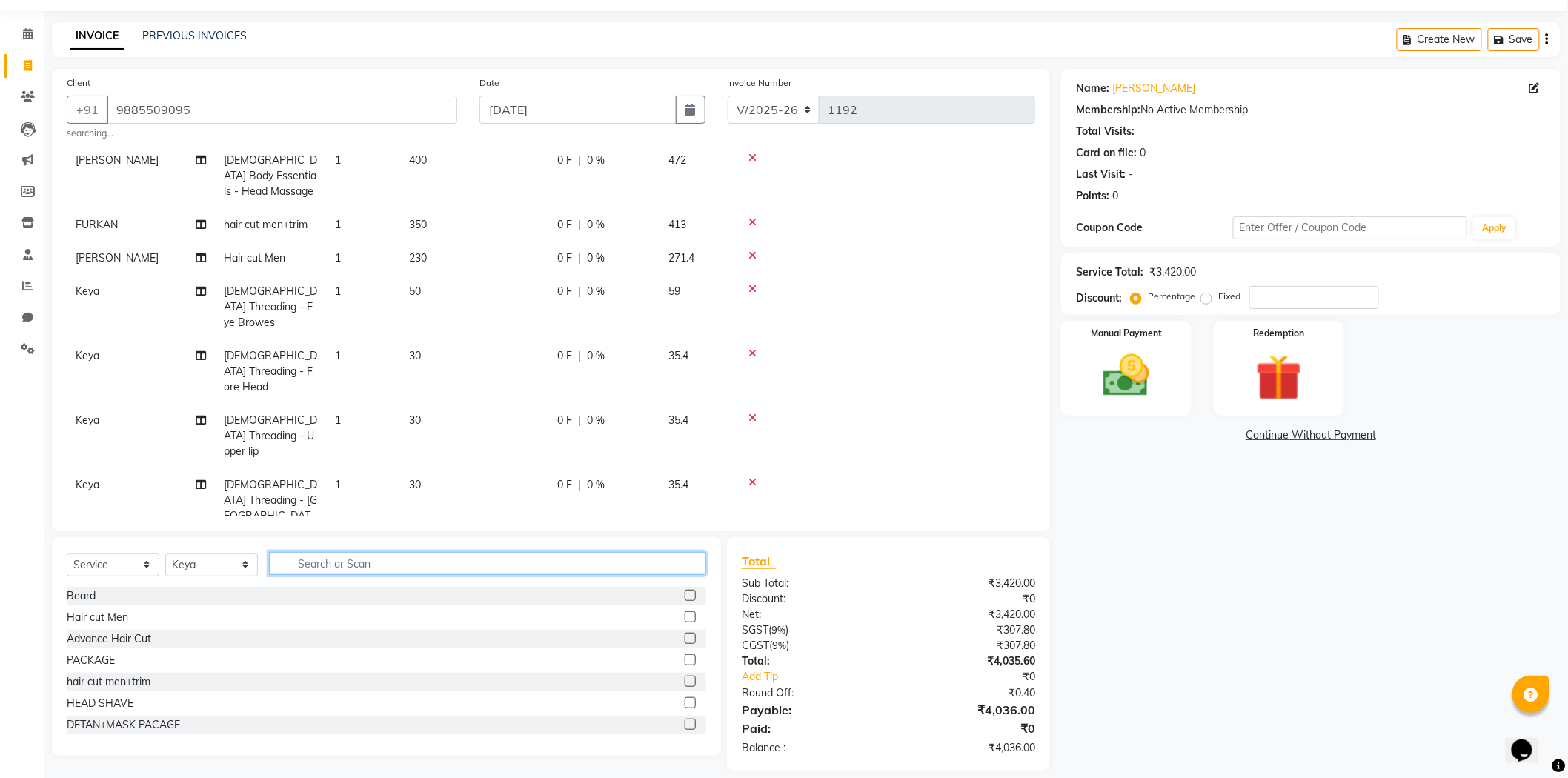
scroll to position [566, 0]
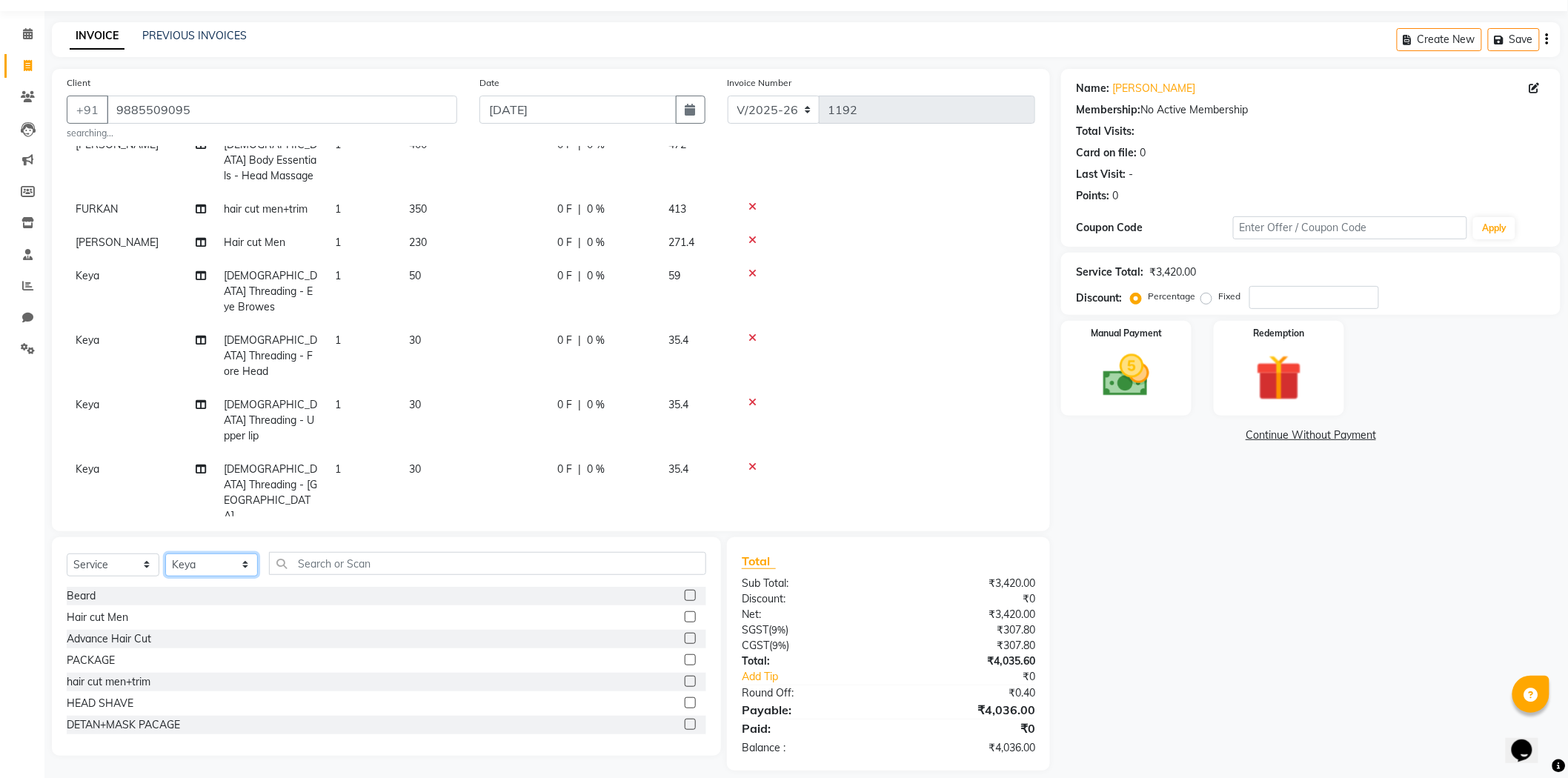
click at [216, 561] on select "Select Stylist Admin [PERSON_NAME] [PERSON_NAME] [PERSON_NAME] [PERSON_NAME] [P…" at bounding box center [212, 565] width 93 height 23
select select "84903"
click at [166, 554] on select "Select Stylist Admin [PERSON_NAME] [PERSON_NAME] [PERSON_NAME] [PERSON_NAME] [P…" at bounding box center [212, 565] width 93 height 23
click at [363, 562] on input "text" at bounding box center [488, 563] width 438 height 23
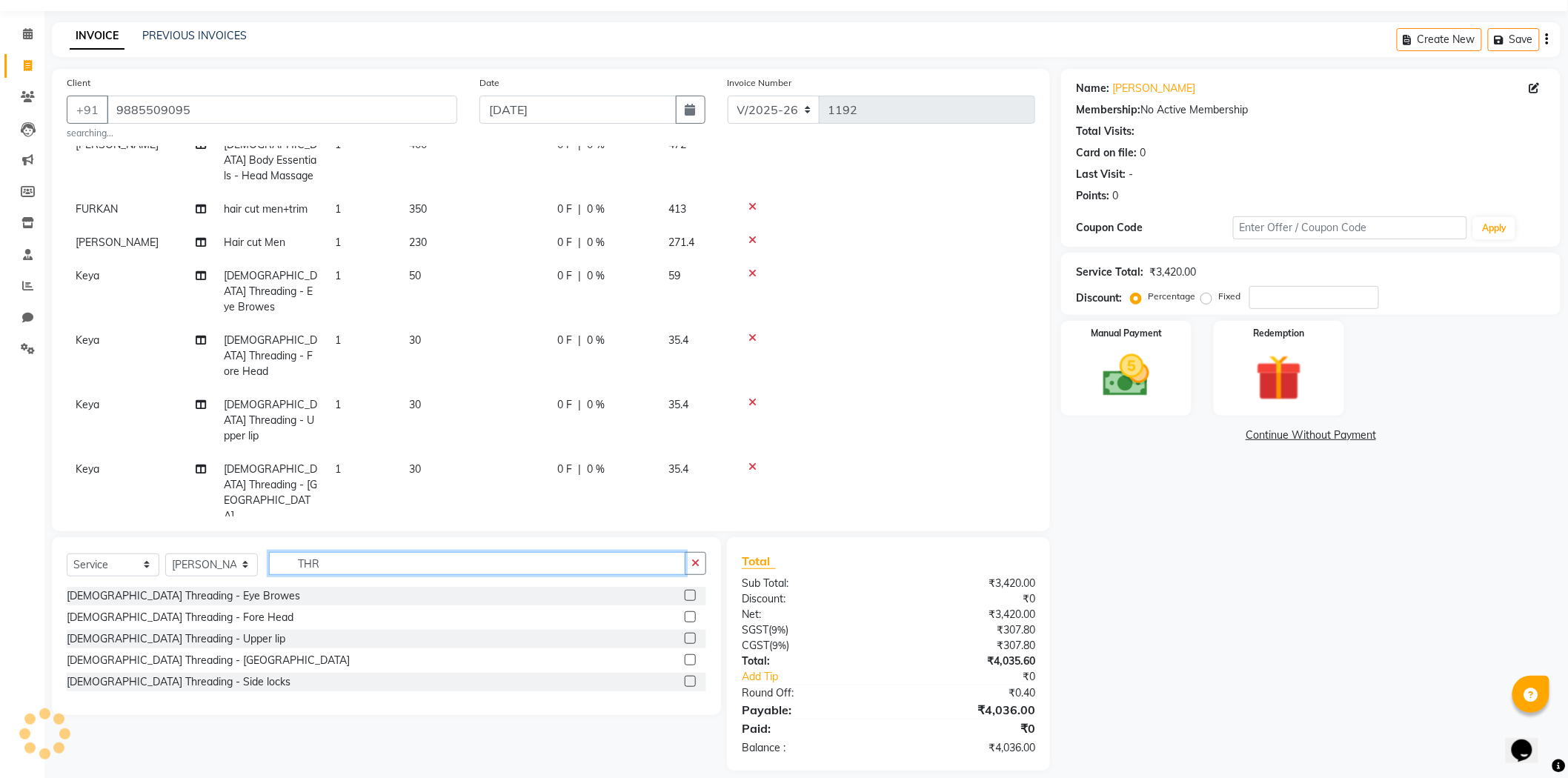
type input "THR"
click at [684, 595] on label at bounding box center [690, 595] width 11 height 11
click at [684, 595] on input "checkbox" at bounding box center [689, 596] width 9 height 9
checkbox input "false"
click at [698, 561] on icon "button" at bounding box center [695, 562] width 8 height 10
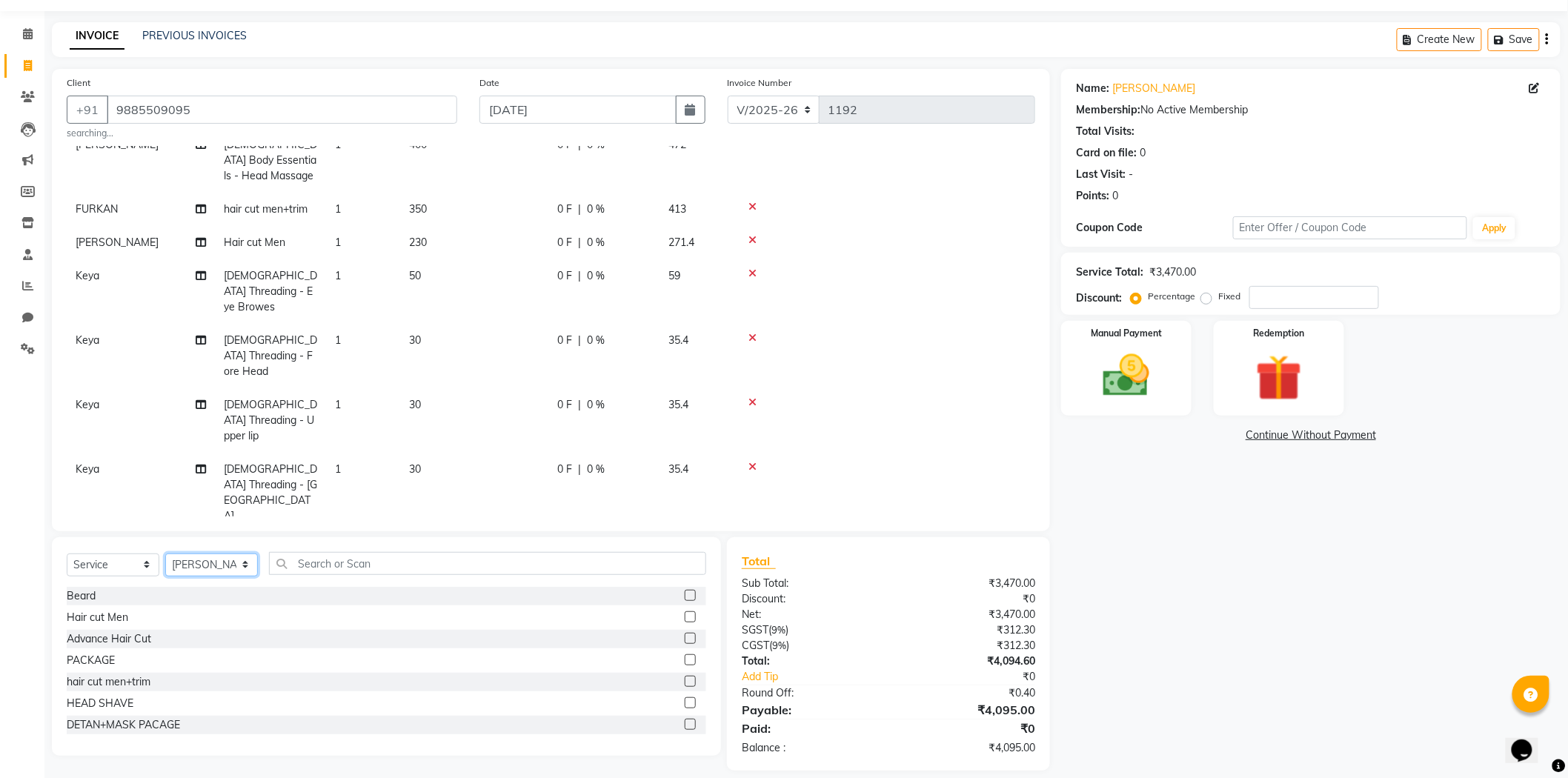
click at [235, 565] on select "Select Stylist Admin [PERSON_NAME] [PERSON_NAME] [PERSON_NAME] [PERSON_NAME] [P…" at bounding box center [212, 565] width 93 height 23
select select "84900"
click at [166, 554] on select "Select Stylist Admin [PERSON_NAME] [PERSON_NAME] [PERSON_NAME] [PERSON_NAME] [P…" at bounding box center [212, 565] width 93 height 23
click at [478, 566] on input "text" at bounding box center [488, 563] width 438 height 23
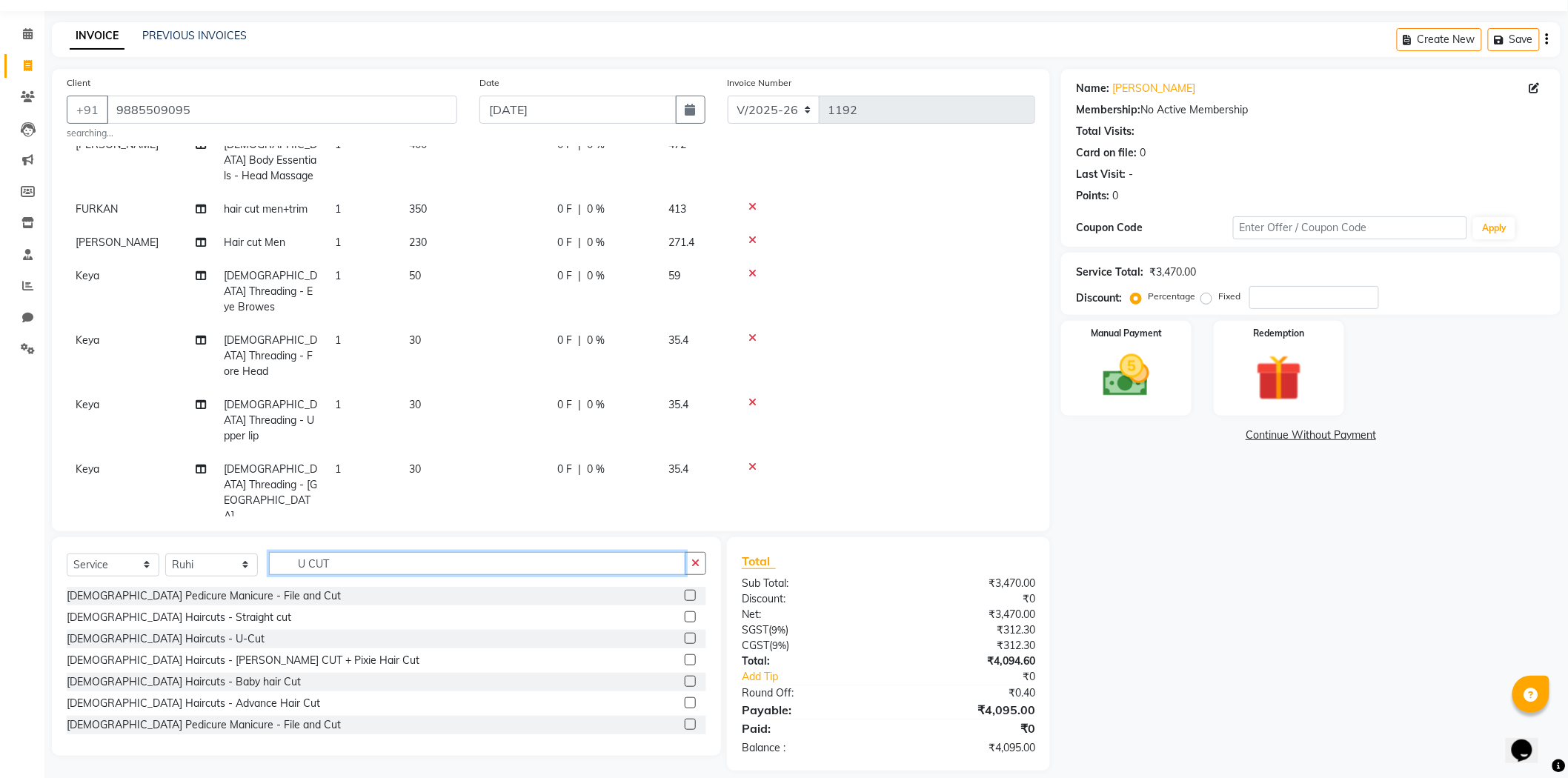
type input "U CUT"
click at [684, 637] on label at bounding box center [690, 638] width 11 height 11
click at [684, 637] on input "checkbox" at bounding box center [689, 639] width 9 height 9
checkbox input "false"
click at [693, 556] on button "button" at bounding box center [695, 563] width 22 height 23
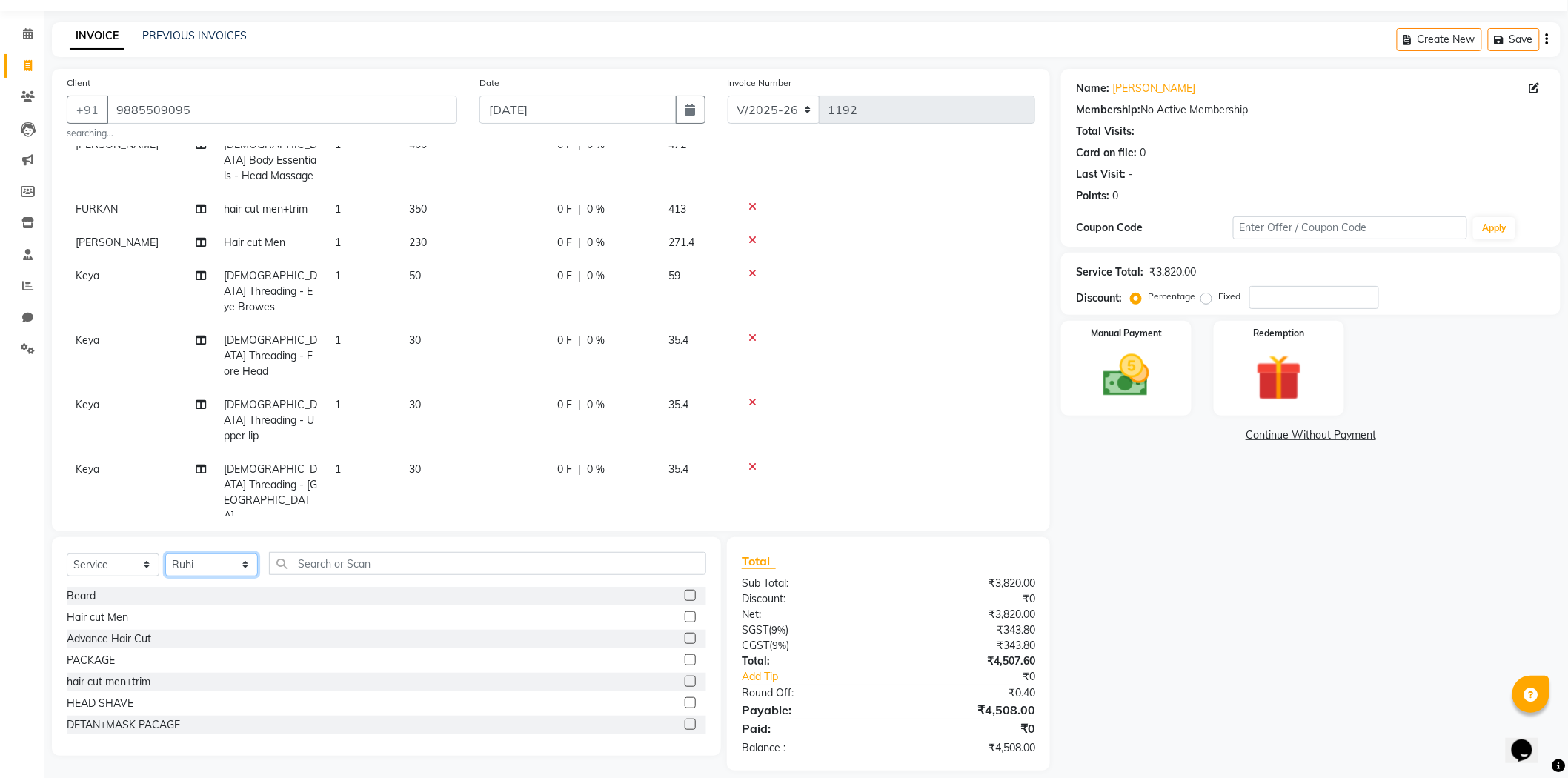
click at [249, 569] on select "Select Stylist Admin [PERSON_NAME] [PERSON_NAME] [PERSON_NAME] [PERSON_NAME] [P…" at bounding box center [212, 565] width 93 height 23
select select "84894"
click at [166, 554] on select "Select Stylist Admin [PERSON_NAME] [PERSON_NAME] [PERSON_NAME] [PERSON_NAME] [P…" at bounding box center [212, 565] width 93 height 23
click at [684, 679] on label at bounding box center [690, 681] width 11 height 11
click at [684, 679] on input "checkbox" at bounding box center [689, 682] width 9 height 9
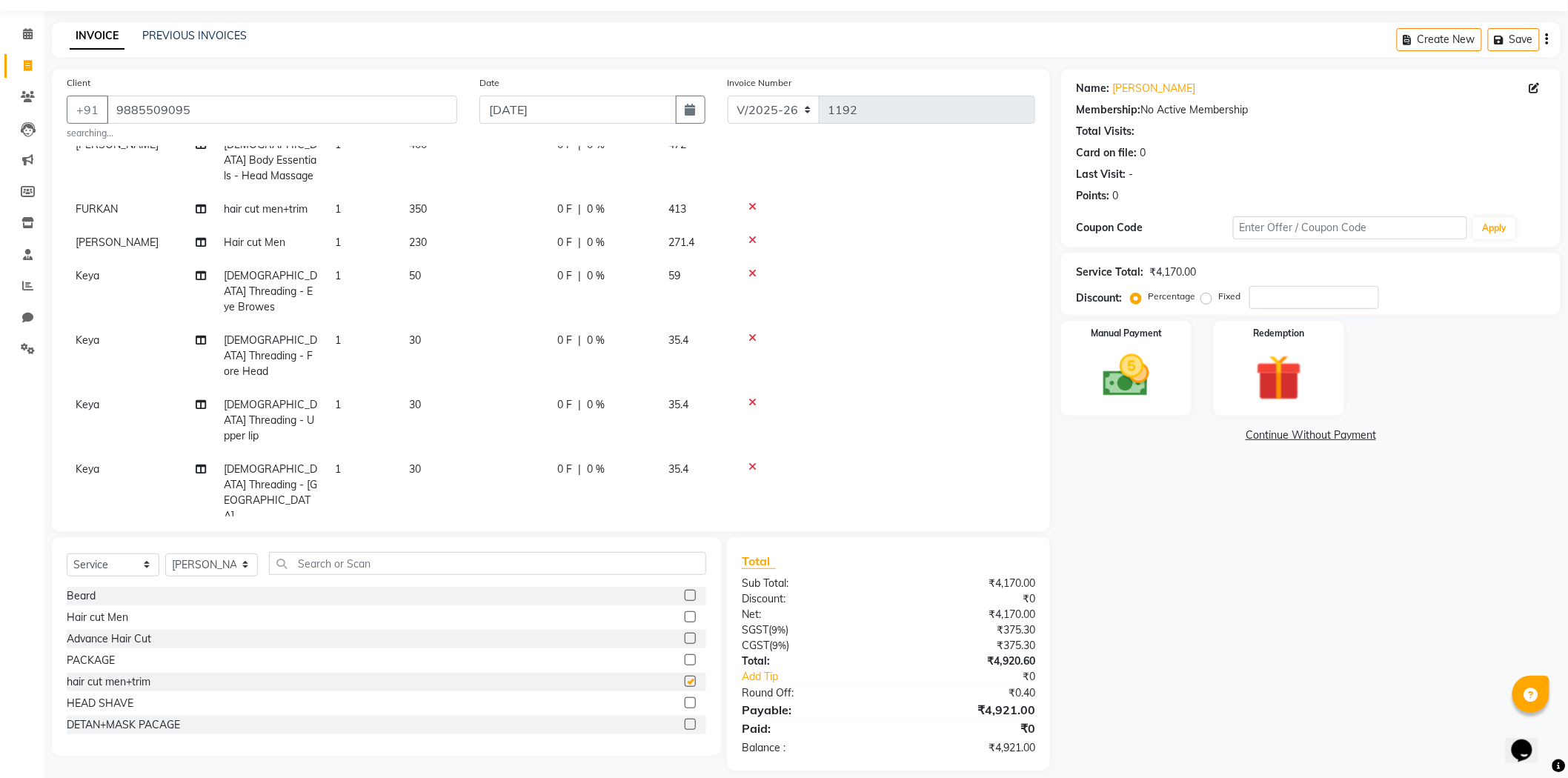
checkbox input "false"
click at [569, 574] on input "text" at bounding box center [488, 563] width 438 height 23
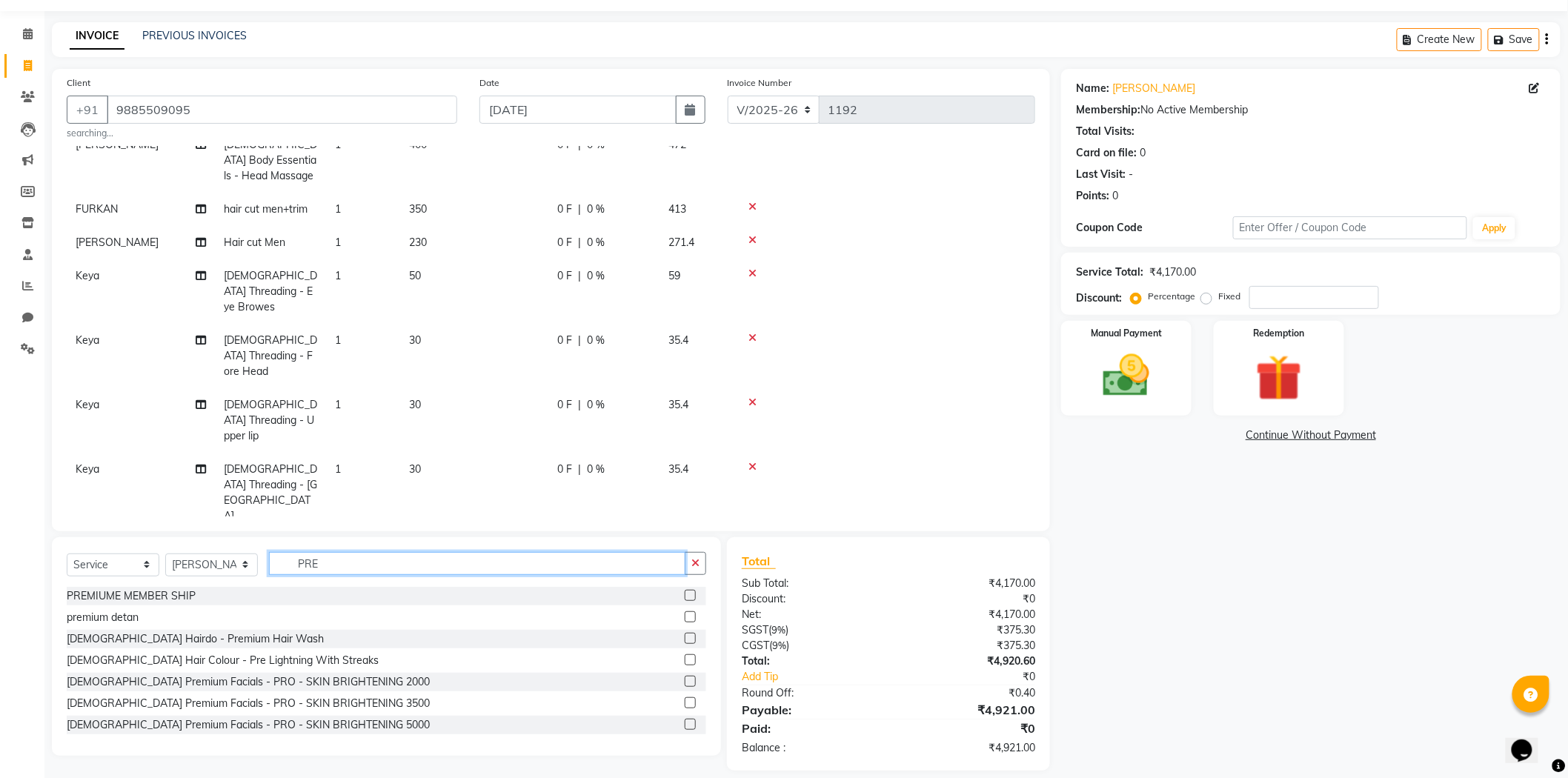
type input "PRE"
click at [684, 616] on label at bounding box center [690, 617] width 11 height 11
click at [684, 616] on input "checkbox" at bounding box center [689, 617] width 9 height 9
checkbox input "false"
click at [694, 569] on icon "button" at bounding box center [695, 562] width 8 height 10
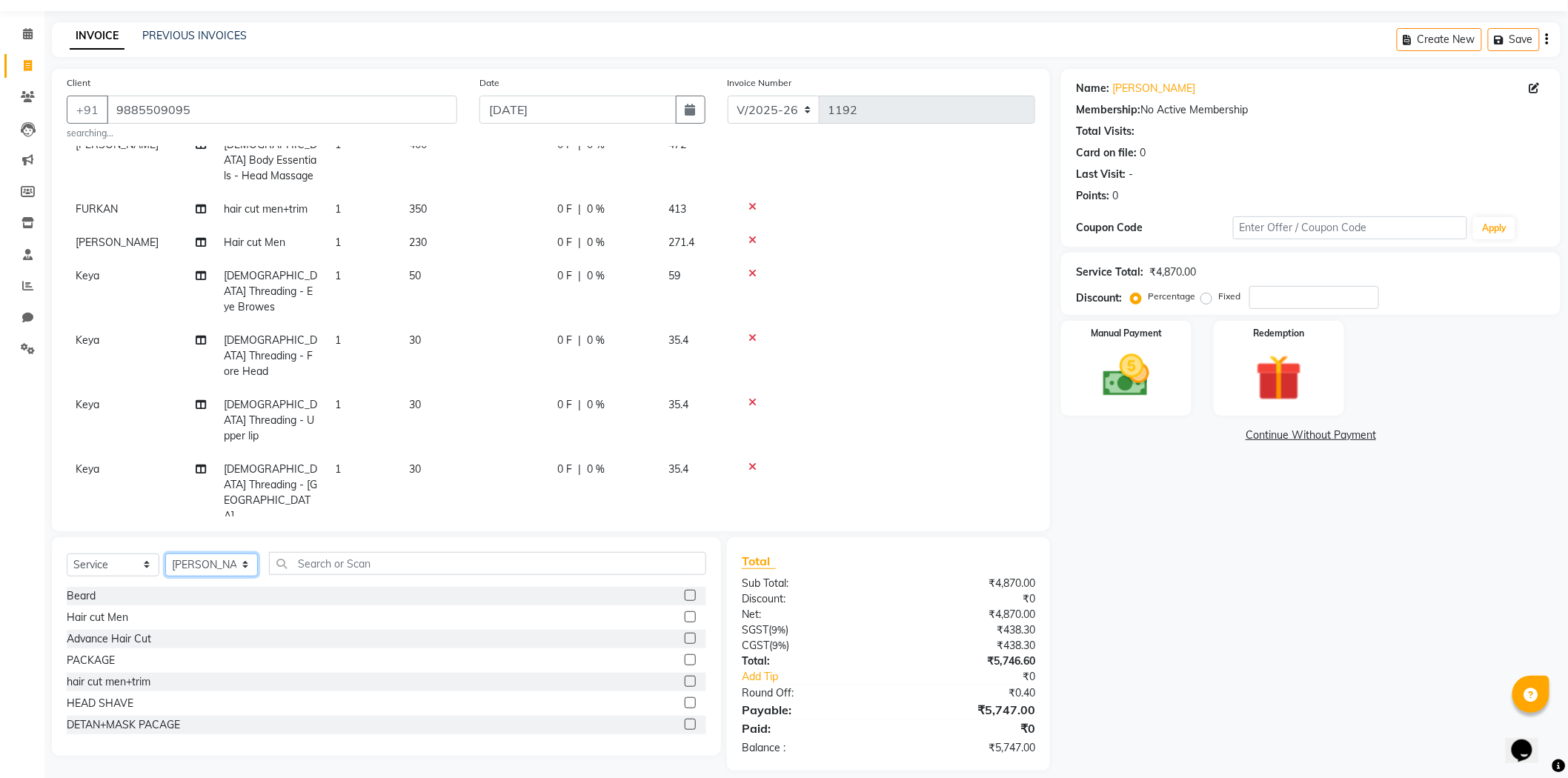
click at [223, 562] on select "Select Stylist Admin [PERSON_NAME] [PERSON_NAME] [PERSON_NAME] [PERSON_NAME] [P…" at bounding box center [212, 565] width 93 height 23
click at [450, 533] on td "70" at bounding box center [474, 565] width 148 height 65
select select "84905"
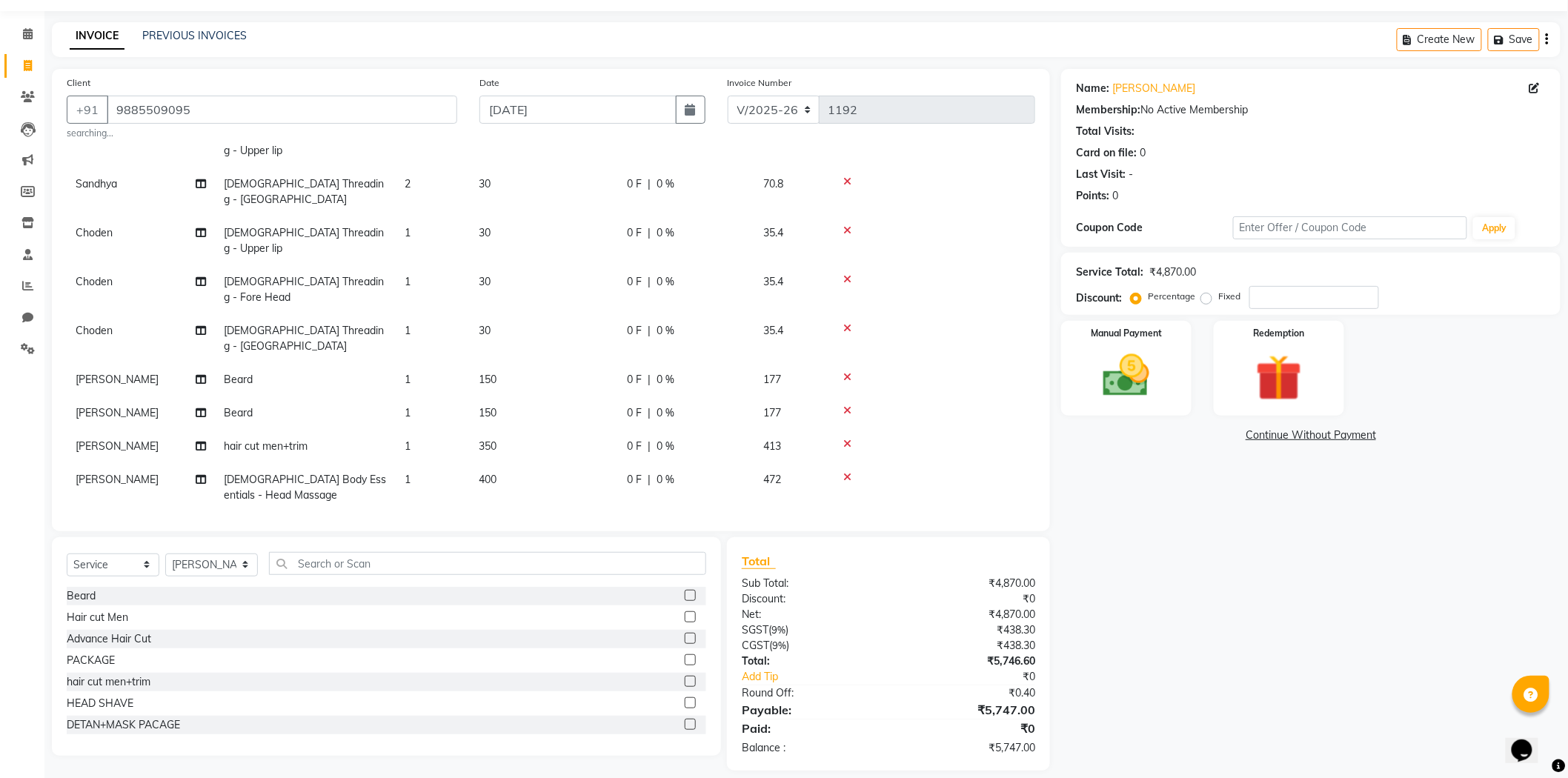
scroll to position [115, 0]
click at [405, 519] on td "1" at bounding box center [433, 535] width 74 height 34
select select "86821"
click at [430, 527] on input "1" at bounding box center [433, 538] width 56 height 23
type input "2"
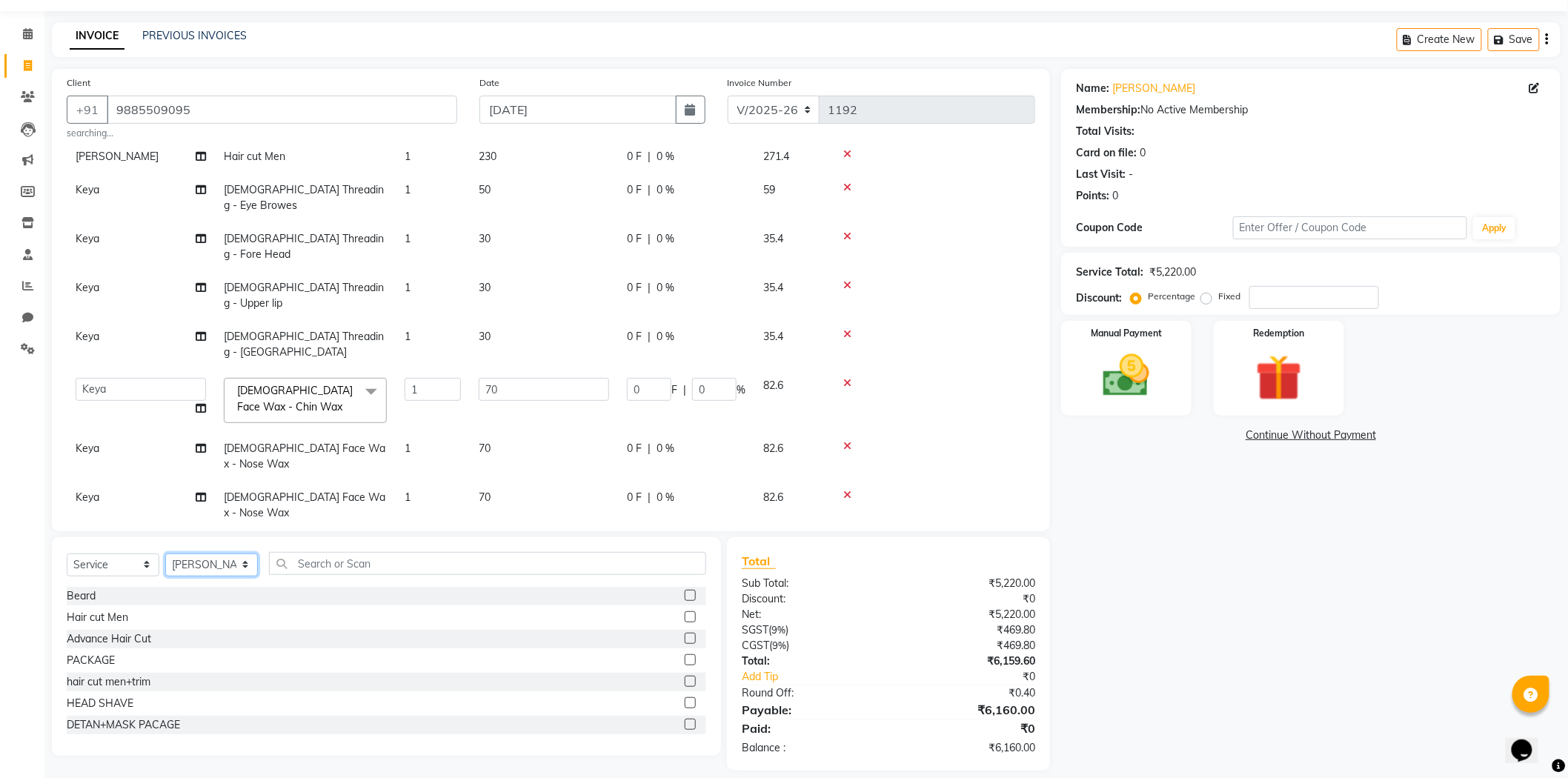
click at [208, 561] on select "Select Stylist Admin [PERSON_NAME] [PERSON_NAME] [PERSON_NAME] [PERSON_NAME] [P…" at bounding box center [212, 565] width 93 height 23
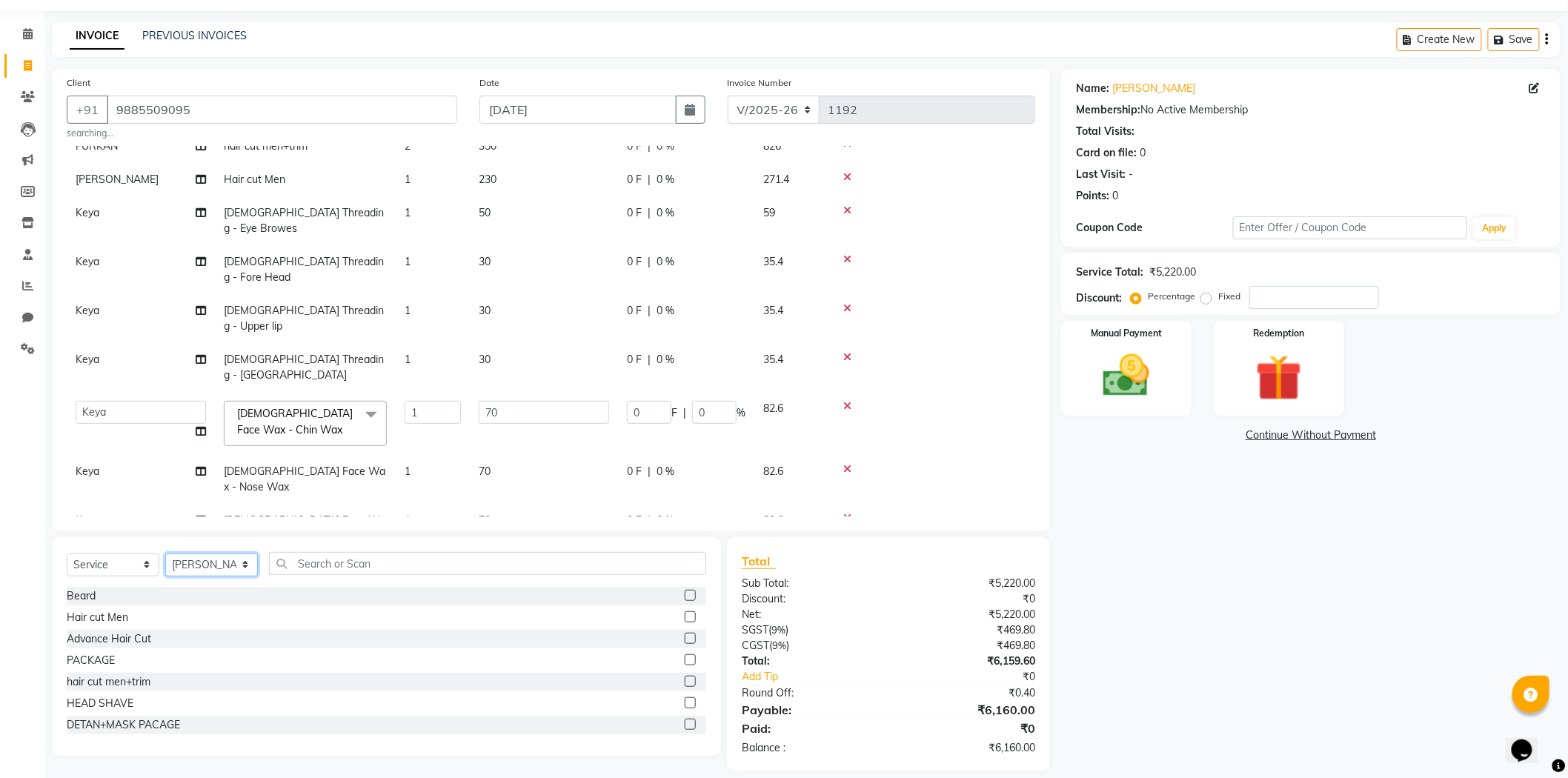
select select "84897"
click at [166, 554] on select "Select Stylist Admin [PERSON_NAME] [PERSON_NAME] [PERSON_NAME] [PERSON_NAME] [P…" at bounding box center [212, 565] width 93 height 23
click at [684, 676] on label at bounding box center [690, 681] width 11 height 11
click at [684, 677] on input "checkbox" at bounding box center [689, 682] width 9 height 9
checkbox input "false"
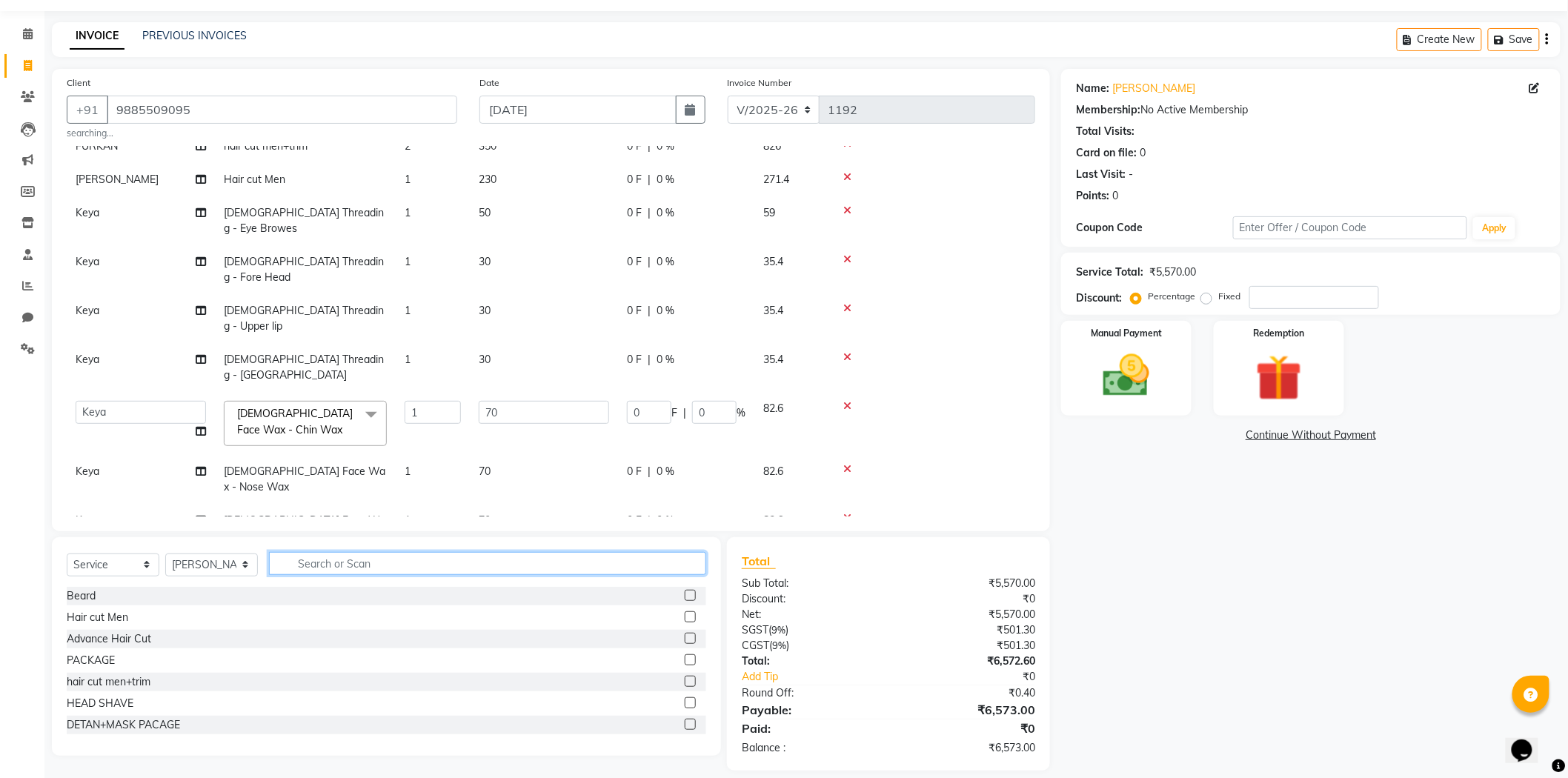
click at [498, 570] on input "text" at bounding box center [488, 563] width 438 height 23
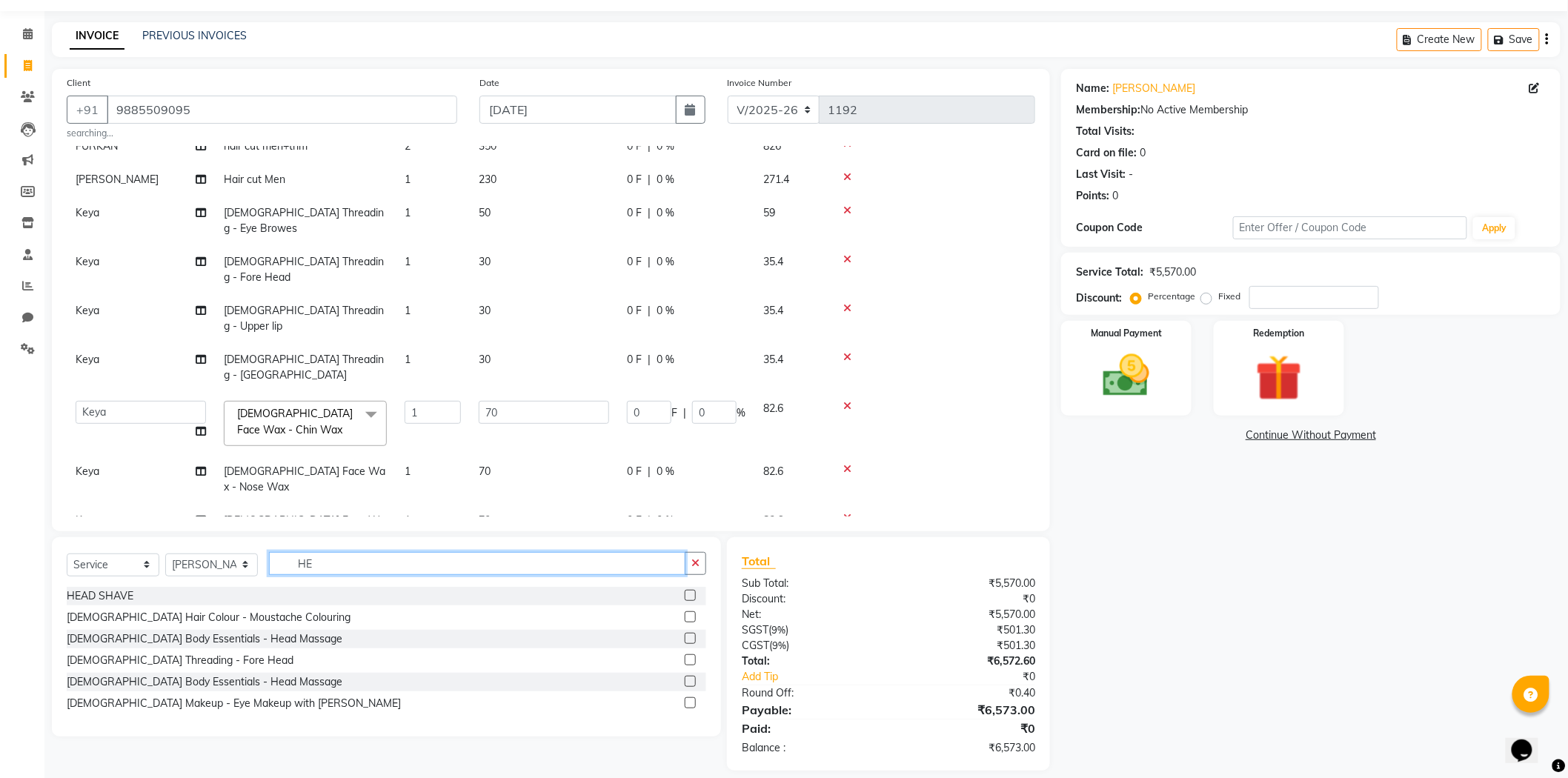
type input "HE"
click at [690, 638] on label at bounding box center [690, 638] width 11 height 11
click at [690, 638] on input "checkbox" at bounding box center [689, 639] width 9 height 9
checkbox input "false"
click at [701, 555] on button "button" at bounding box center [695, 563] width 22 height 23
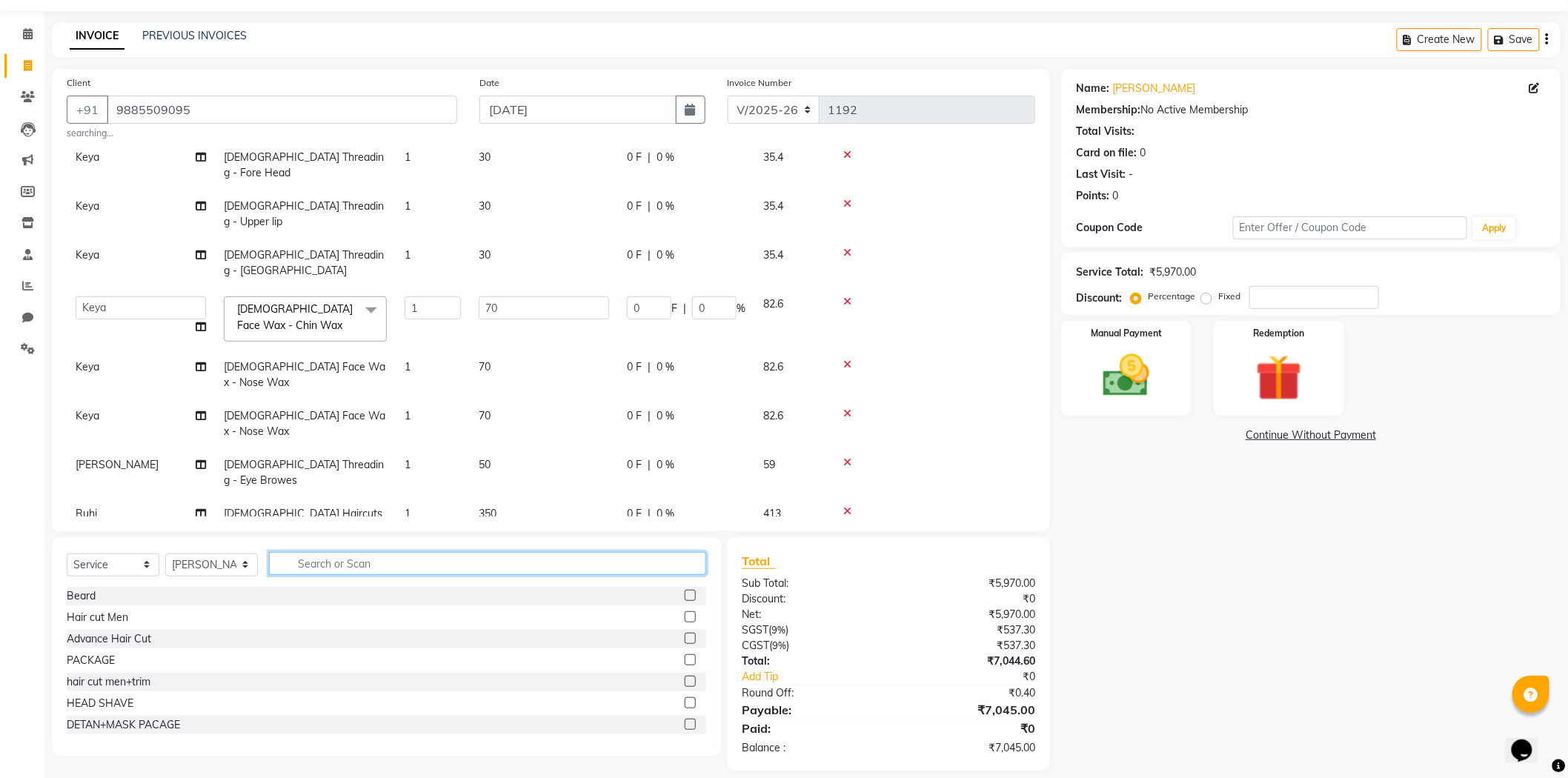
scroll to position [57, 0]
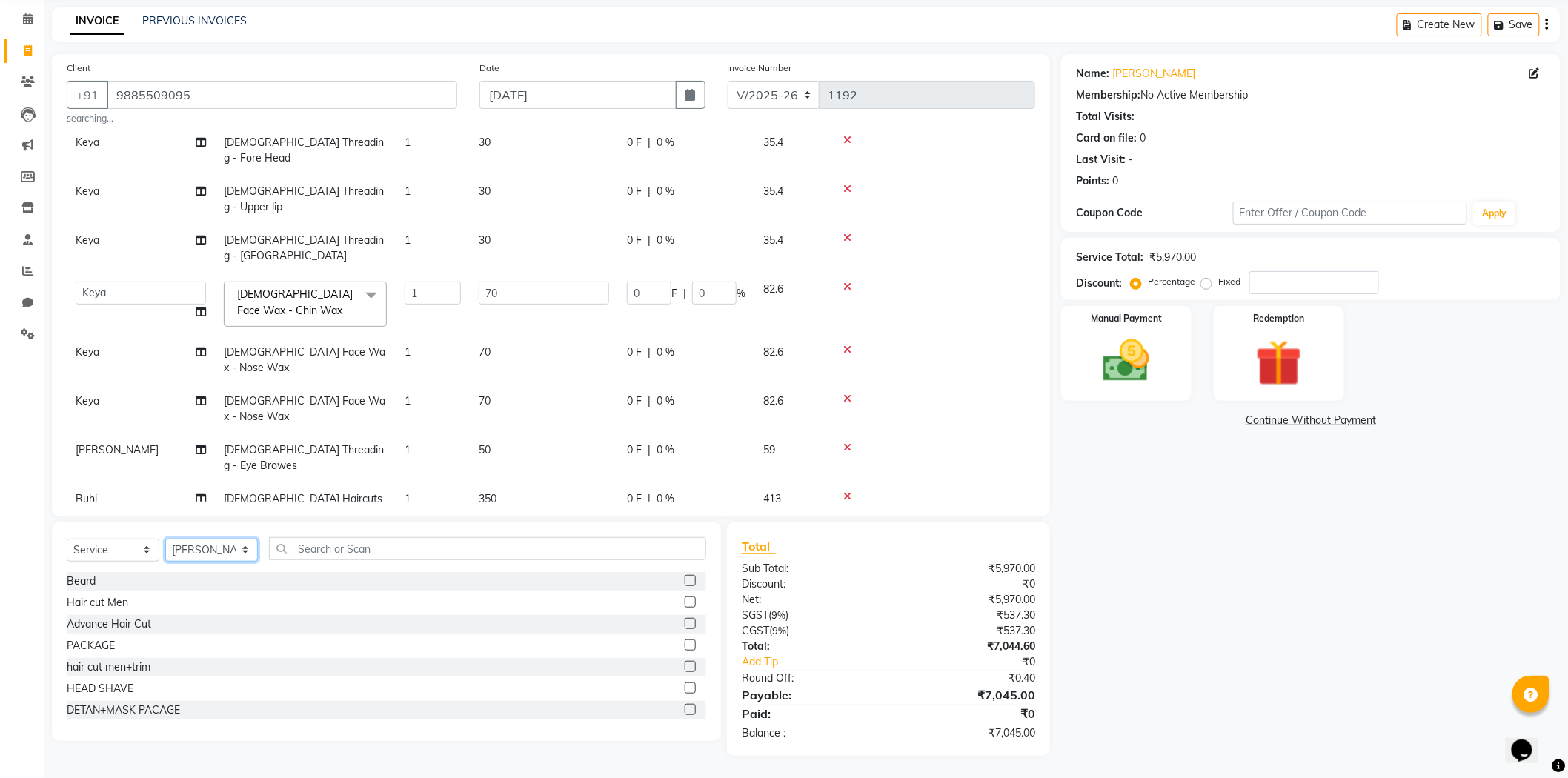
click at [230, 544] on select "Select Stylist Admin [PERSON_NAME] [PERSON_NAME] [PERSON_NAME] [PERSON_NAME] [P…" at bounding box center [212, 550] width 93 height 23
select select "84894"
click at [166, 539] on select "Select Stylist Admin [PERSON_NAME] [PERSON_NAME] [PERSON_NAME] [PERSON_NAME] [P…" at bounding box center [212, 550] width 93 height 23
click at [684, 665] on label at bounding box center [690, 666] width 11 height 11
click at [684, 665] on input "checkbox" at bounding box center [689, 667] width 9 height 9
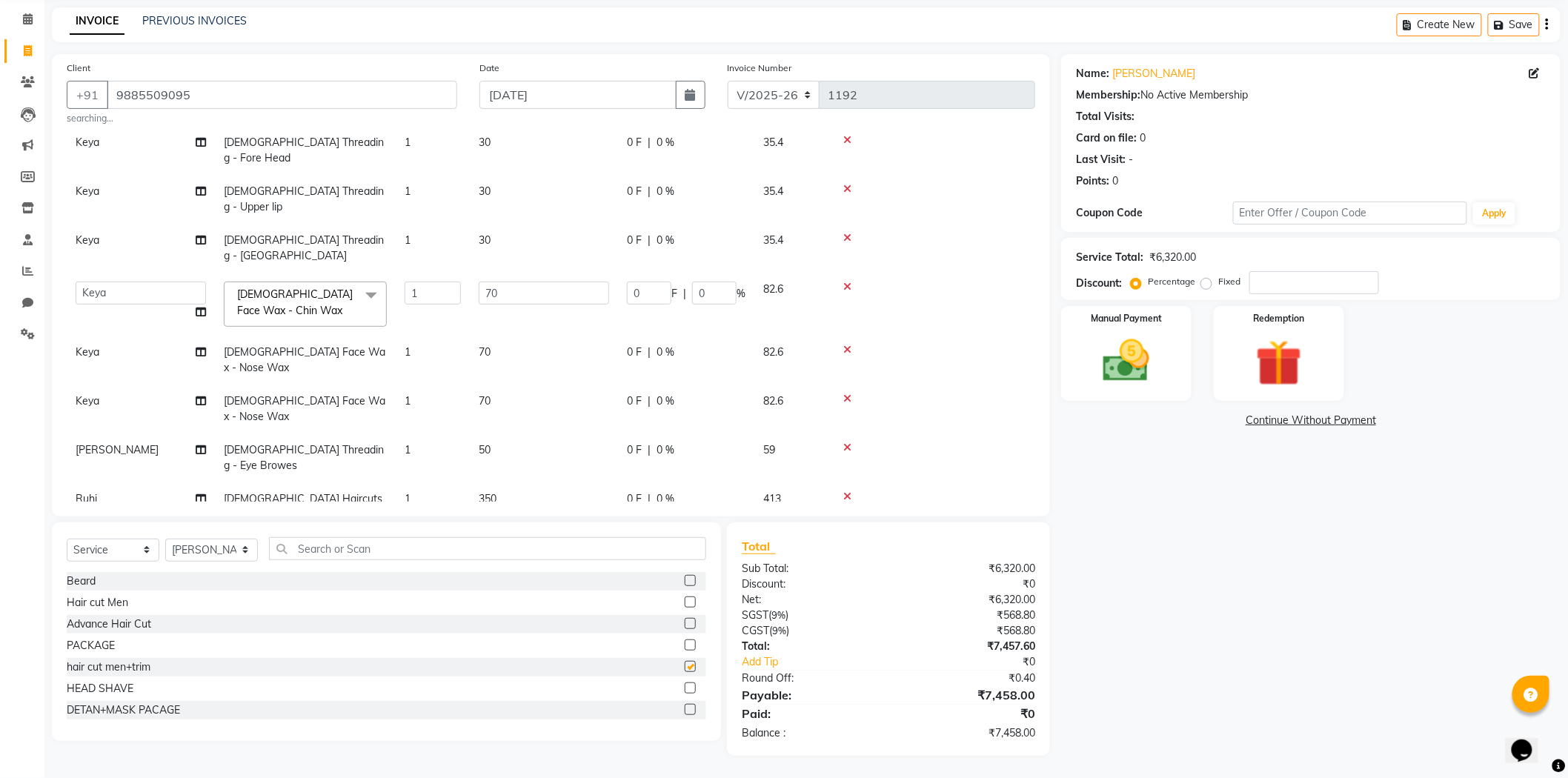
checkbox input "false"
click at [205, 557] on select "Select Stylist Admin [PERSON_NAME] [PERSON_NAME] [PERSON_NAME] [PERSON_NAME] [P…" at bounding box center [212, 550] width 93 height 23
select select "86821"
click at [166, 539] on select "Select Stylist Admin [PERSON_NAME] [PERSON_NAME] [PERSON_NAME] [PERSON_NAME] [P…" at bounding box center [212, 550] width 93 height 23
click at [684, 597] on label at bounding box center [690, 602] width 11 height 11
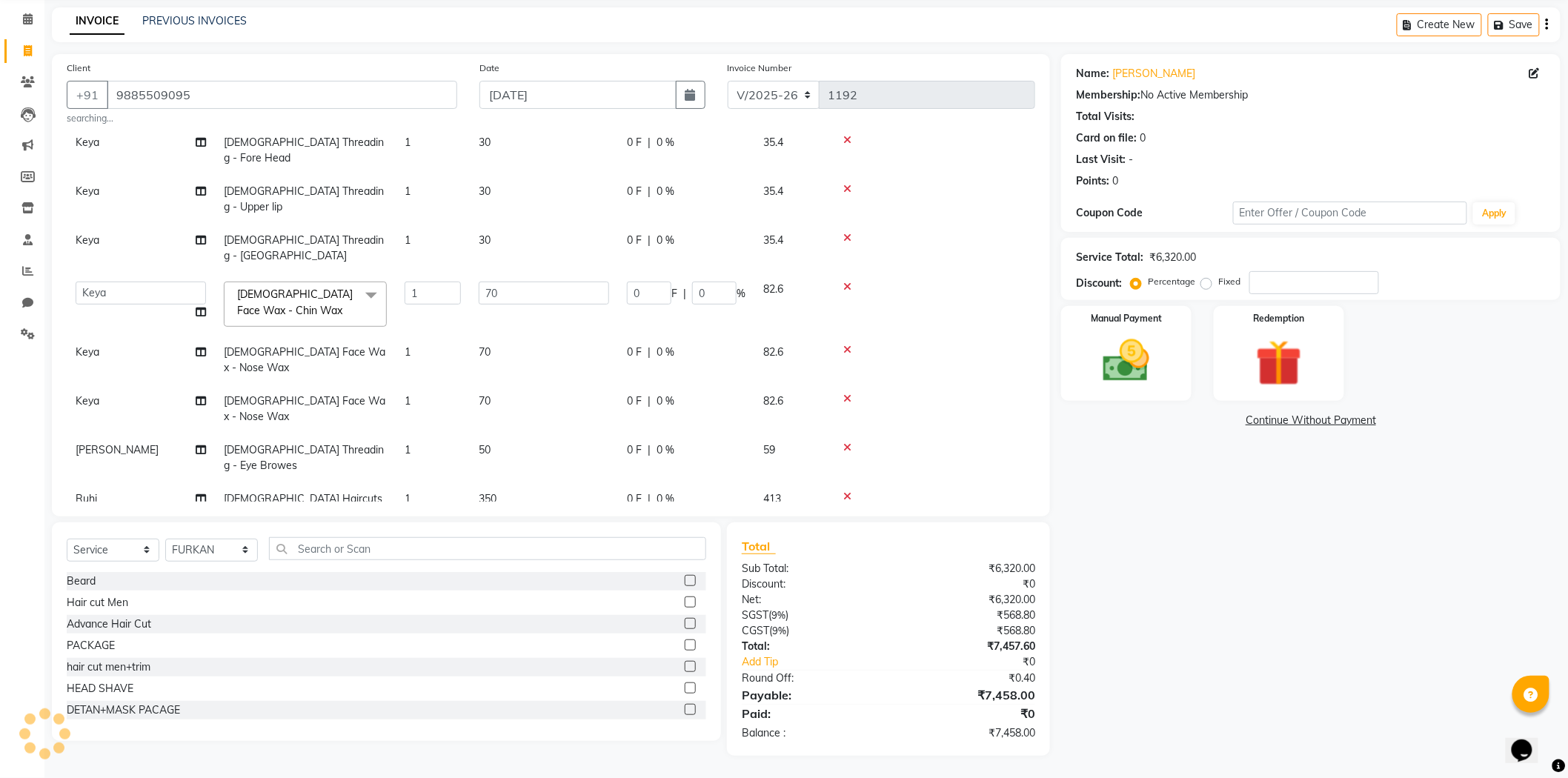
click at [684, 598] on input "checkbox" at bounding box center [689, 602] width 9 height 9
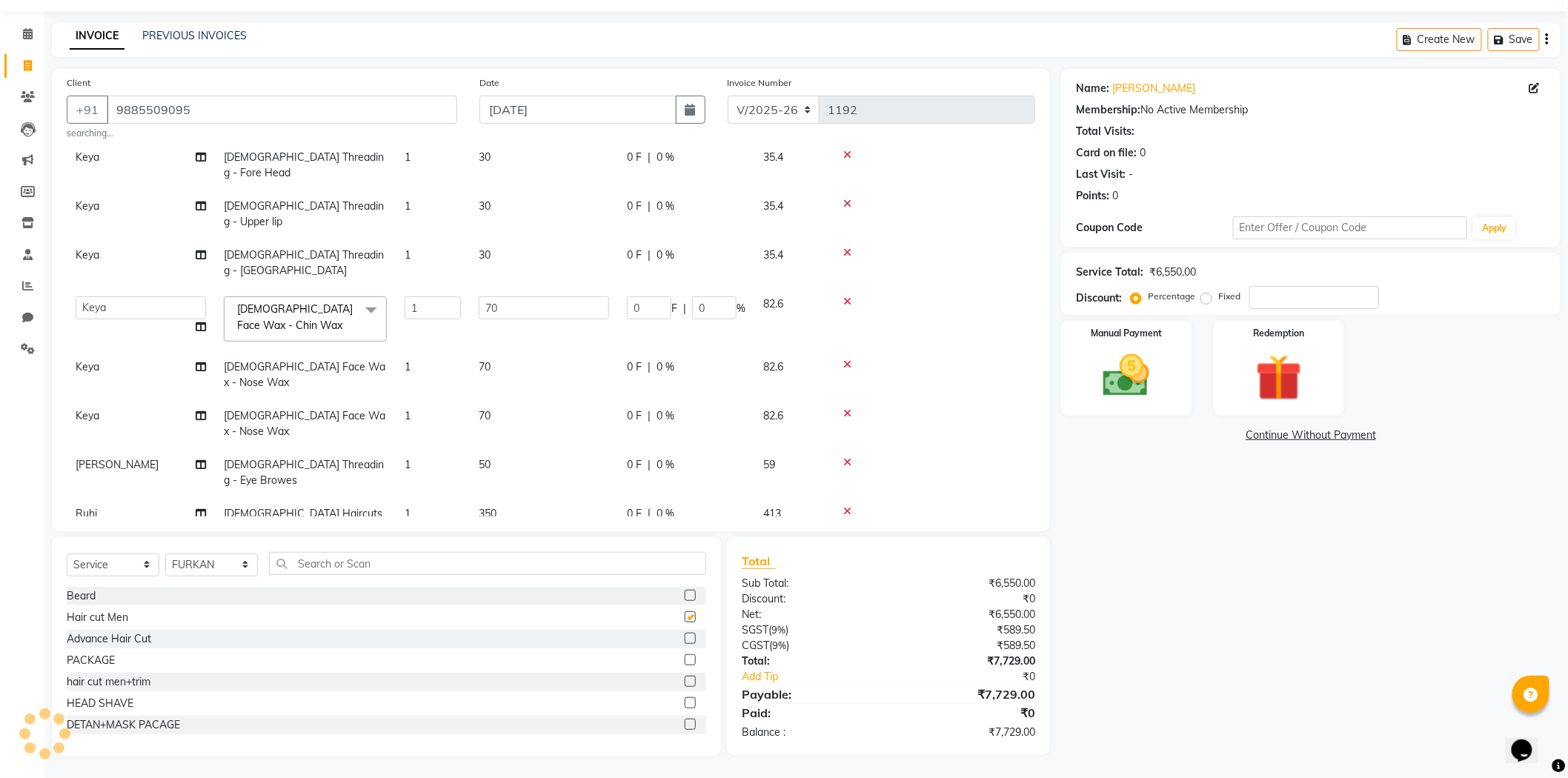
scroll to position [42, 0]
checkbox input "false"
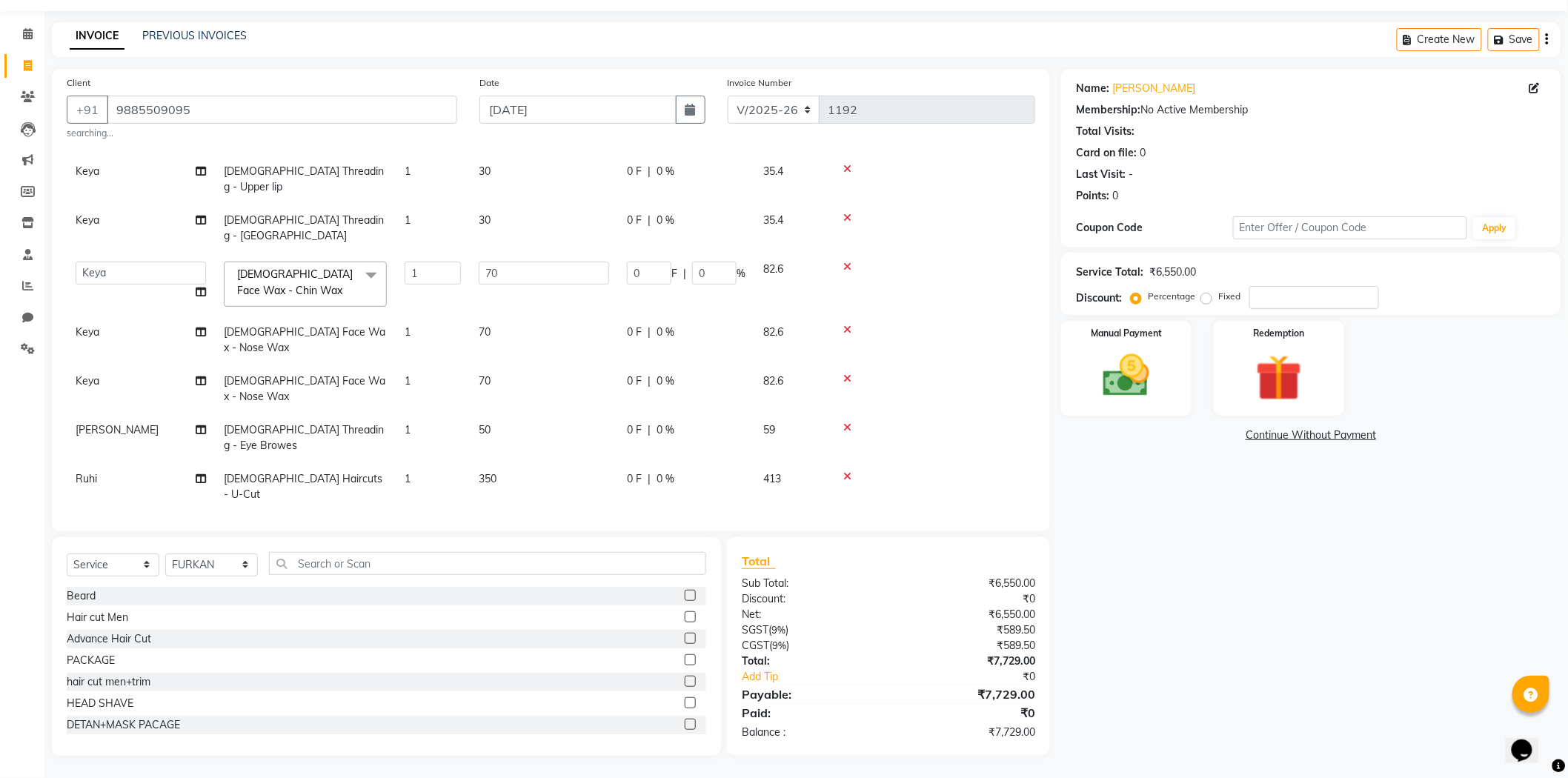
scroll to position [675, 0]
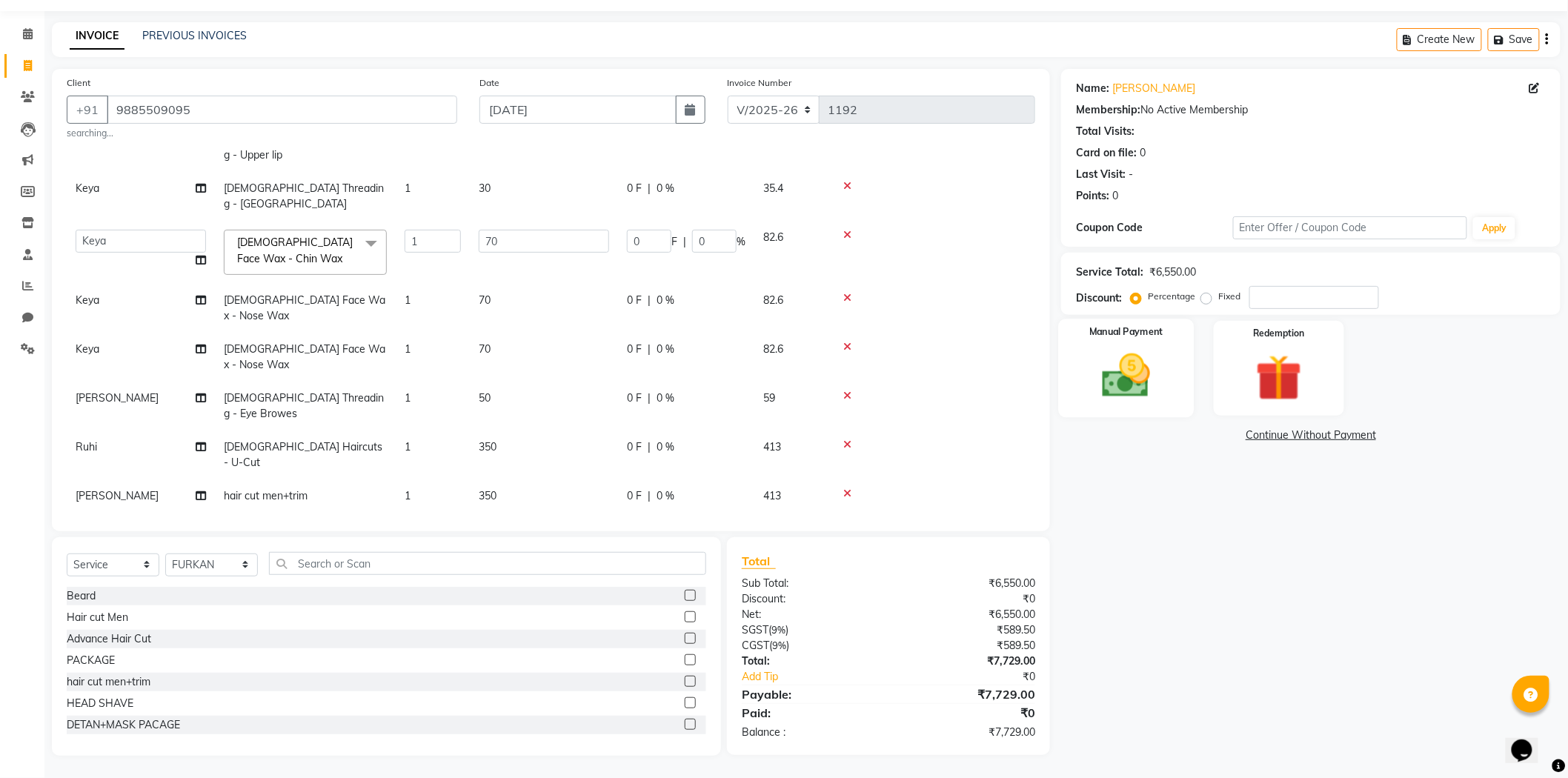
click at [1159, 380] on img at bounding box center [1127, 376] width 79 height 55
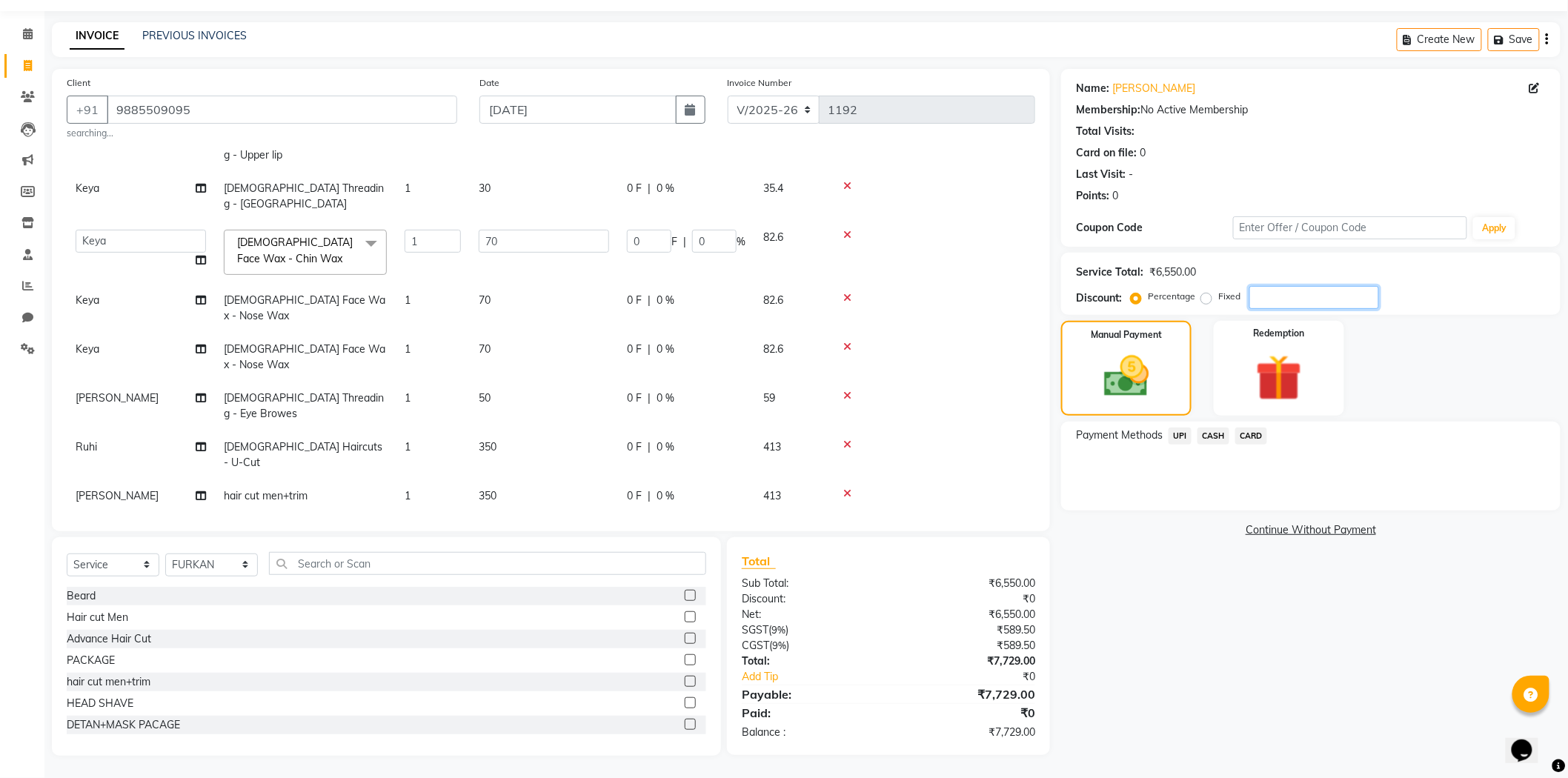
click at [1286, 299] on input "number" at bounding box center [1314, 297] width 130 height 23
type input "1"
type input "0.7"
type input "1"
type input "15"
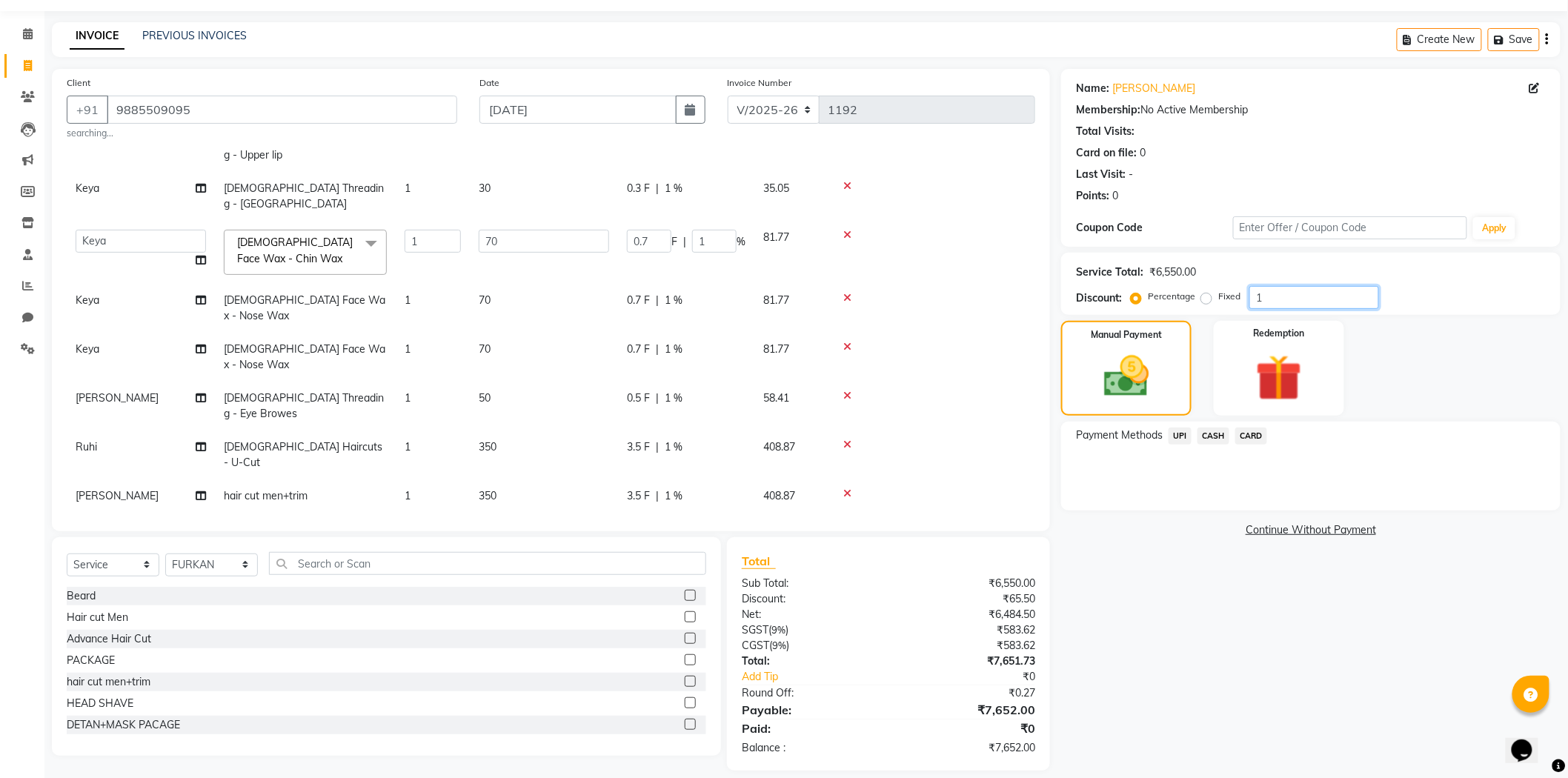
type input "10.5"
type input "15"
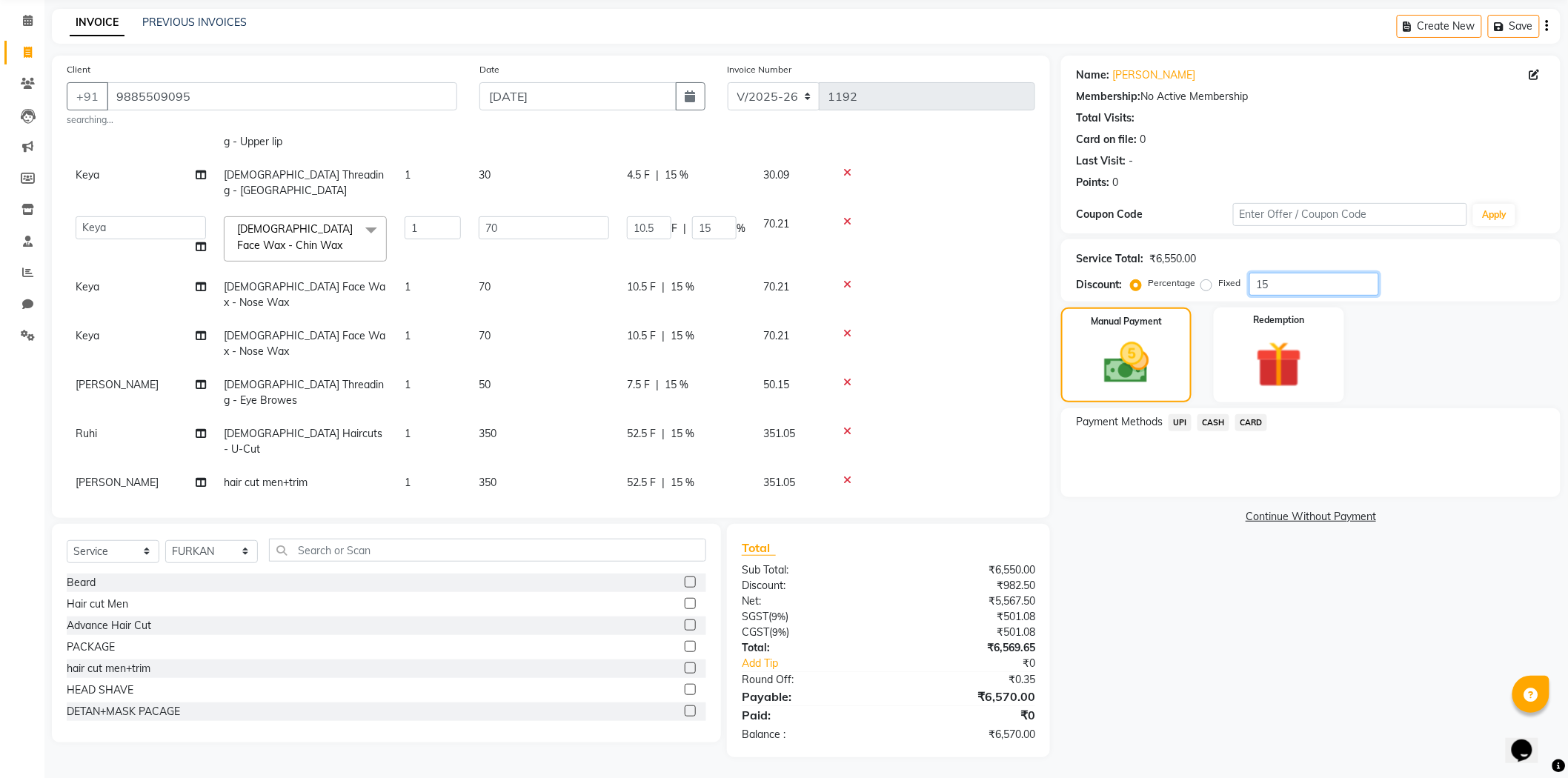
scroll to position [57, 0]
type input "1"
type input "0.7"
type input "1"
type input "0"
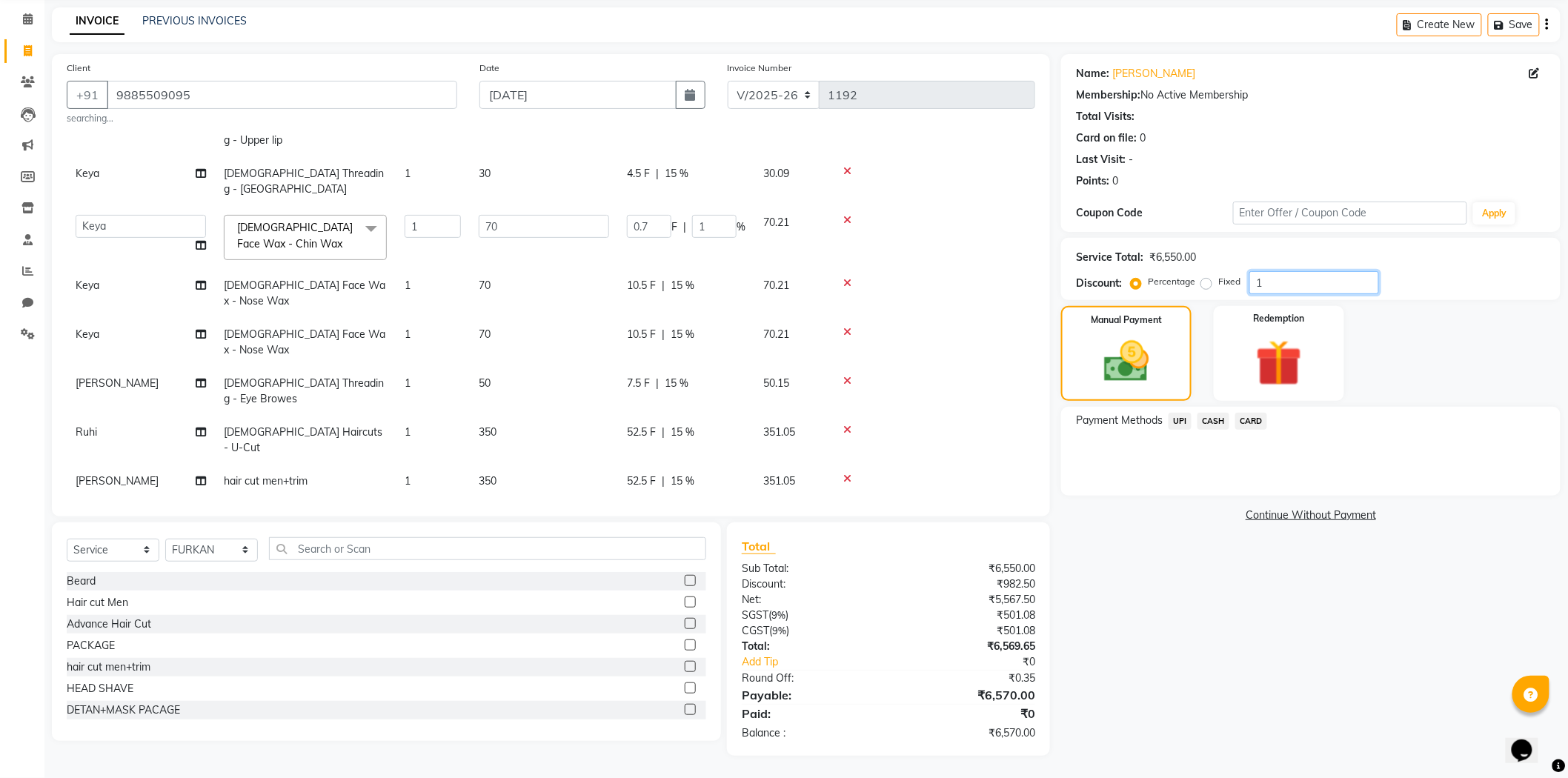
type input "0"
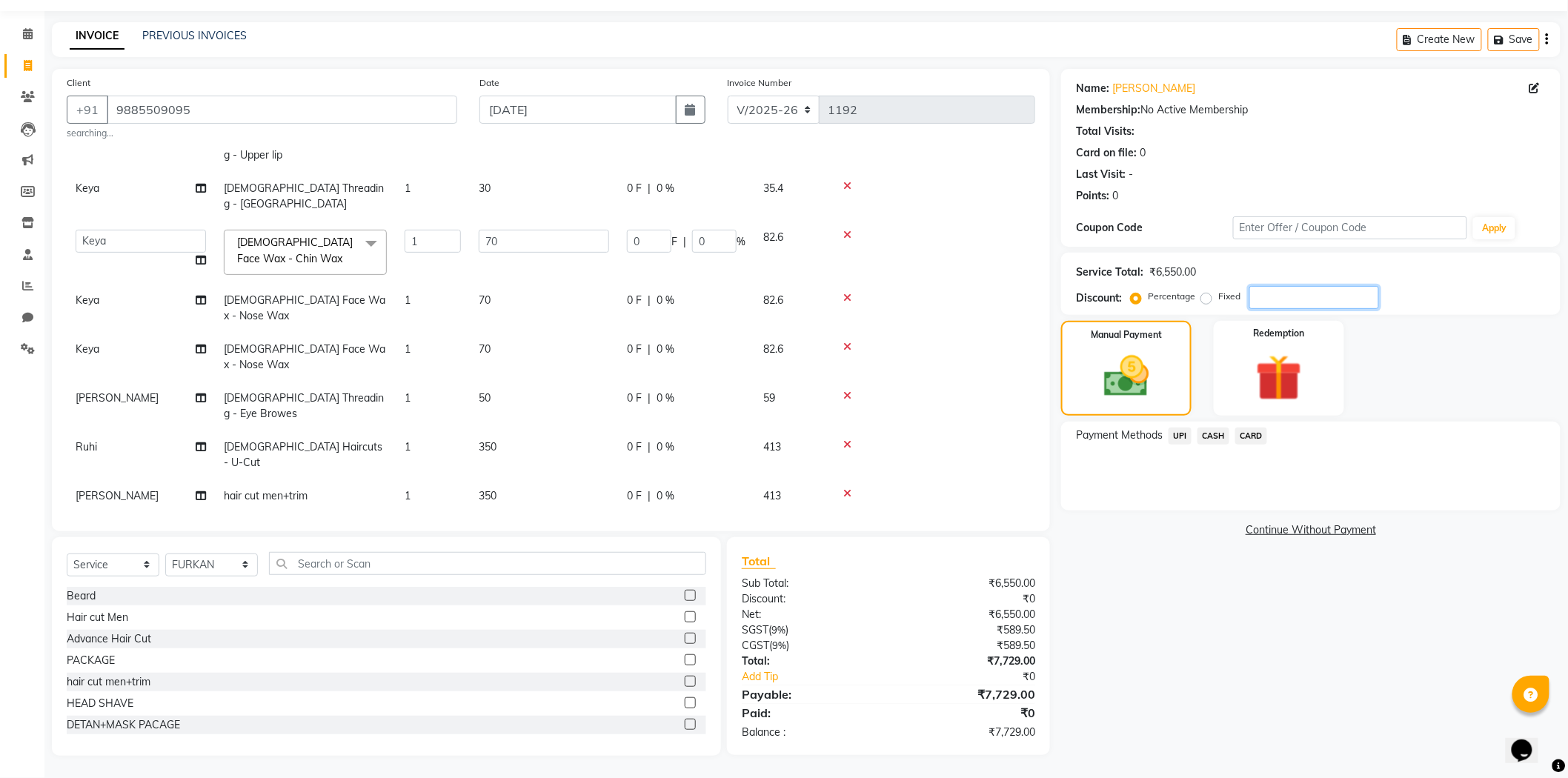
scroll to position [42, 0]
click at [1184, 434] on span "UPI" at bounding box center [1180, 436] width 23 height 17
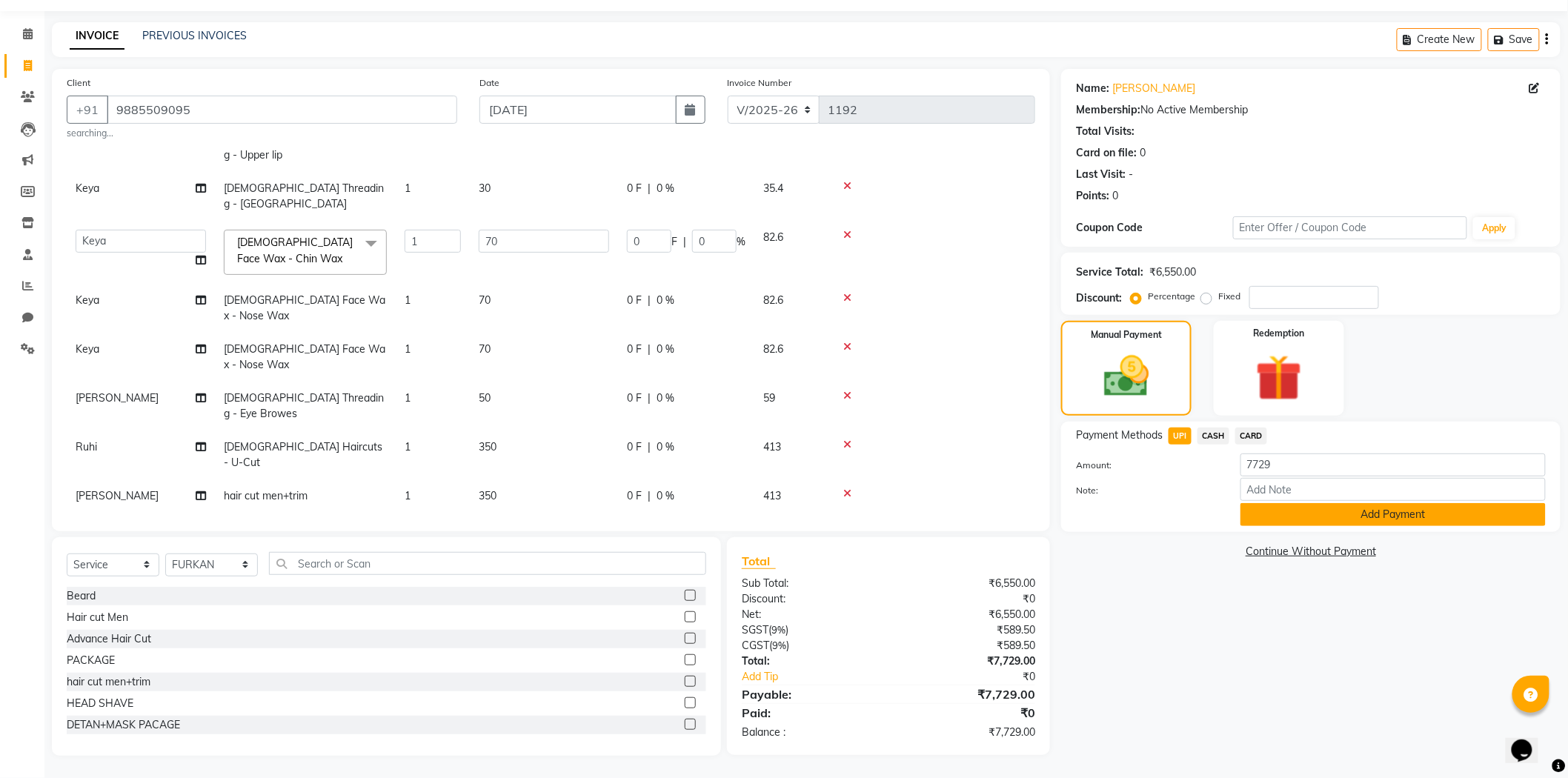
click at [1315, 503] on button "Add Payment" at bounding box center [1393, 514] width 305 height 23
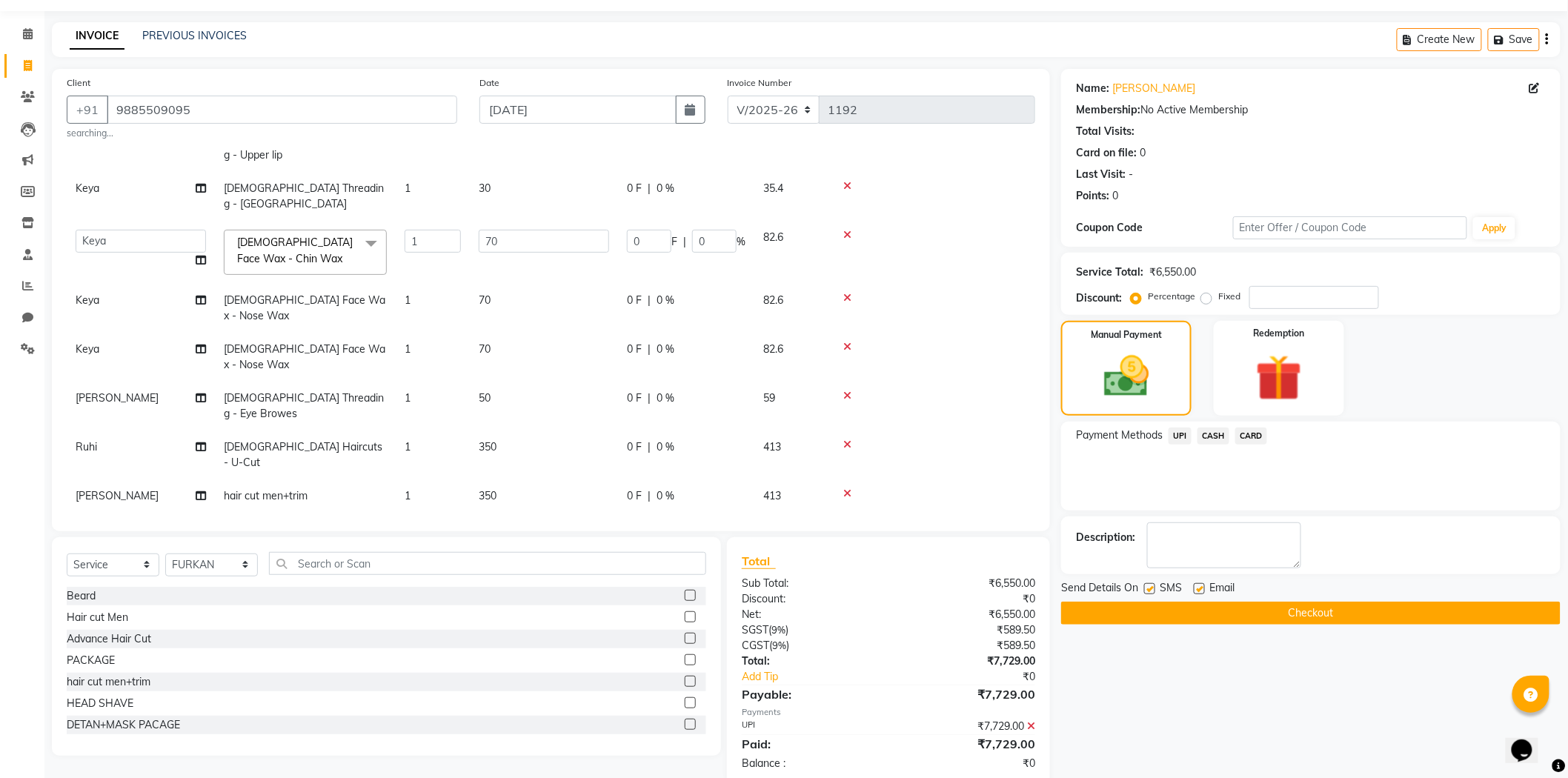
click at [1398, 601] on button "Checkout" at bounding box center [1310, 612] width 499 height 23
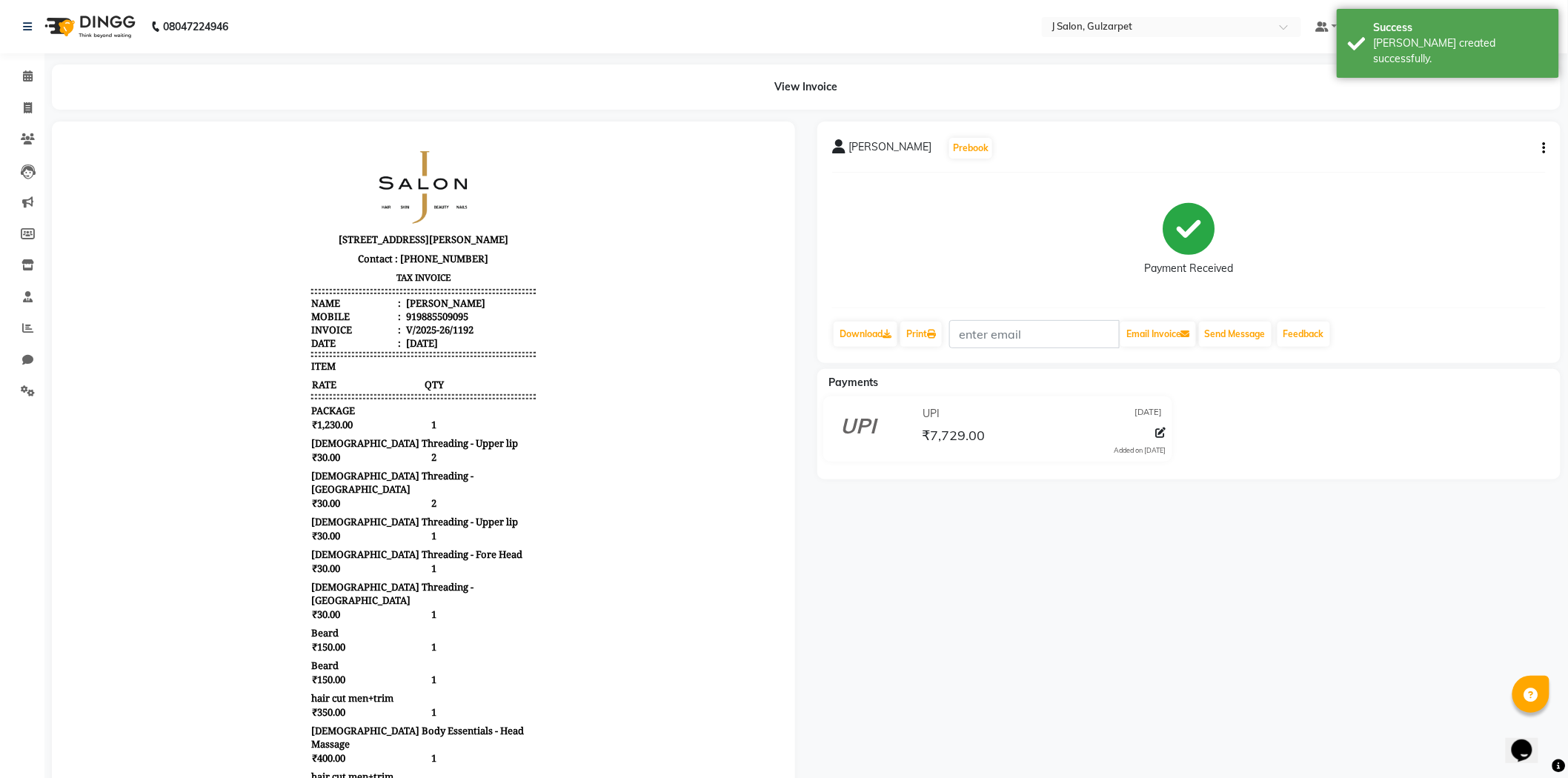
select select "service"
